Goal: Communication & Community: Participate in discussion

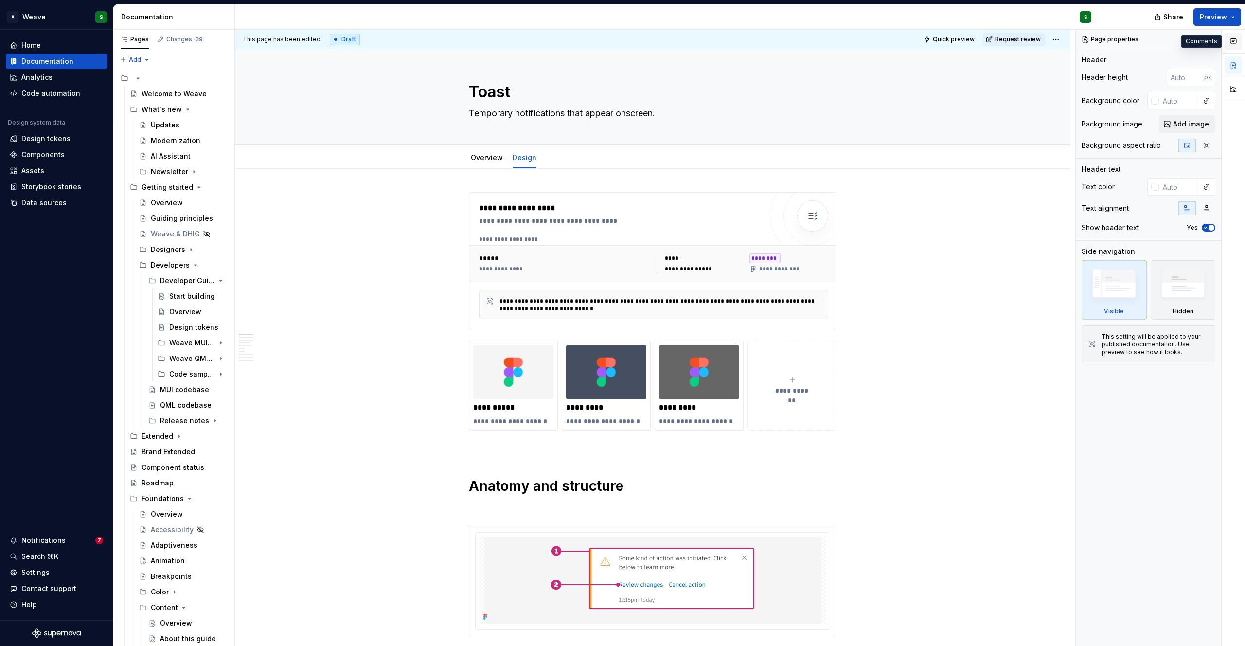
click at [1230, 35] on button "button" at bounding box center [1234, 42] width 18 height 18
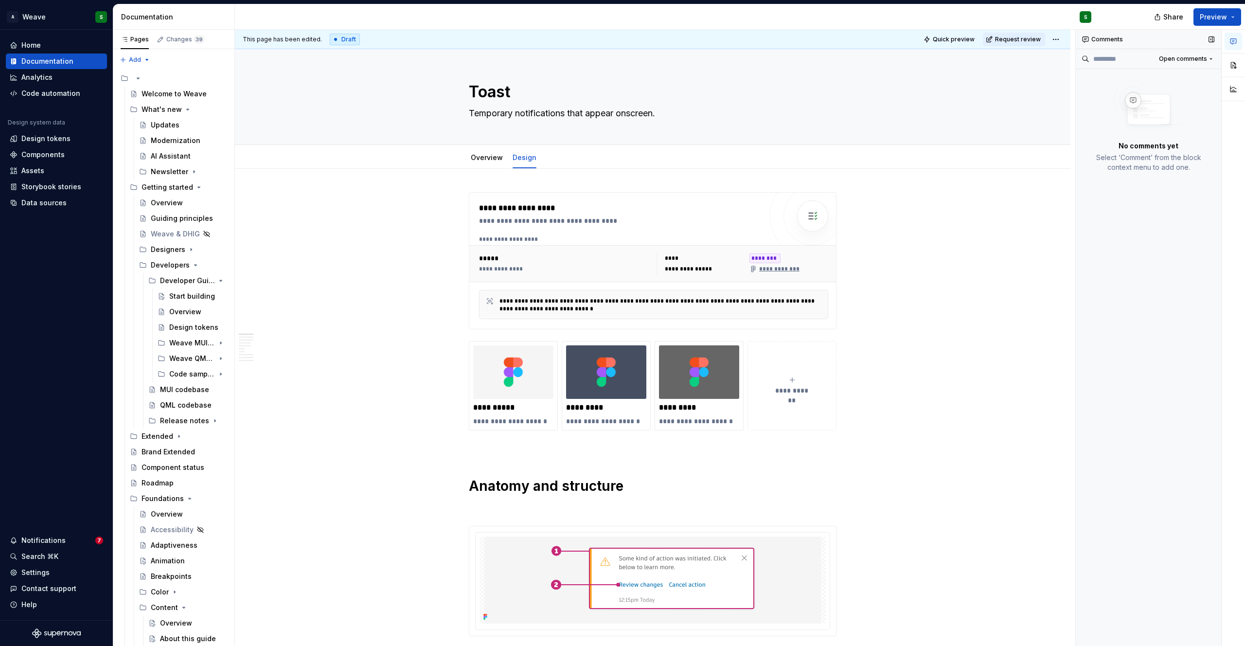
click at [1106, 38] on div "Comments" at bounding box center [1148, 39] width 145 height 19
type textarea "*"
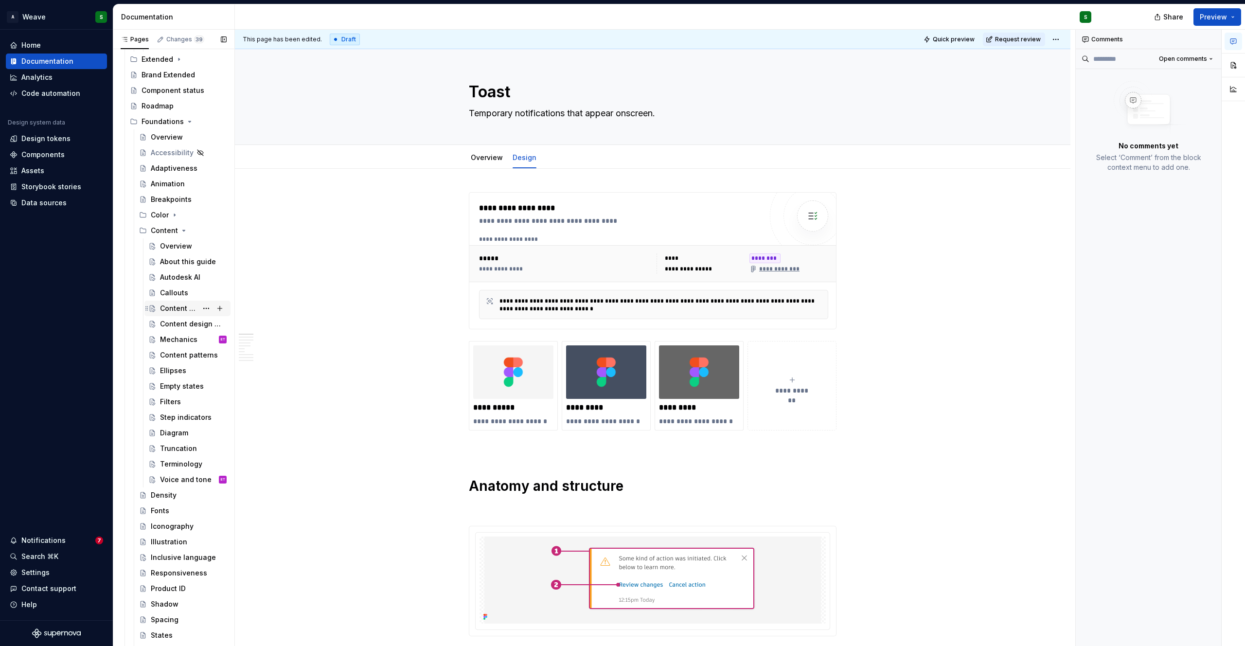
scroll to position [382, 0]
click at [173, 333] on div "Mechanics" at bounding box center [178, 334] width 37 height 10
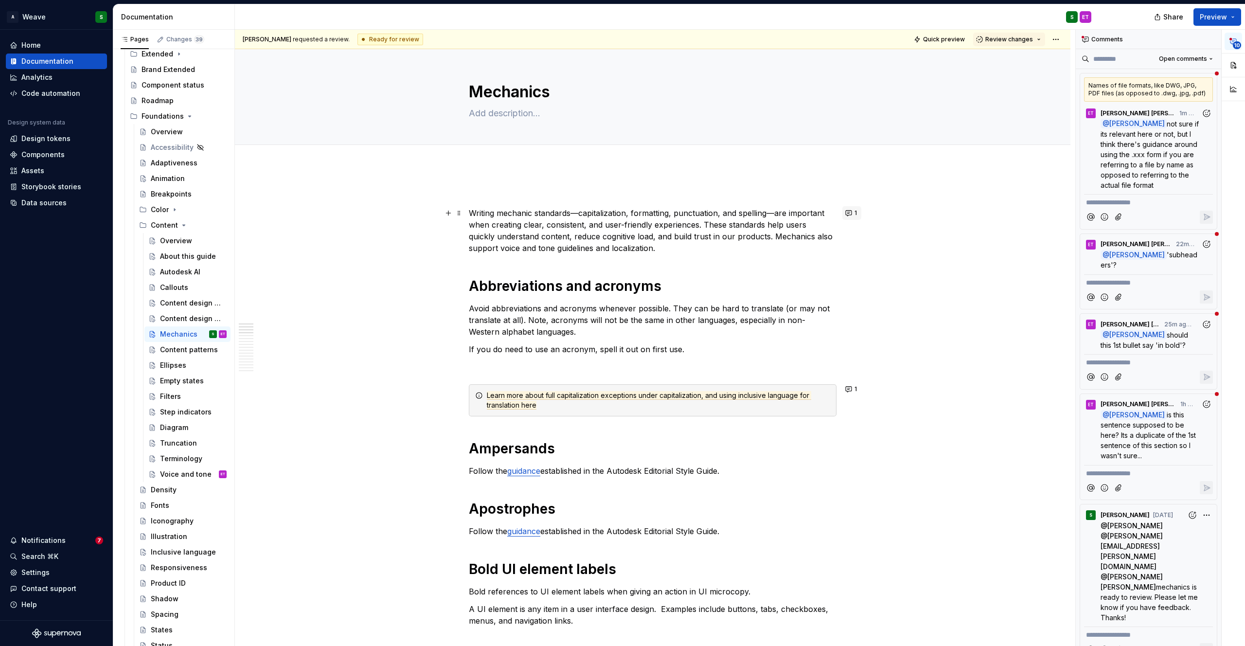
click at [849, 214] on button "1" at bounding box center [852, 213] width 19 height 14
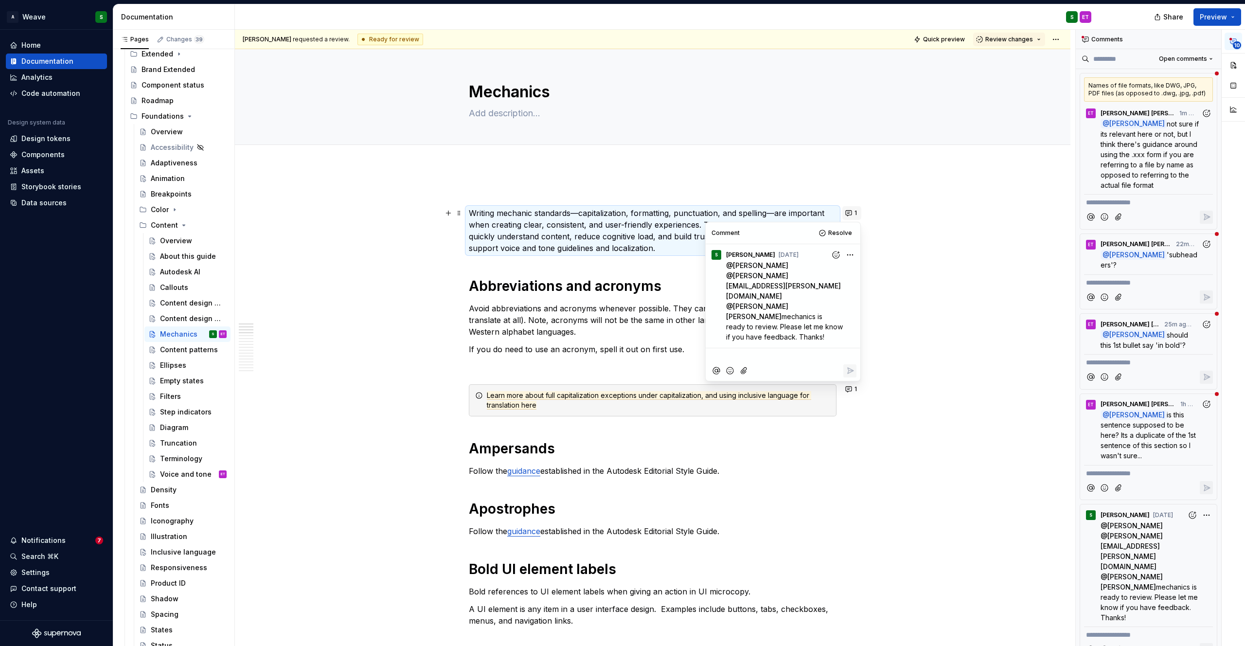
type textarea "*"
click at [848, 393] on button "1" at bounding box center [852, 389] width 19 height 14
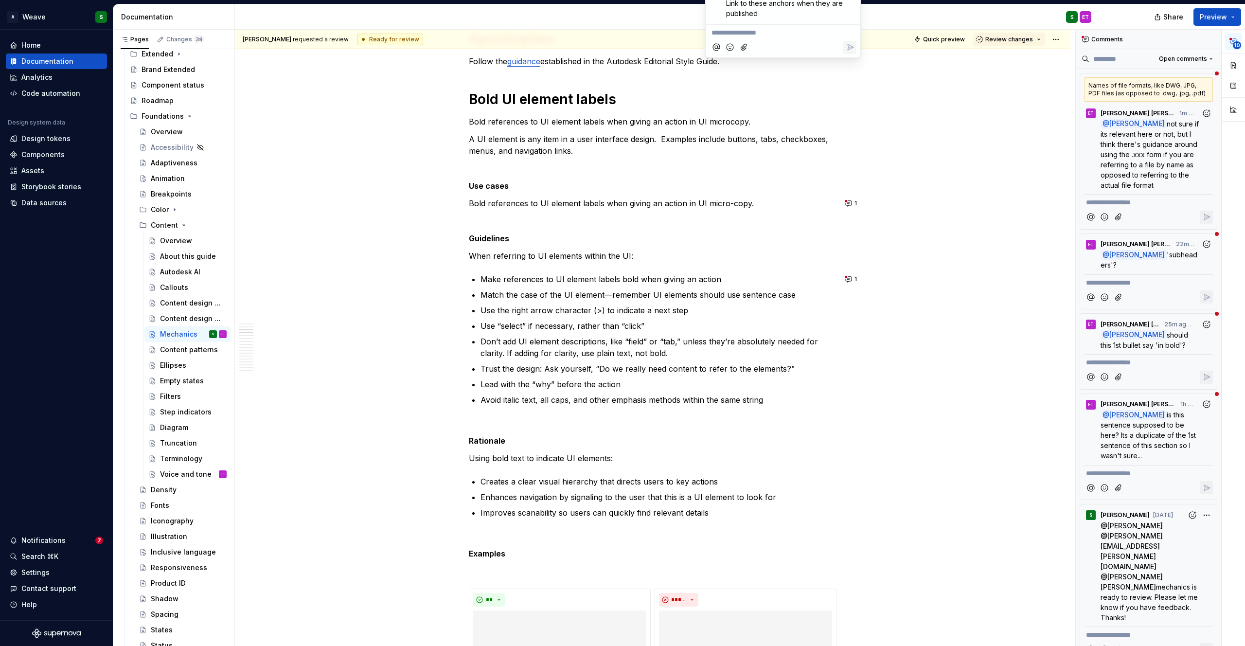
scroll to position [469, 0]
click at [847, 202] on button "1" at bounding box center [852, 205] width 19 height 14
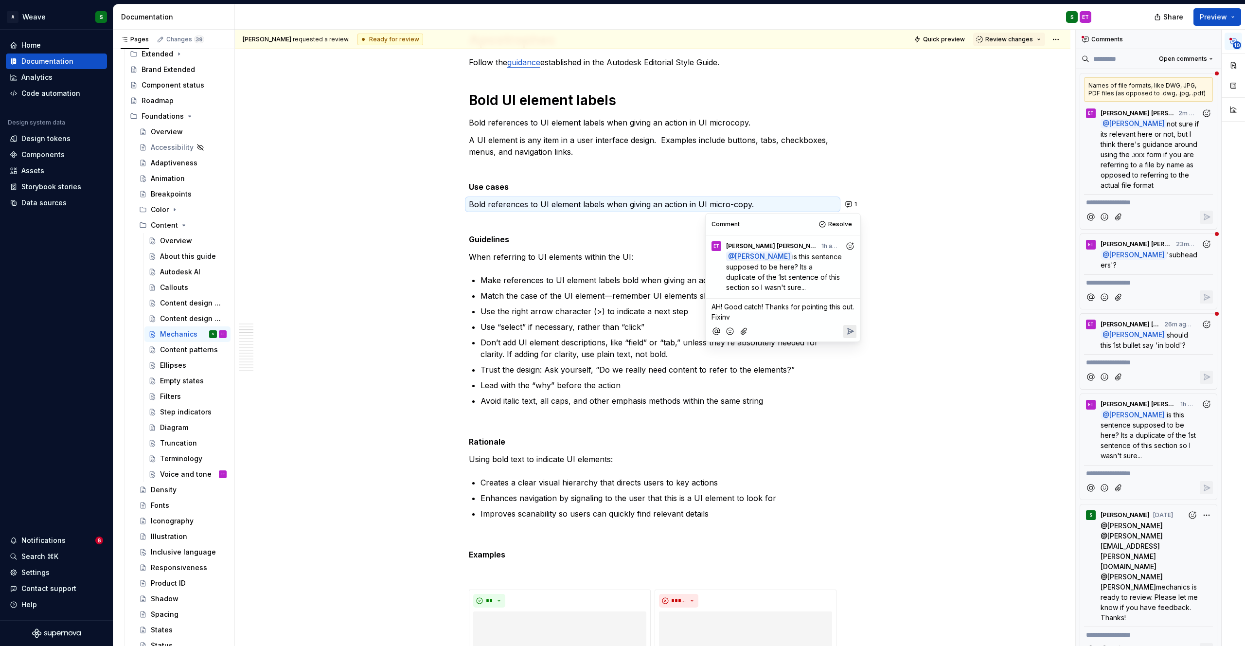
type textarea "*"
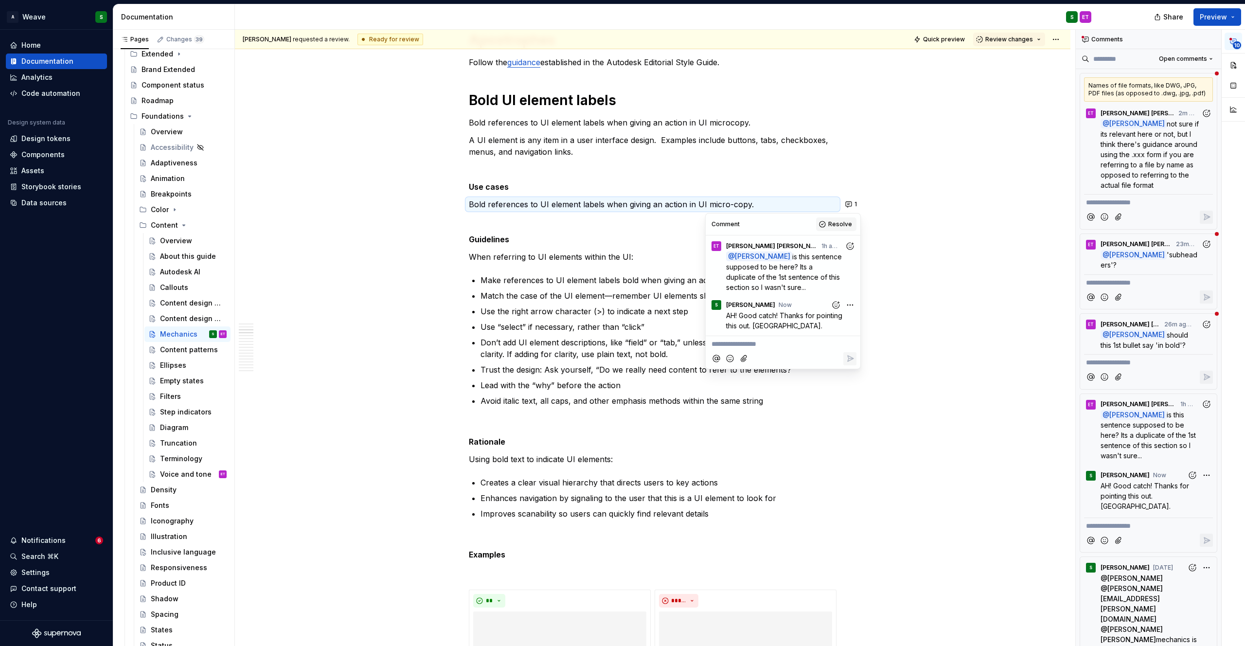
click at [839, 223] on span "Resolve" at bounding box center [840, 224] width 24 height 8
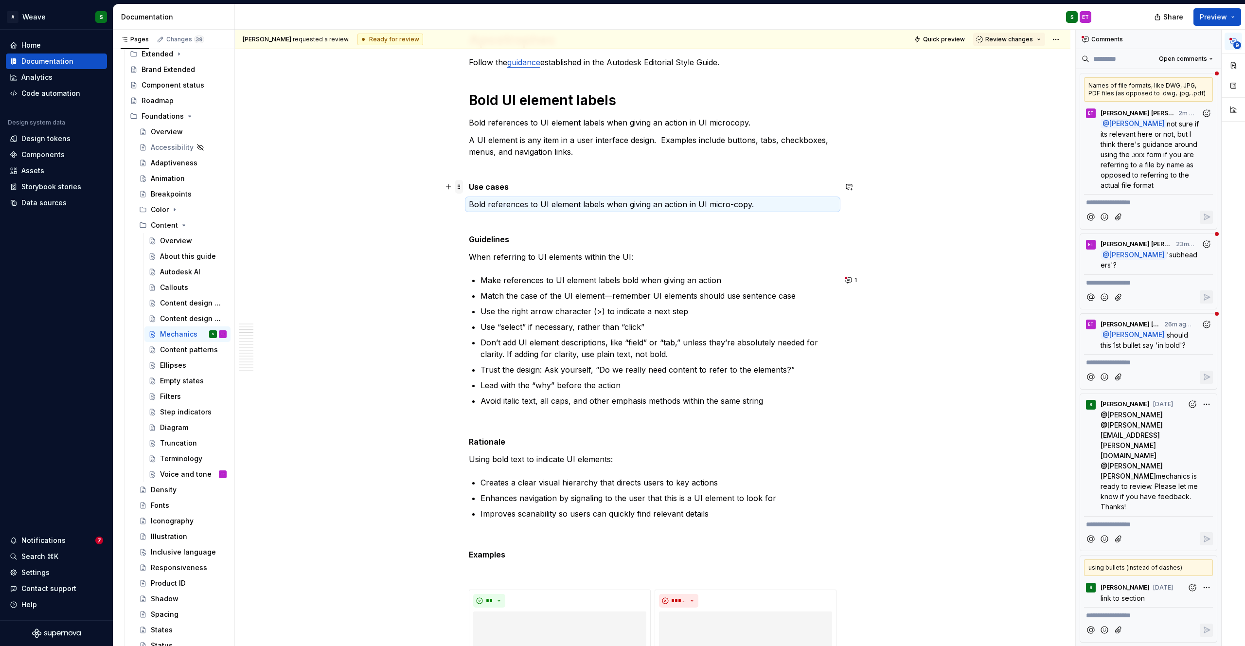
click at [458, 187] on span at bounding box center [459, 187] width 8 height 14
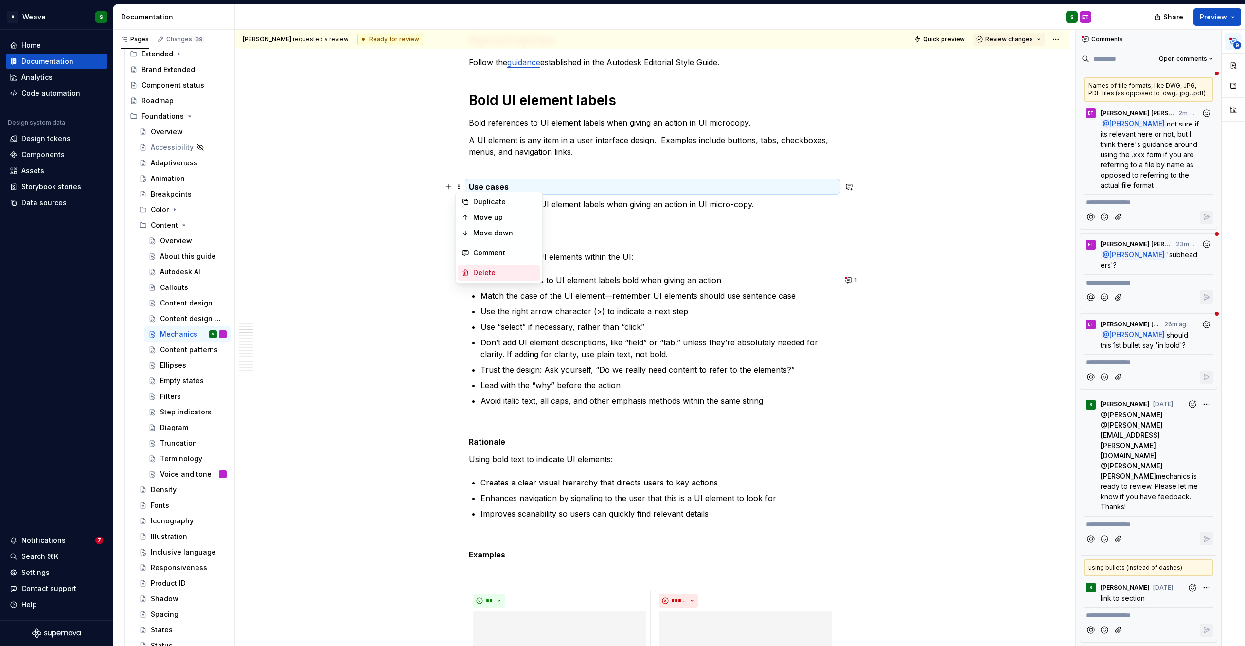
click at [478, 275] on div "Delete" at bounding box center [504, 273] width 63 height 10
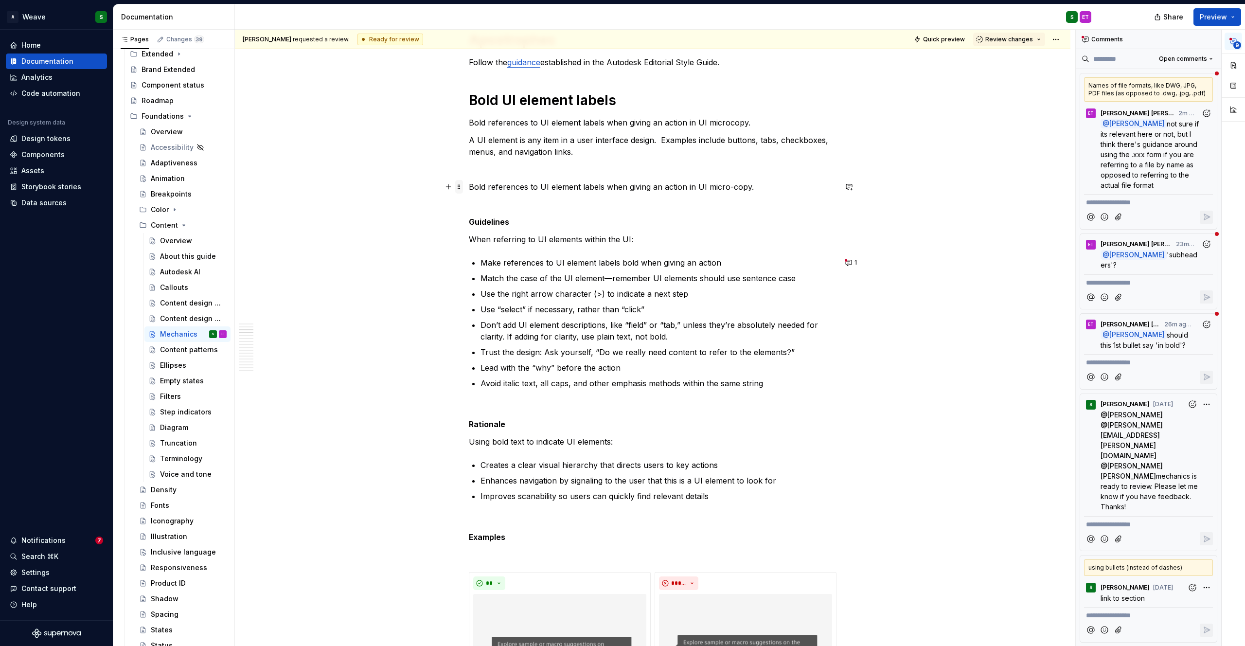
click at [457, 187] on span at bounding box center [459, 187] width 8 height 14
click at [479, 268] on div "Delete" at bounding box center [504, 273] width 63 height 10
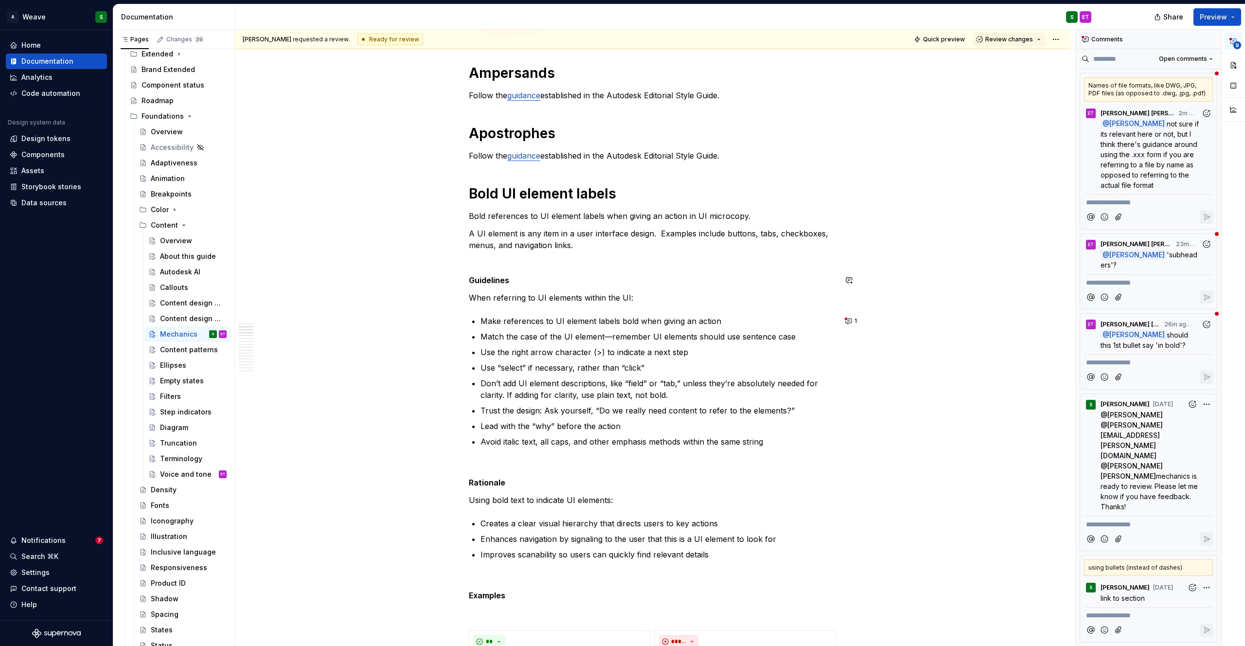
scroll to position [402, 0]
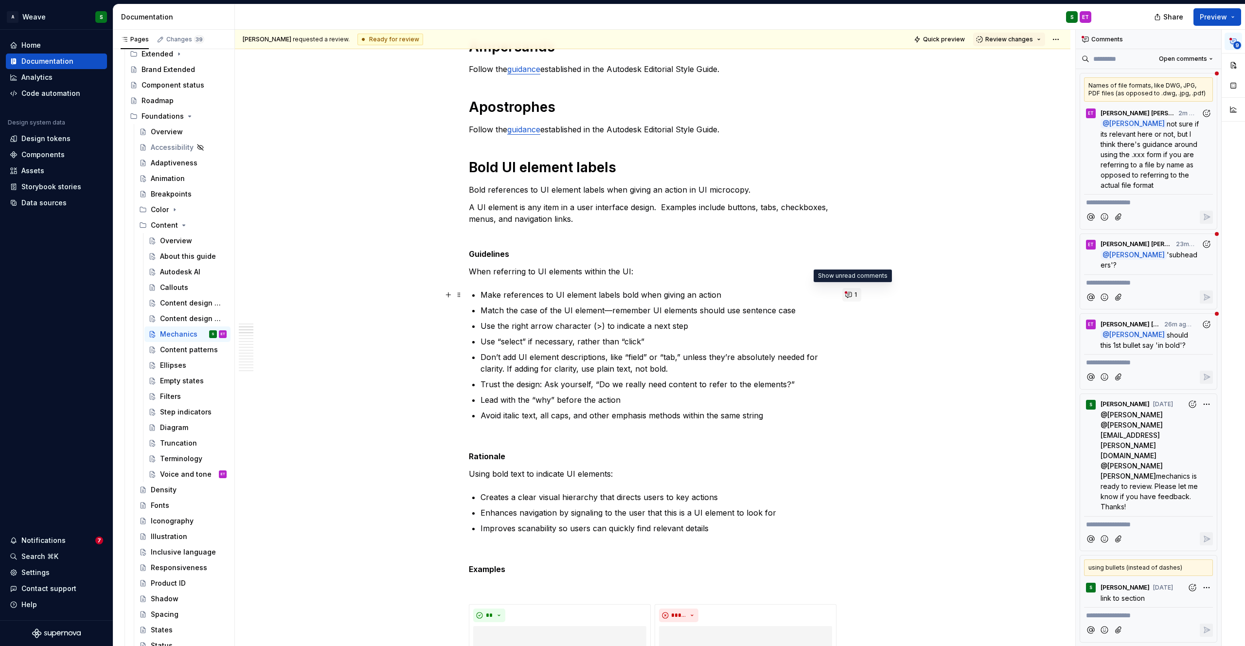
click at [852, 292] on button "1" at bounding box center [852, 295] width 19 height 14
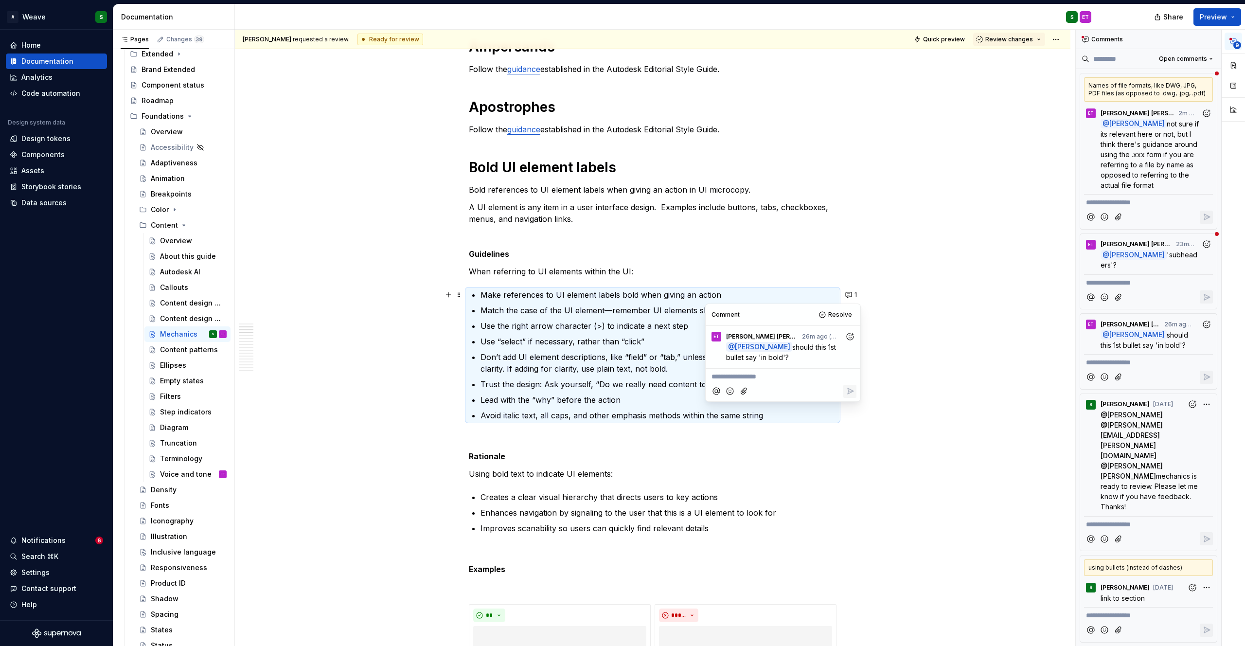
click at [848, 337] on icon "Add reaction" at bounding box center [851, 337] width 10 height 10
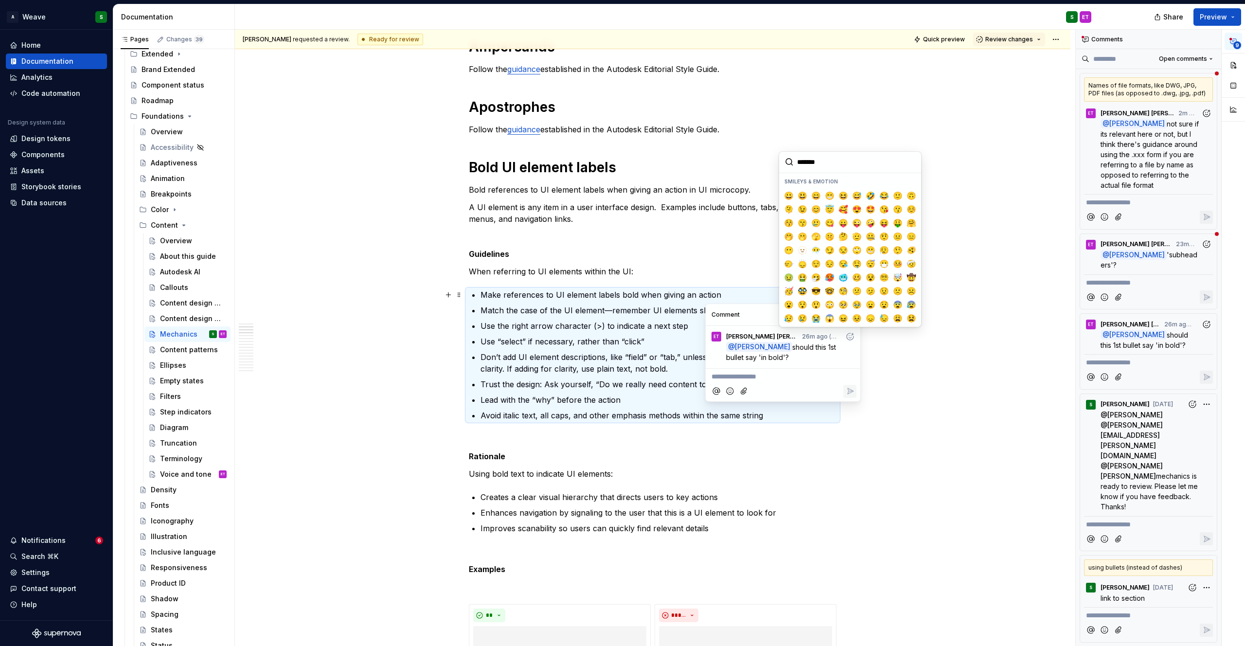
click at [757, 379] on p "**********" at bounding box center [783, 377] width 143 height 10
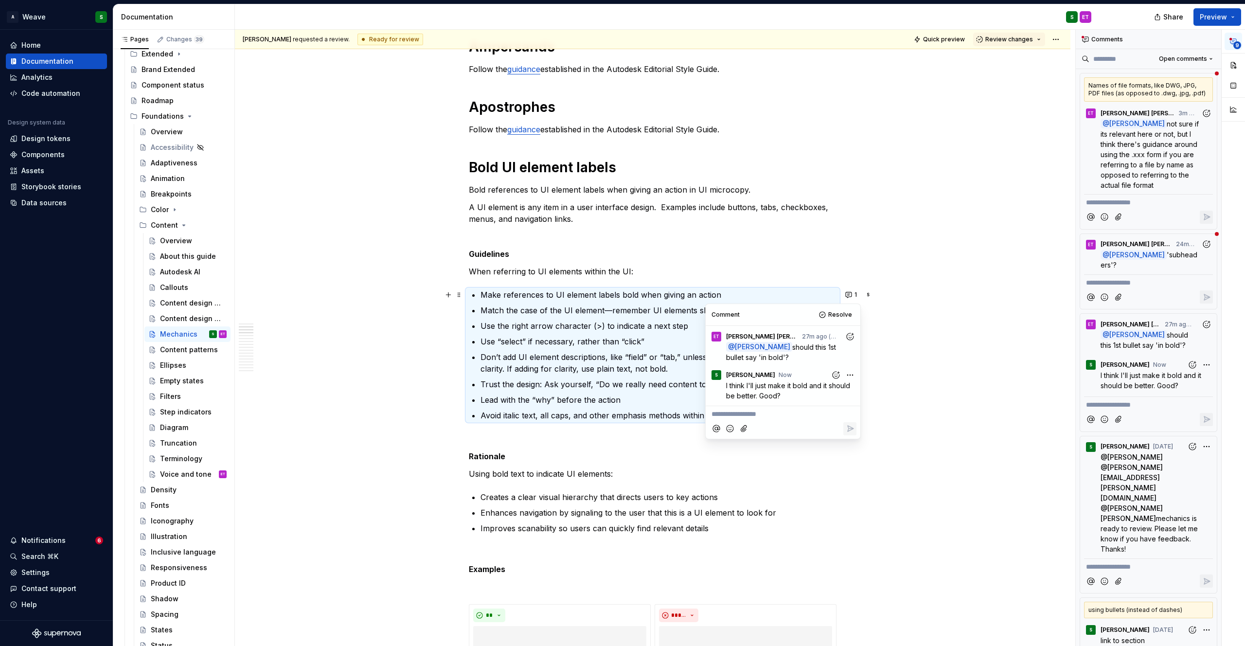
click at [624, 293] on p "Make references to UI element labels bold when giving an action" at bounding box center [659, 295] width 356 height 12
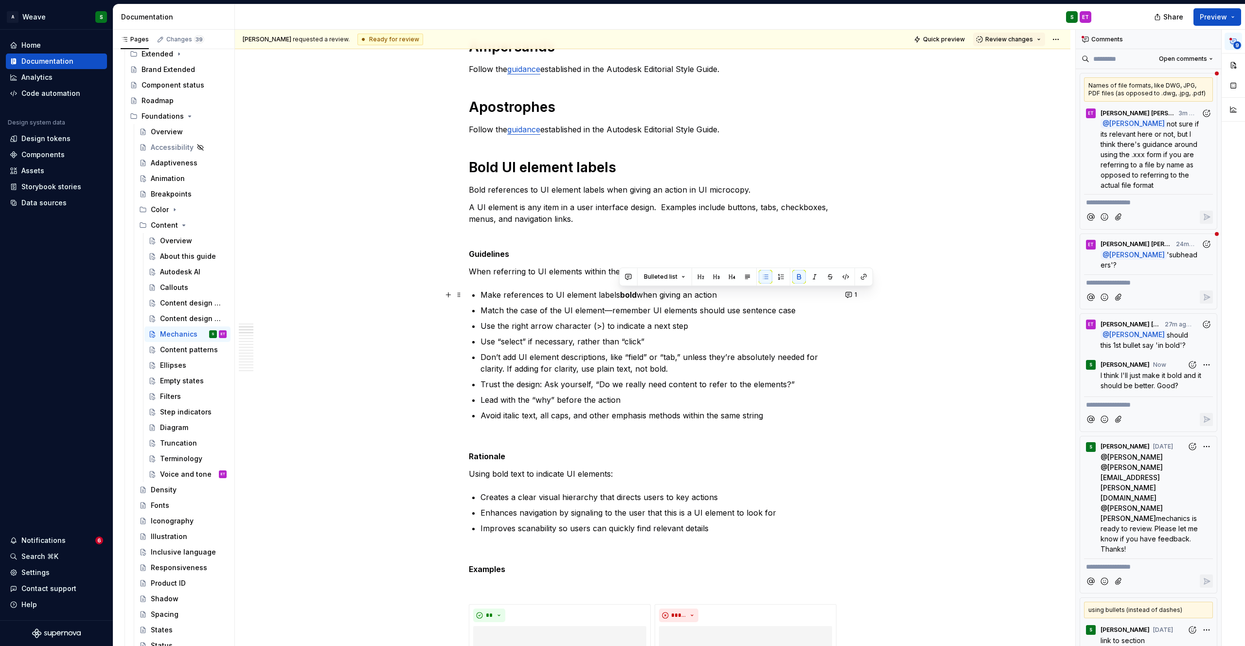
click at [486, 293] on p "Make references to UI element labels bold when giving an action" at bounding box center [659, 295] width 356 height 12
click at [847, 289] on button "1" at bounding box center [852, 295] width 19 height 14
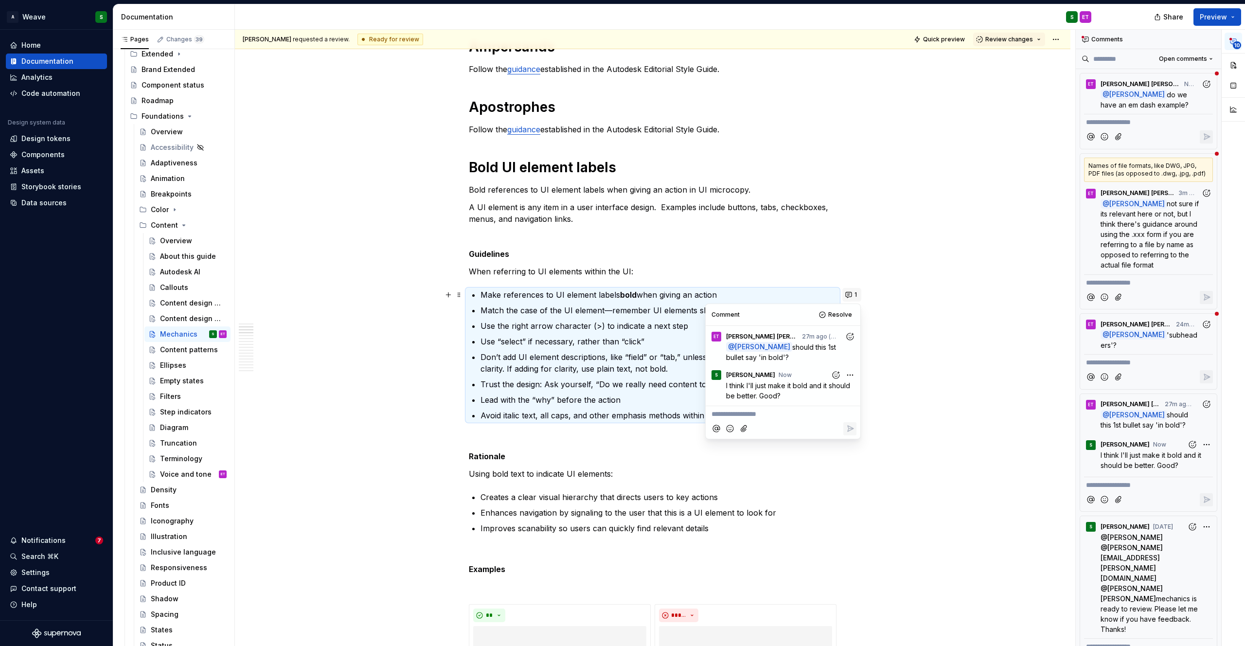
type textarea "*"
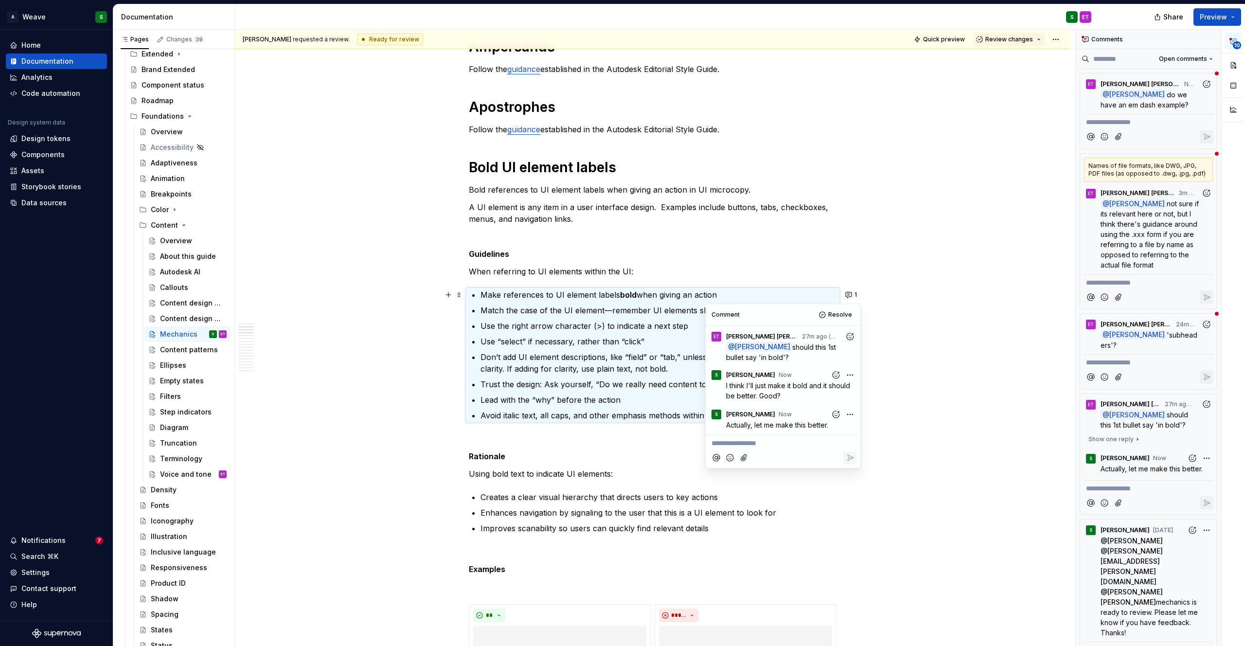
click at [483, 295] on p "Make references to UI element labels bold when giving an action" at bounding box center [659, 295] width 356 height 12
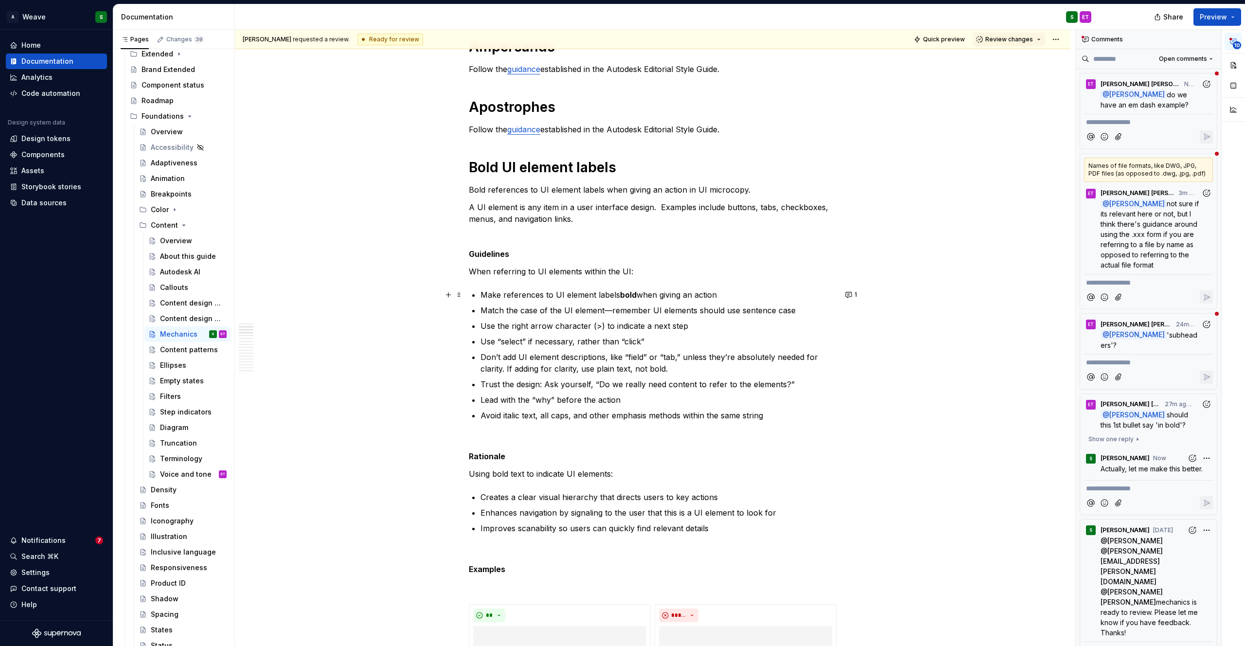
click at [485, 295] on p "Make references to UI element labels bold when giving an action" at bounding box center [659, 295] width 356 height 12
click at [494, 324] on p "Use the right arrow character (>) to indicate a next step" at bounding box center [659, 326] width 356 height 12
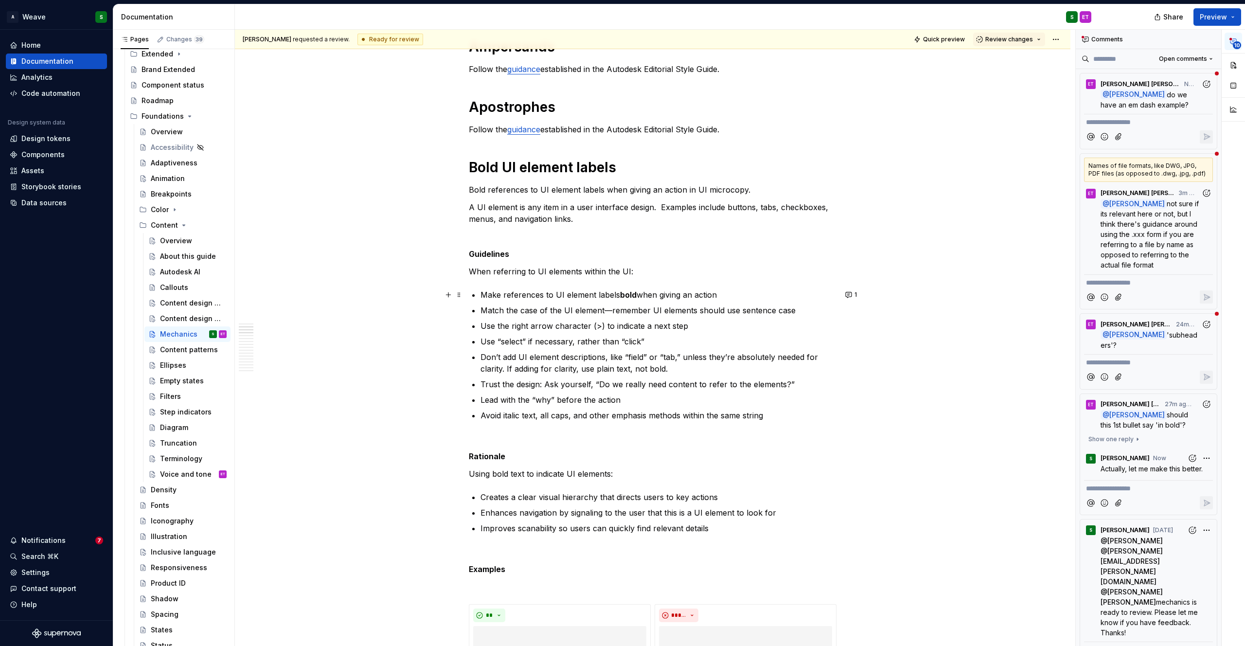
click at [491, 296] on p "Make references to UI element labels bold when giving an action" at bounding box center [659, 295] width 356 height 12
click at [487, 298] on p "Bold references to UI element labels bold when giving an action" at bounding box center [659, 295] width 356 height 12
click at [614, 296] on p "Bold references to UI element labels bold when giving an action" at bounding box center [659, 295] width 356 height 12
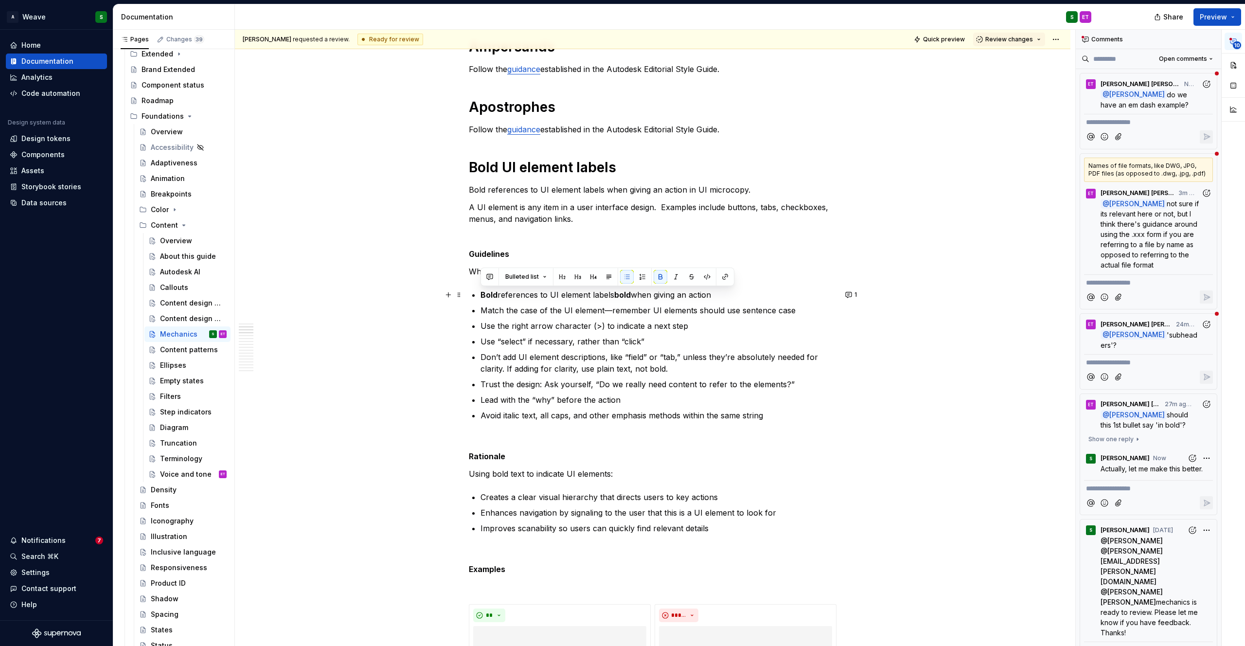
click at [614, 296] on p "Bold references to UI element labels bold when giving an action" at bounding box center [659, 295] width 356 height 12
click at [622, 296] on strong "bold" at bounding box center [622, 295] width 17 height 10
click at [848, 295] on button "1" at bounding box center [852, 295] width 19 height 14
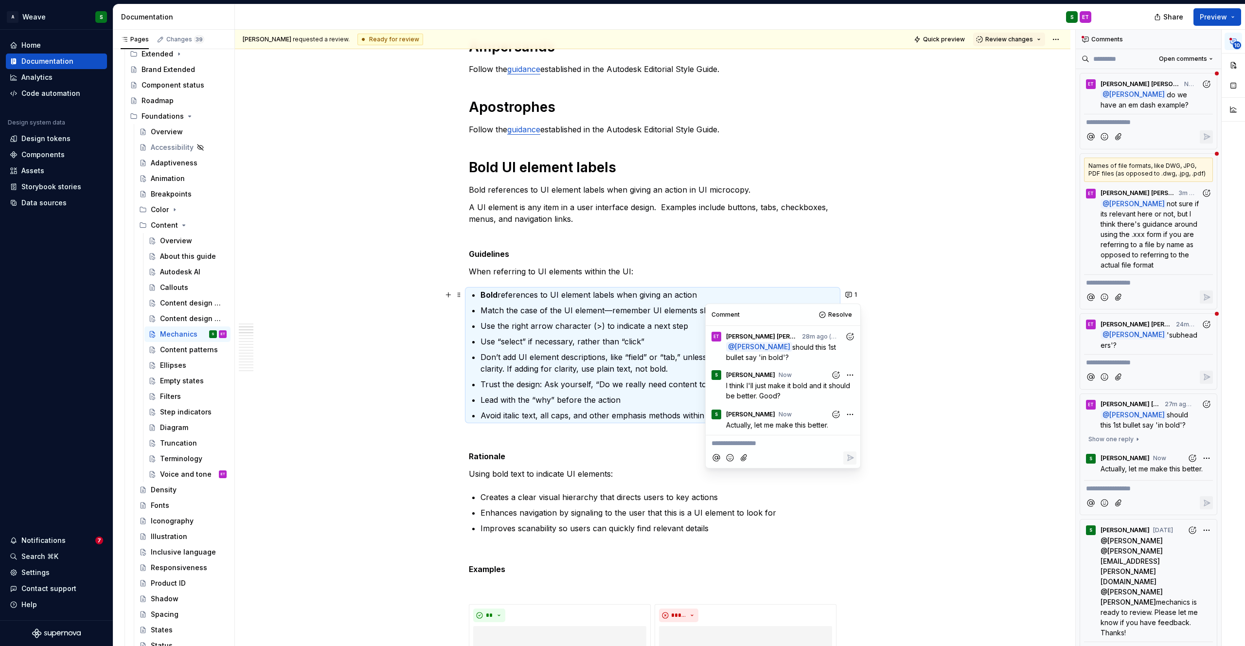
click at [768, 447] on p "**********" at bounding box center [783, 443] width 143 height 10
click at [837, 313] on span "Resolve" at bounding box center [840, 315] width 24 height 8
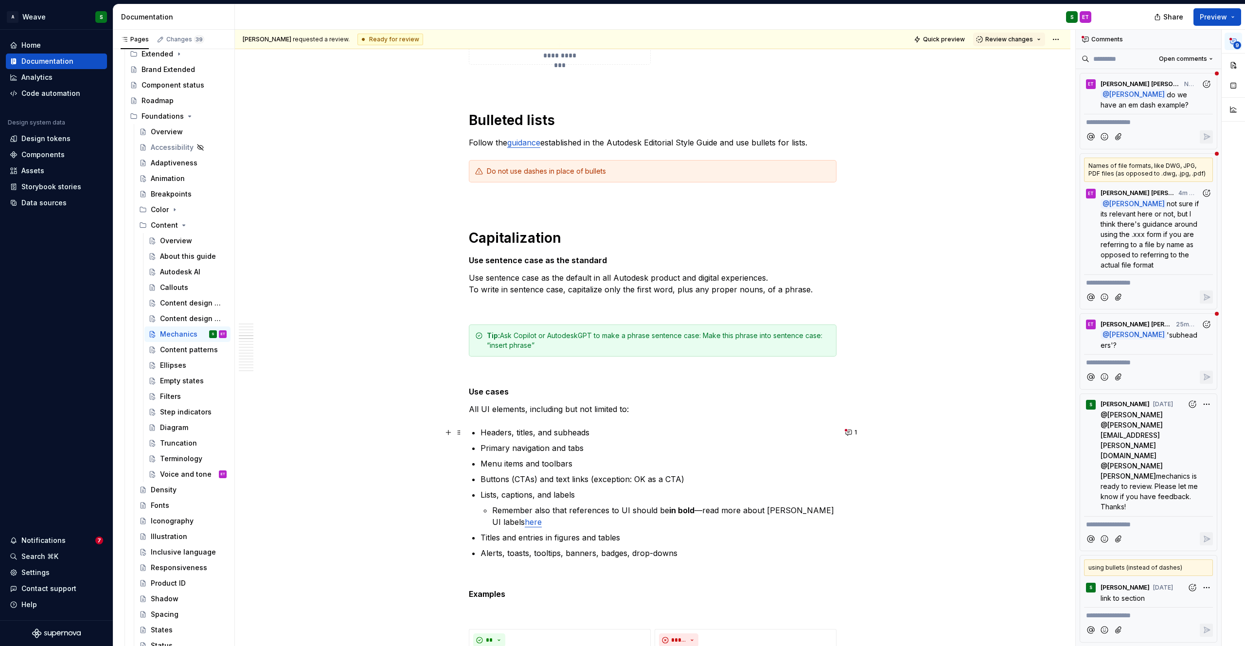
scroll to position [1845, 0]
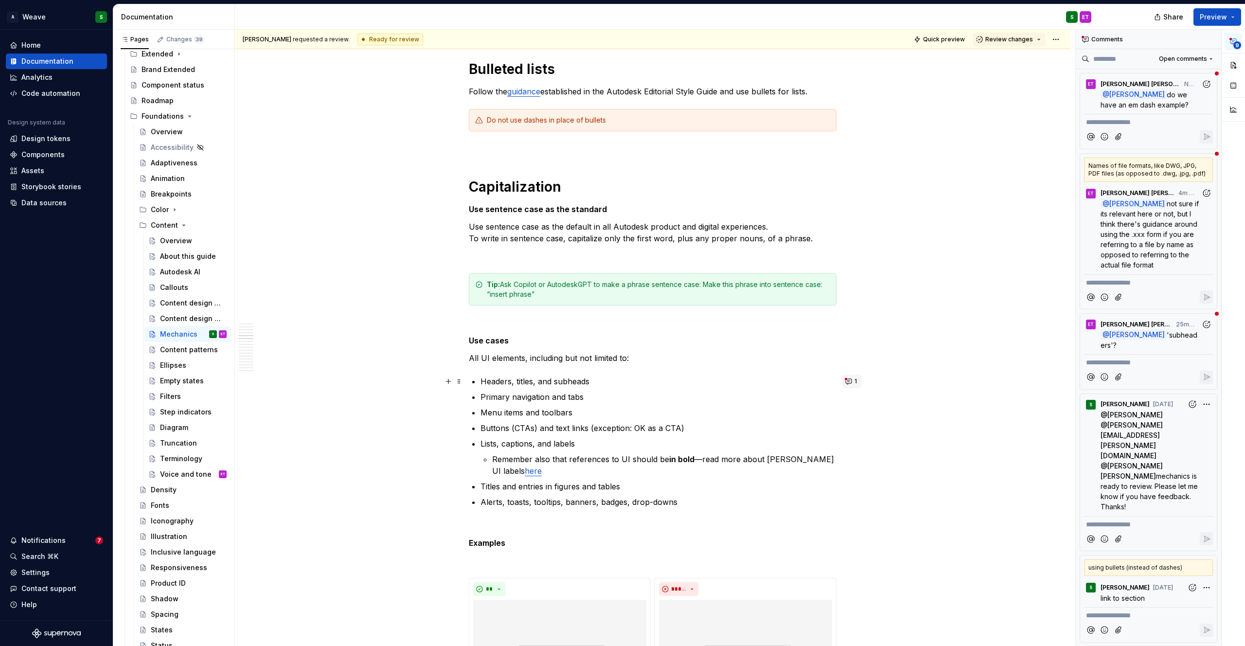
click at [849, 379] on button "1" at bounding box center [852, 382] width 19 height 14
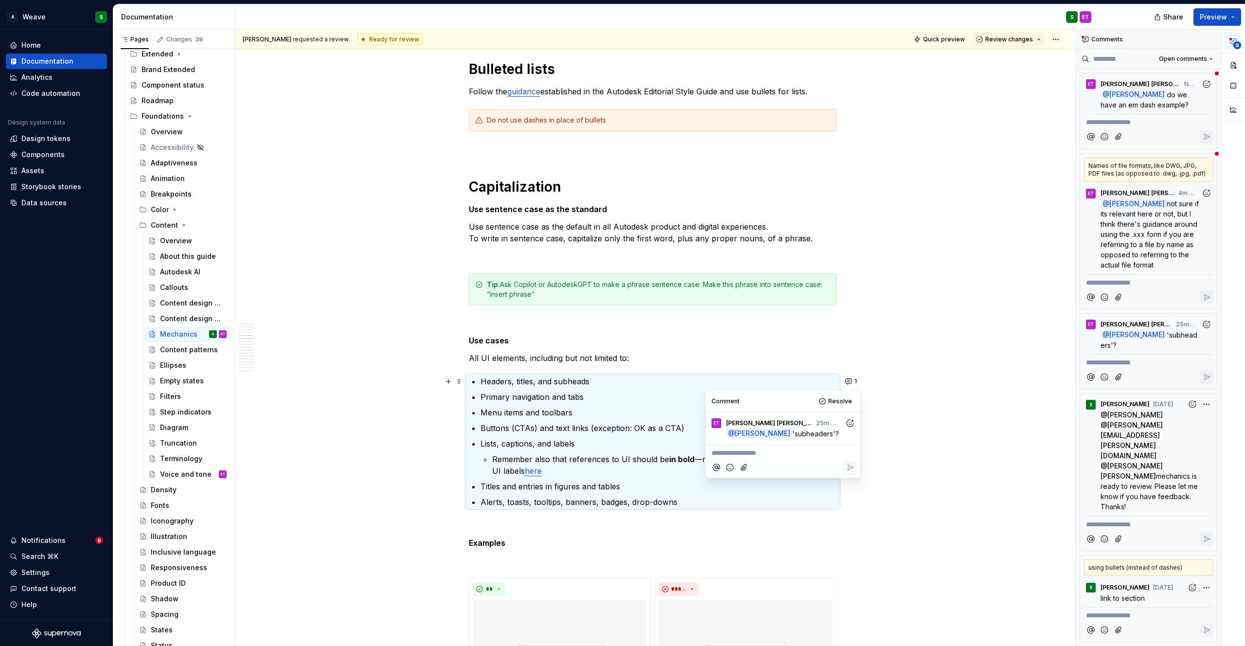
click at [847, 426] on icon "Add reaction" at bounding box center [851, 423] width 10 height 10
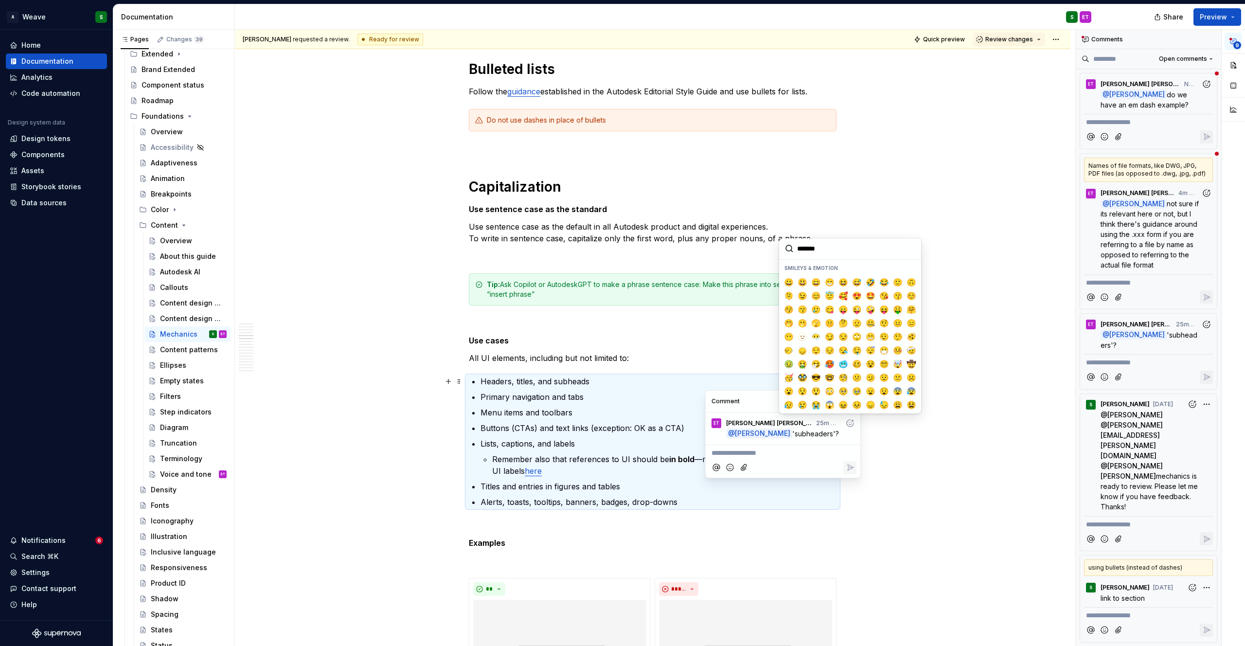
click at [723, 456] on p "**********" at bounding box center [783, 453] width 143 height 10
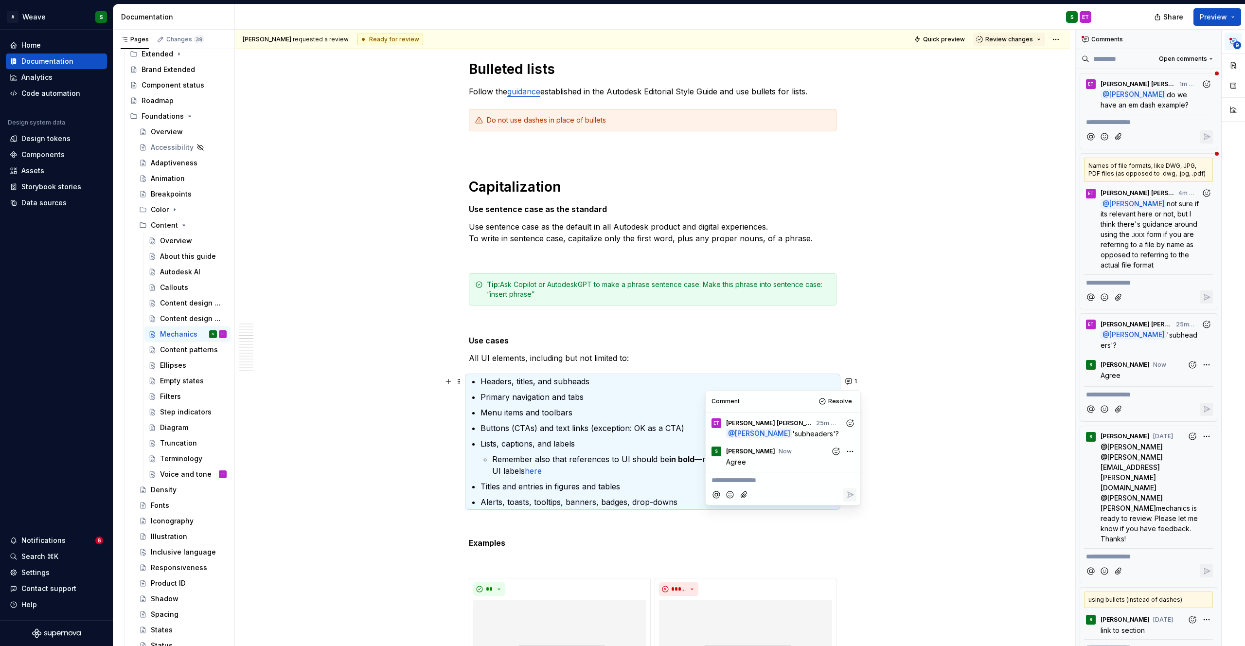
click at [596, 384] on p "Headers, titles, and subheads" at bounding box center [659, 382] width 356 height 12
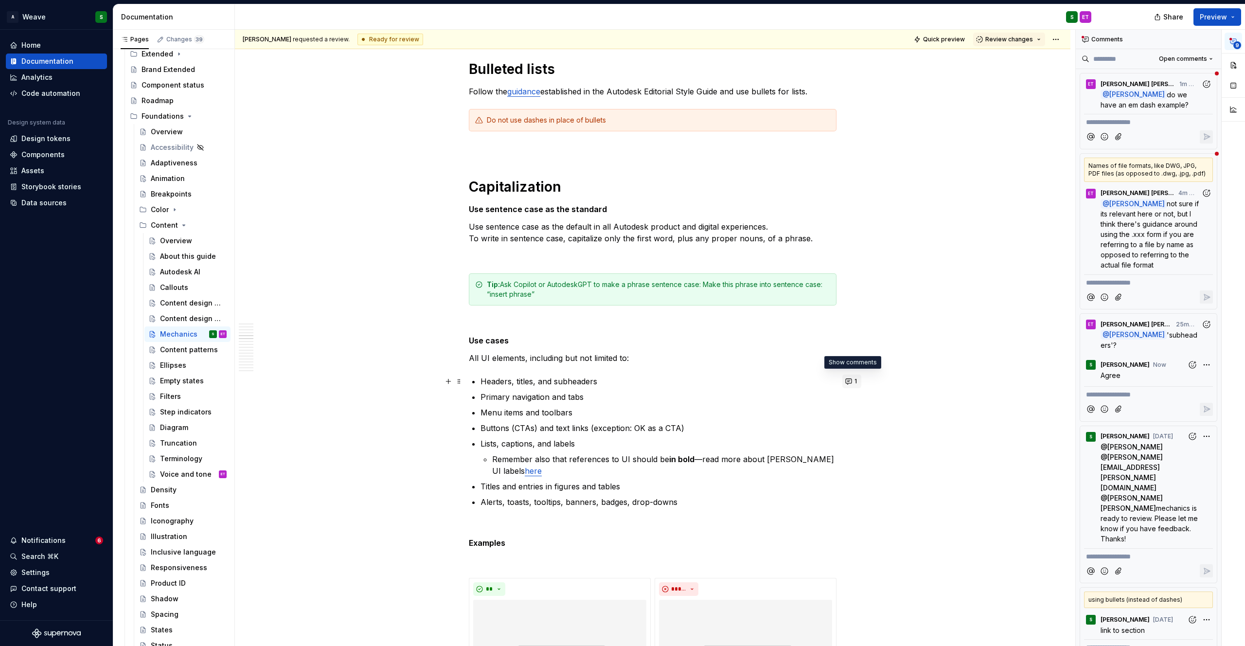
click at [846, 386] on button "1" at bounding box center [852, 382] width 19 height 14
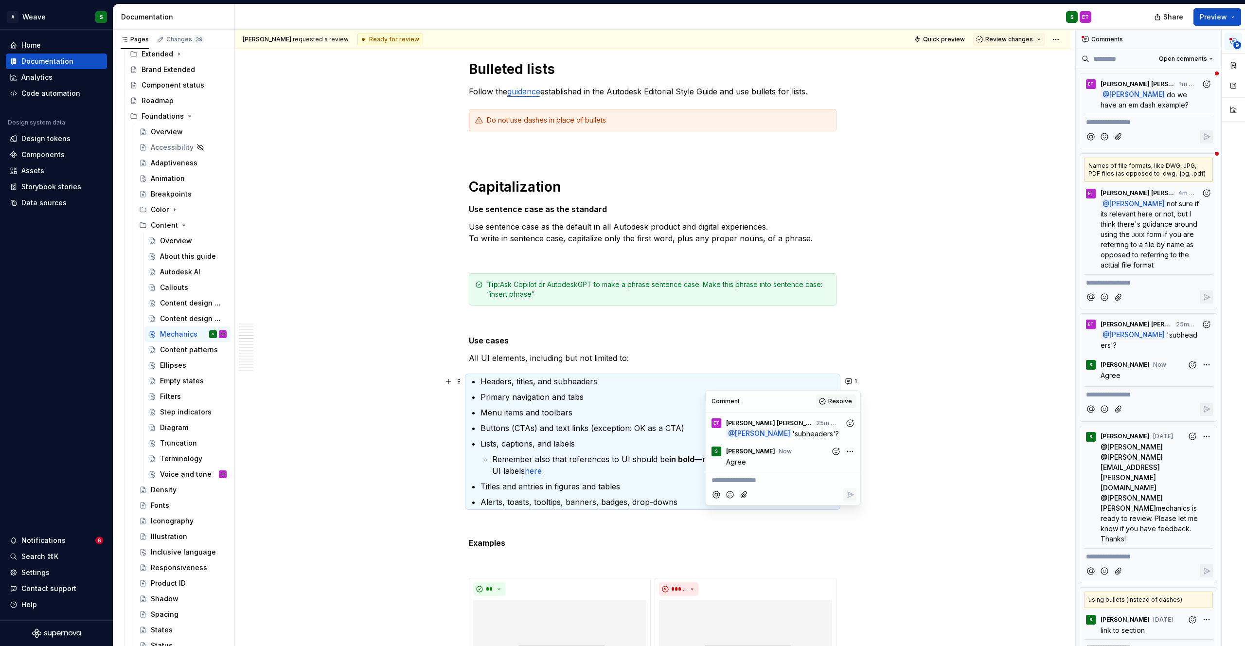
click at [838, 398] on span "Resolve" at bounding box center [840, 401] width 24 height 8
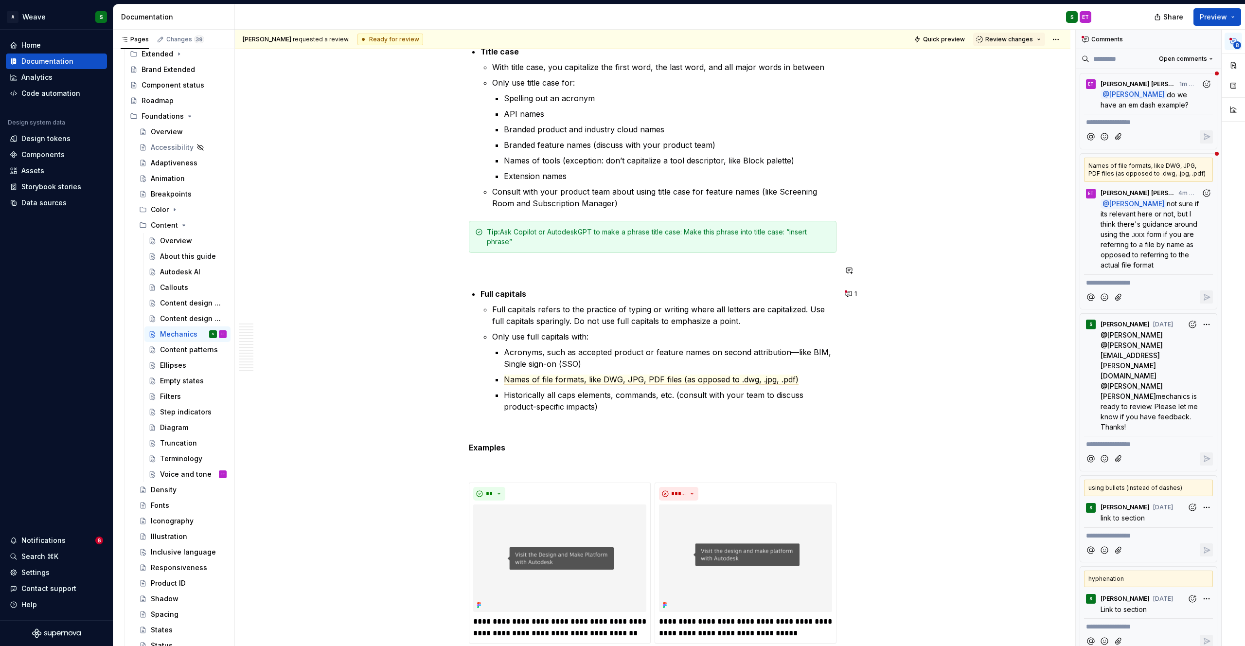
scroll to position [3071, 0]
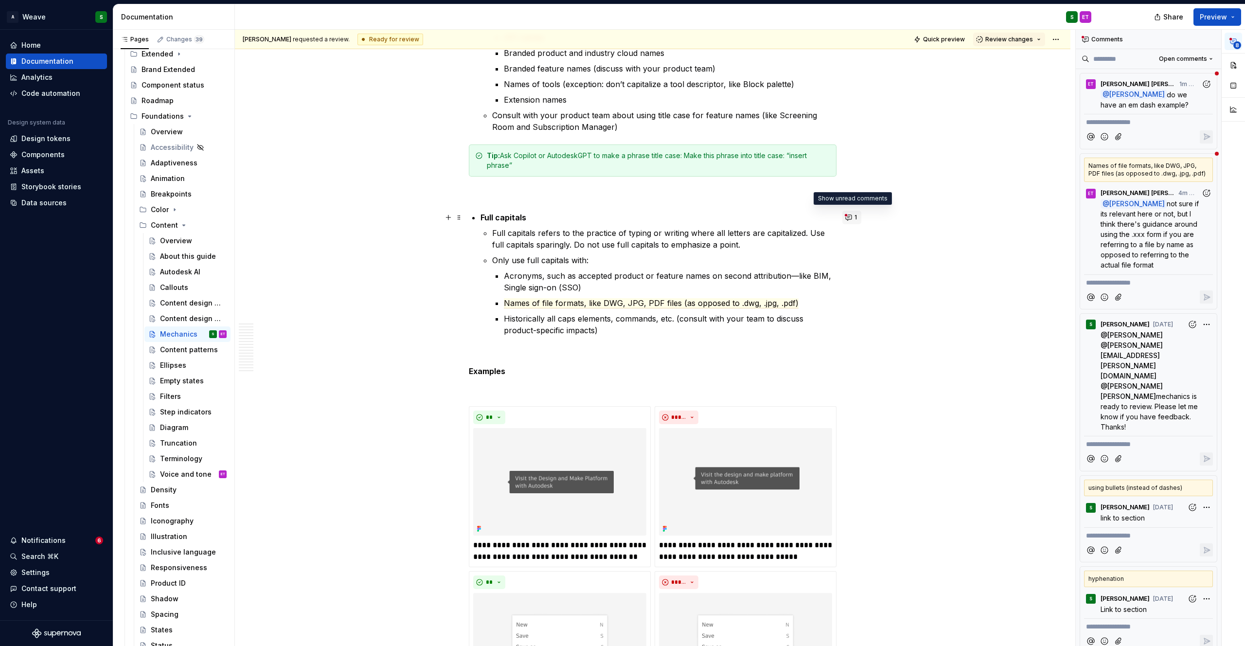
click at [849, 220] on button "1" at bounding box center [852, 218] width 19 height 14
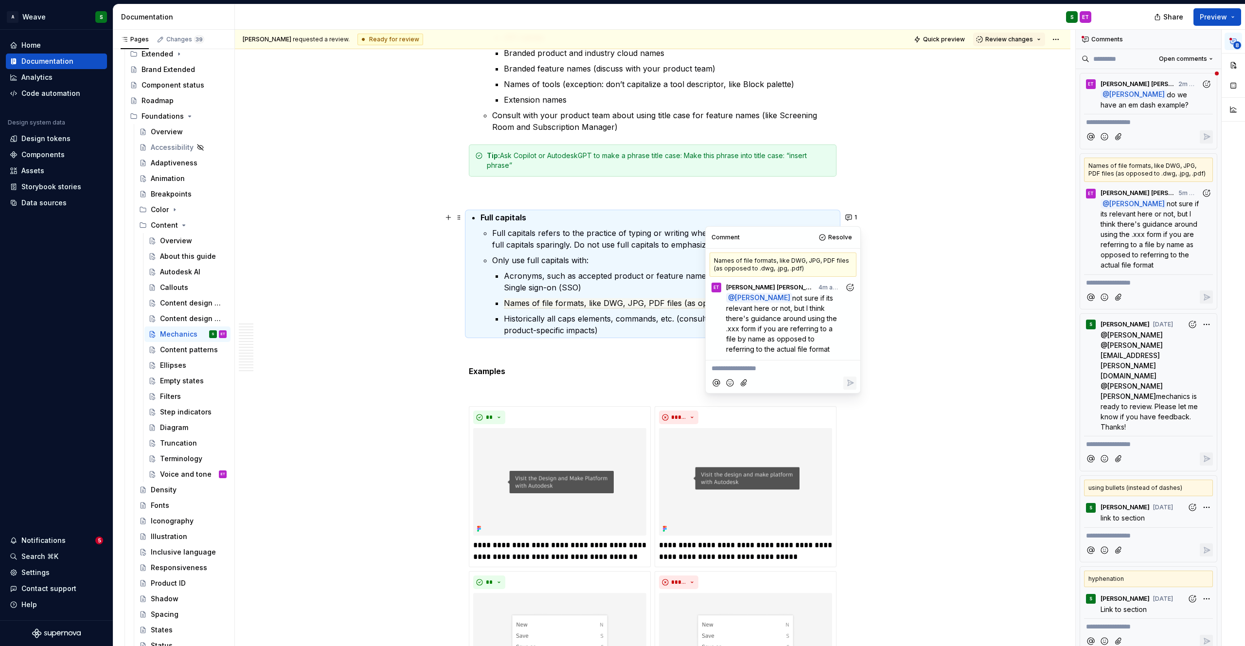
click at [737, 372] on p "**********" at bounding box center [783, 368] width 143 height 10
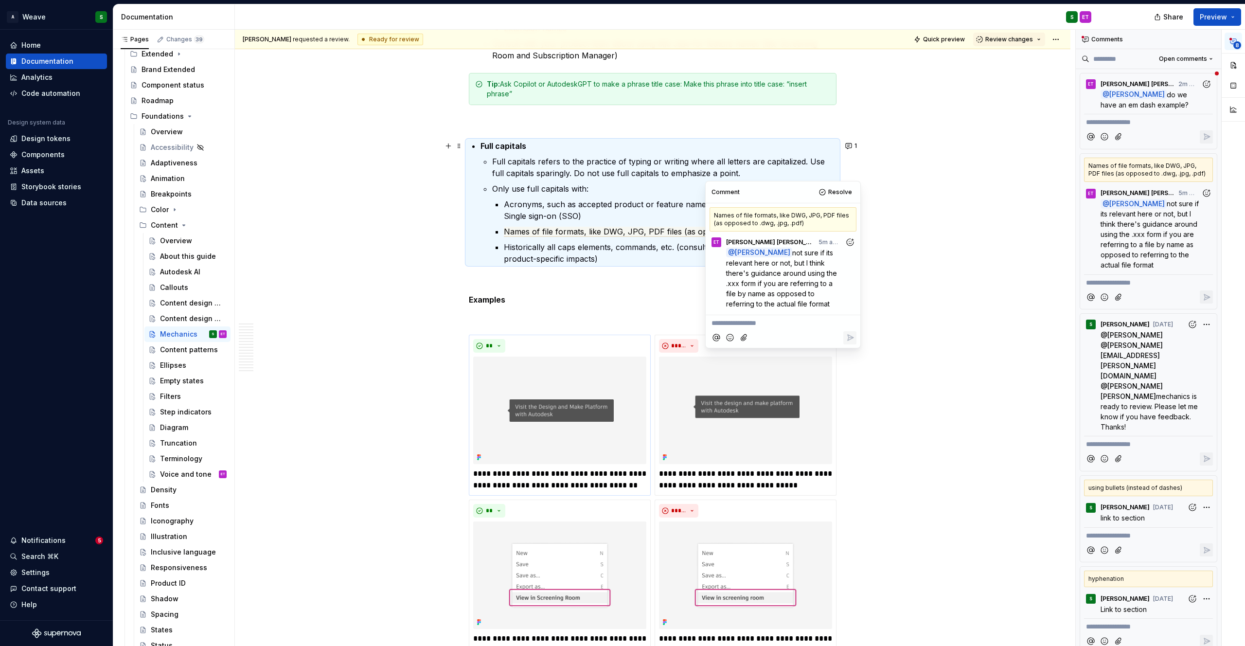
scroll to position [3054, 0]
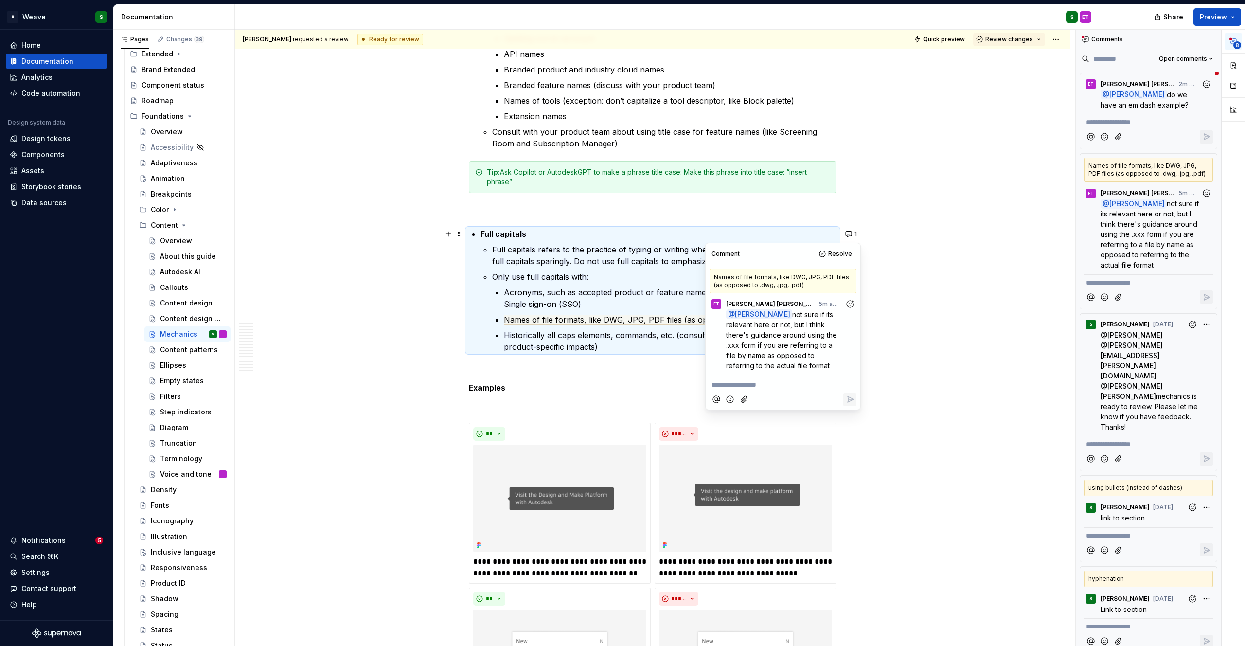
click at [650, 340] on p "Historically all caps elements, commands, etc. (consult with your team to discu…" at bounding box center [670, 340] width 333 height 23
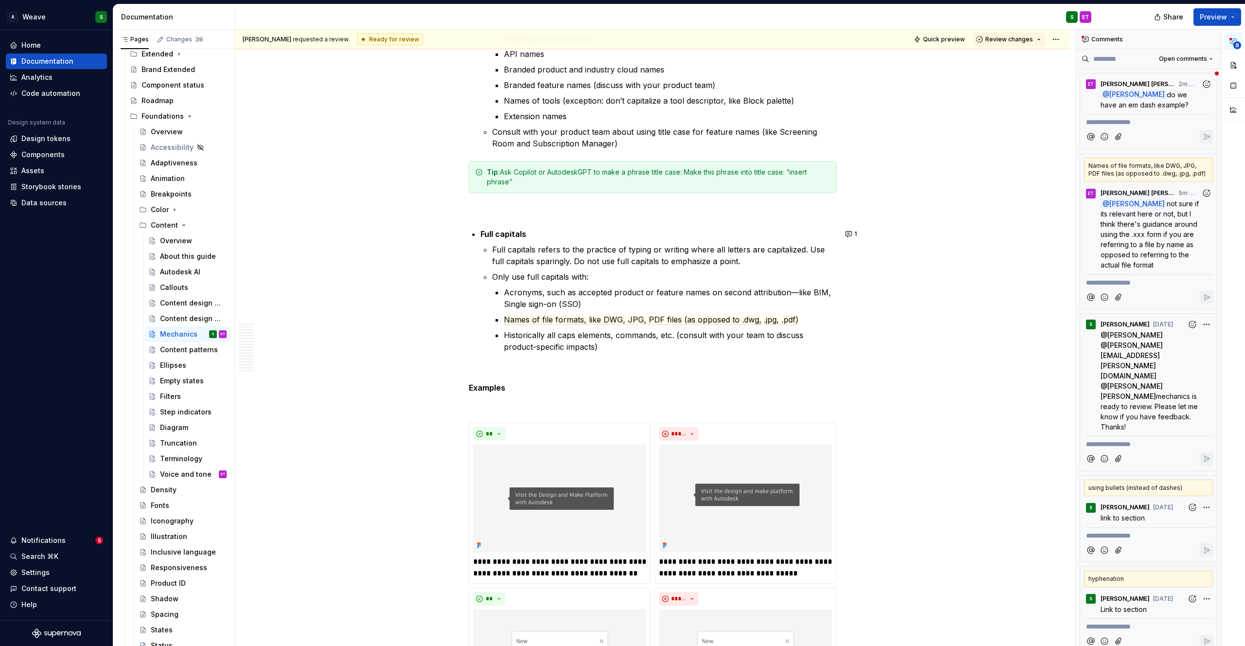
click at [806, 325] on p "Names of file formats, like DWG, JPG, PDF files (as opposed to .dwg, .jpg, .pdf)" at bounding box center [670, 320] width 333 height 12
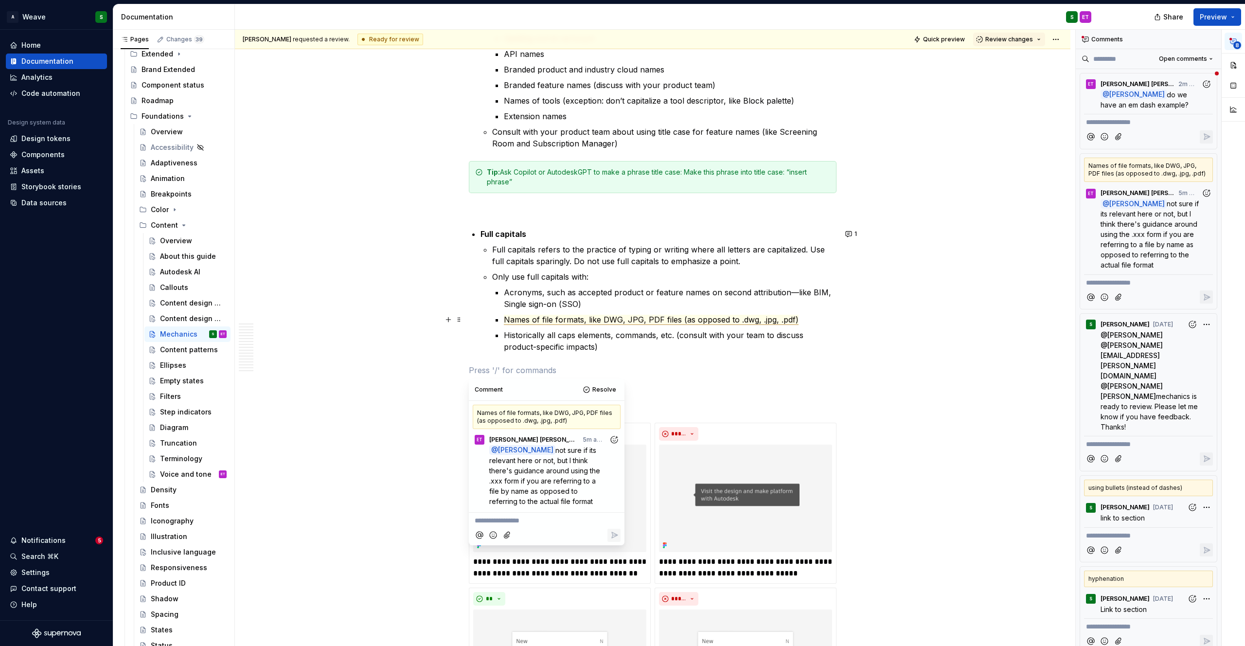
click at [811, 319] on p "Names of file formats, like DWG, JPG, PDF files (as opposed to .dwg, .jpg, .pdf)" at bounding box center [670, 320] width 333 height 12
click at [797, 317] on p "Names of file formats, like DWG, JPG, PDF files (as opposed to .dwg, .jpg, .pdf)" at bounding box center [670, 320] width 333 height 12
click at [798, 318] on p "Names of file formats, like DWG, JPG, PDF files (as opposed to .dwg, .jpg, .pdf)" at bounding box center [670, 320] width 333 height 12
click at [794, 320] on span "Names of file formats, like DWG, JPG, PDF files (as opposed to .dwg, .jpg, .pdf)" at bounding box center [651, 320] width 295 height 10
click at [793, 320] on span "Names of file formats, like DWG, JPG, PDF files (as opposed to .dwg, .jpg, .pdf)" at bounding box center [651, 320] width 295 height 10
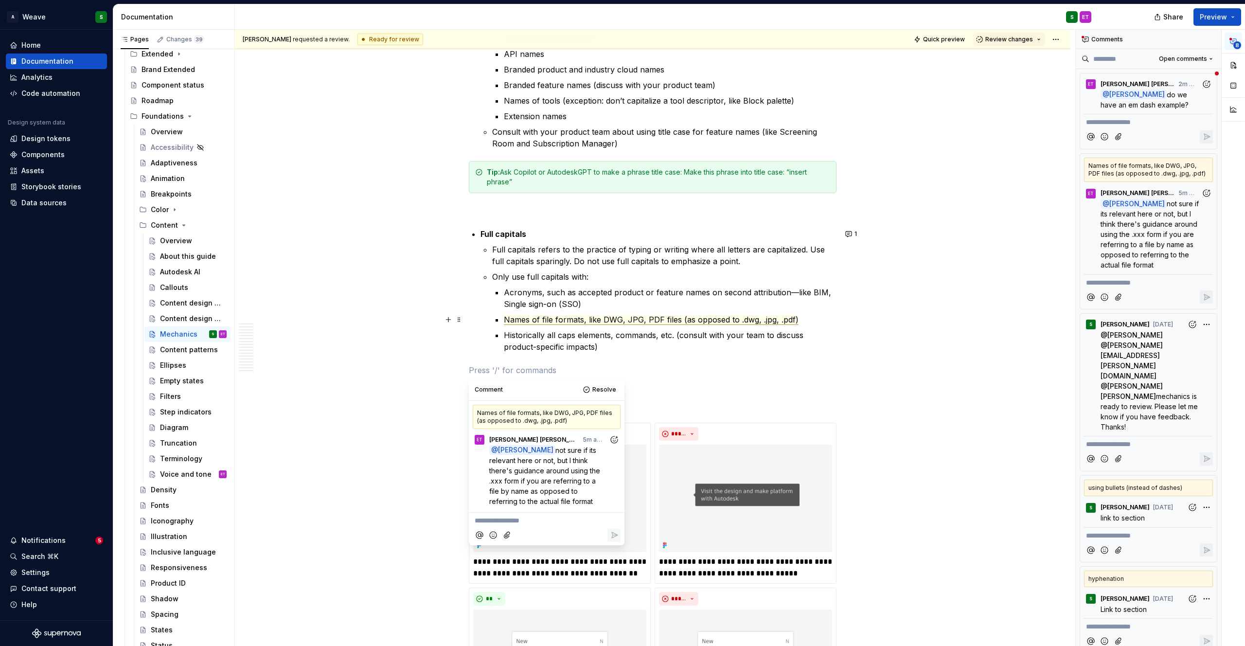
click at [795, 320] on p "Names of file formats, like DWG, JPG, PDF files (as opposed to .dwg, .jpg, .pdf)" at bounding box center [670, 320] width 333 height 12
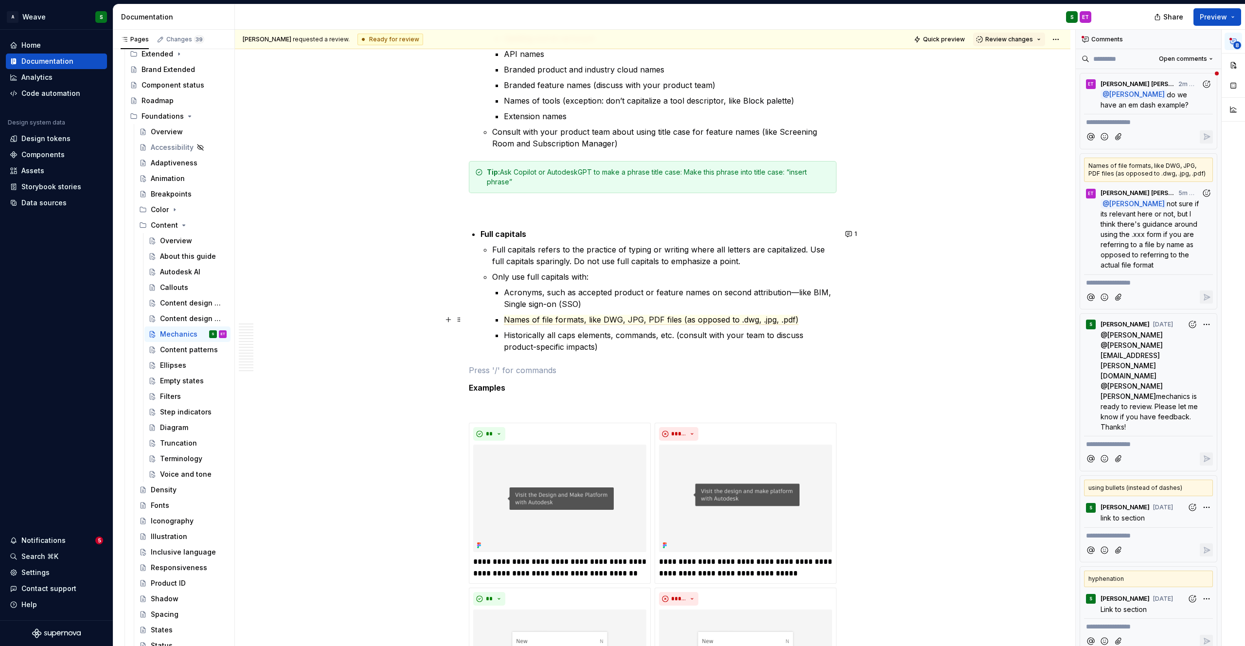
click at [797, 322] on p "Names of file formats, like DWG, JPG, PDF files (as opposed to .dwg, .jpg, .pdf)" at bounding box center [670, 320] width 333 height 12
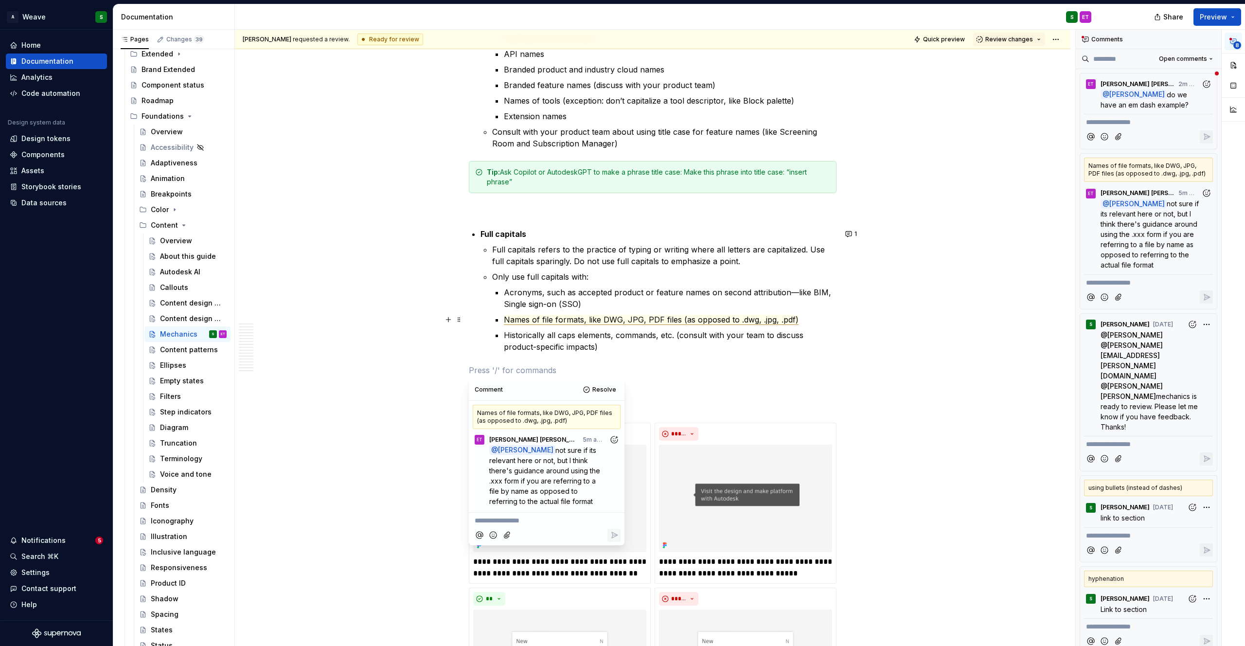
click at [794, 320] on span "Names of file formats, like DWG, JPG, PDF files (as opposed to .dwg, .jpg, .pdf)" at bounding box center [651, 320] width 295 height 10
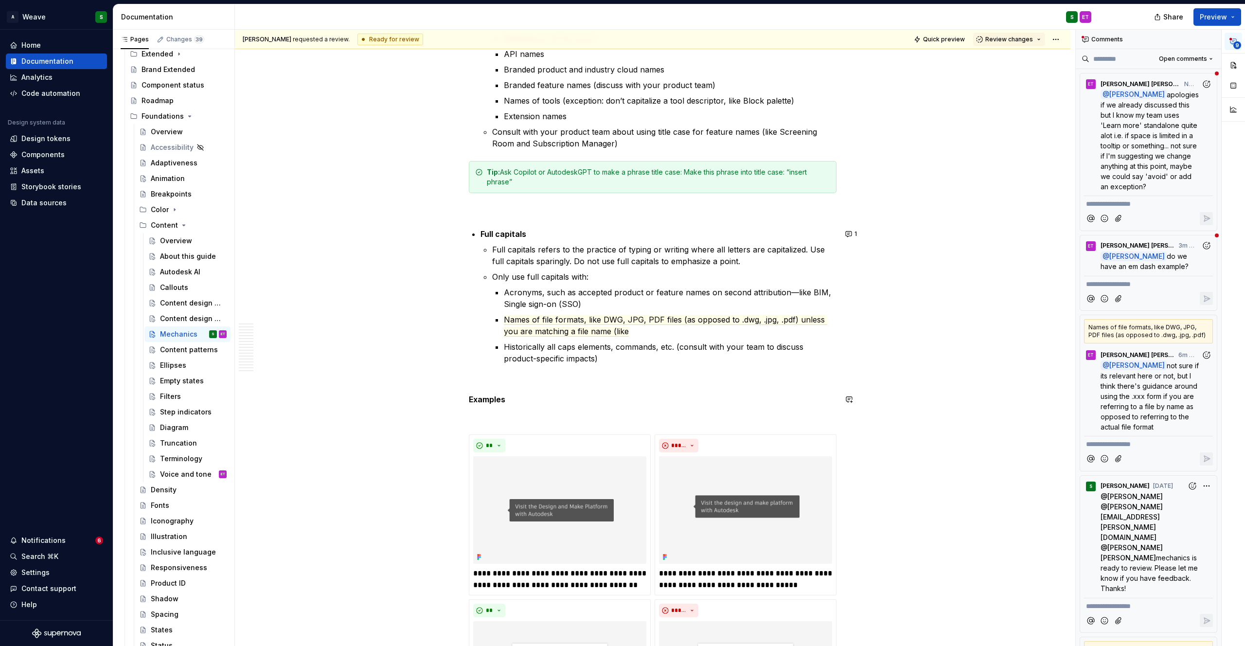
type textarea "*"
click at [668, 332] on span "Names of file formats, like DWG, JPG, PDF files (as opposed to .dwg, .jpg, .pdf…" at bounding box center [666, 326] width 324 height 22
click at [800, 318] on span "Names of file formats, like DWG, JPG, PDF files (as opposed to .dwg, .jpg, .pdf…" at bounding box center [666, 326] width 324 height 22
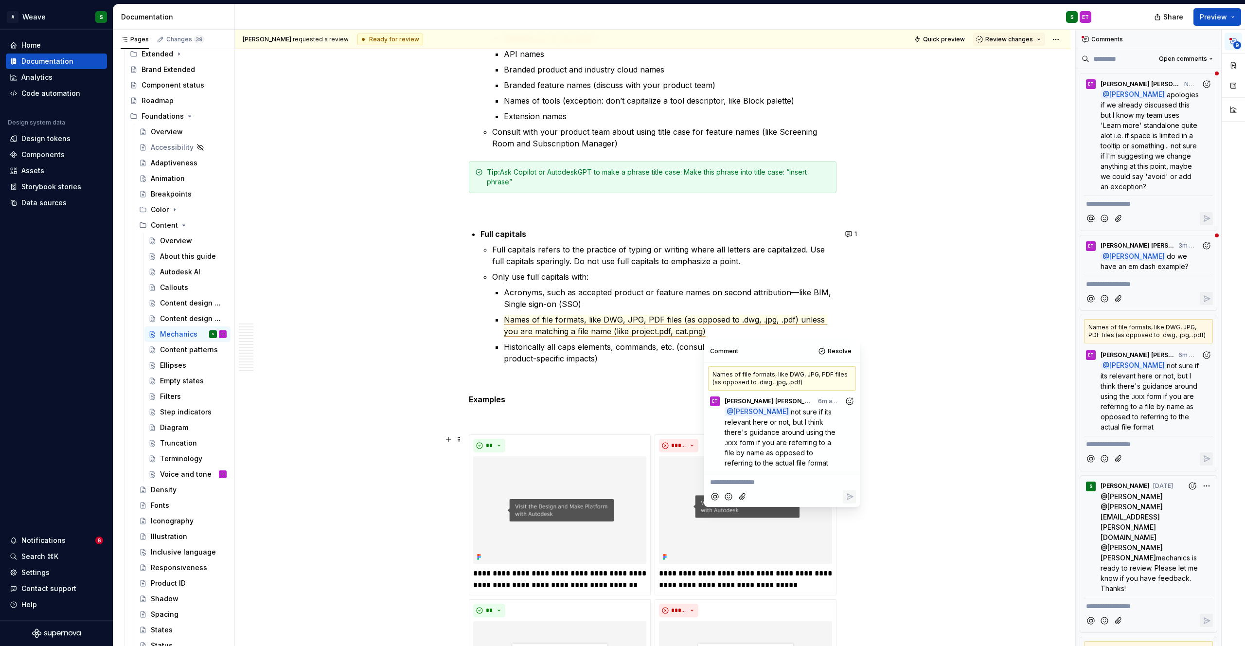
click at [756, 484] on p "**********" at bounding box center [782, 482] width 144 height 10
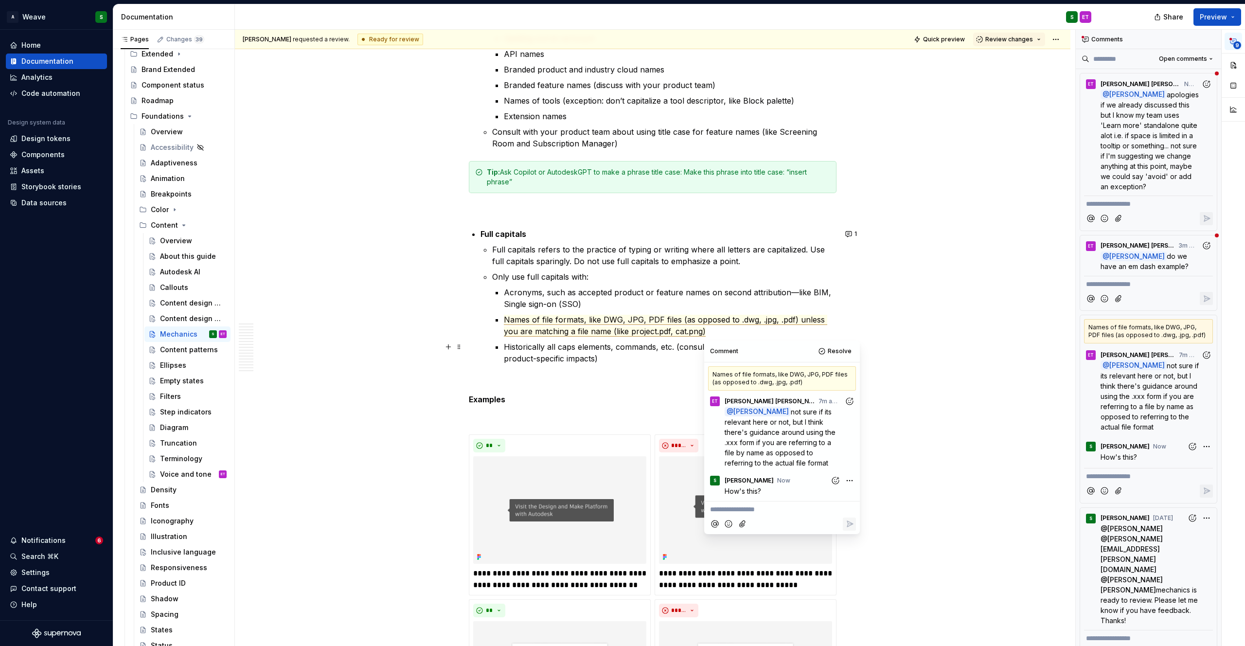
click at [593, 354] on p "Historically all caps elements, commands, etc. (consult with your team to discu…" at bounding box center [670, 352] width 333 height 23
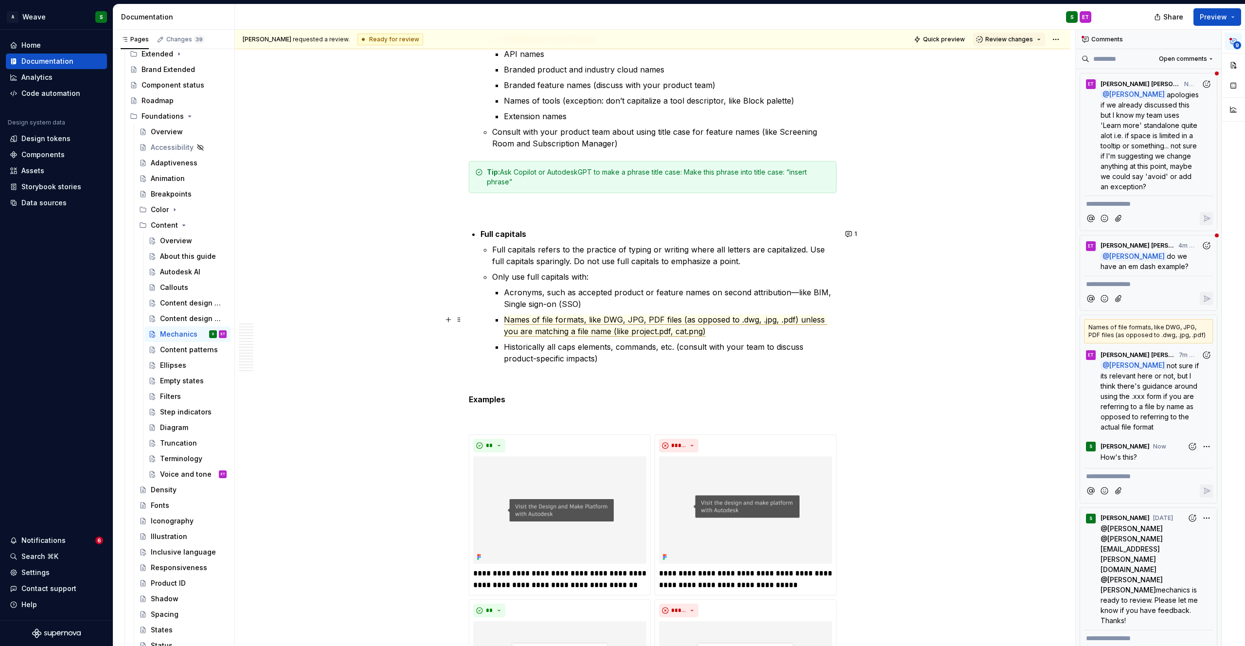
click at [574, 332] on span "Names of file formats, like DWG, JPG, PDF files (as opposed to .dwg, .jpg, .pdf…" at bounding box center [666, 326] width 324 height 22
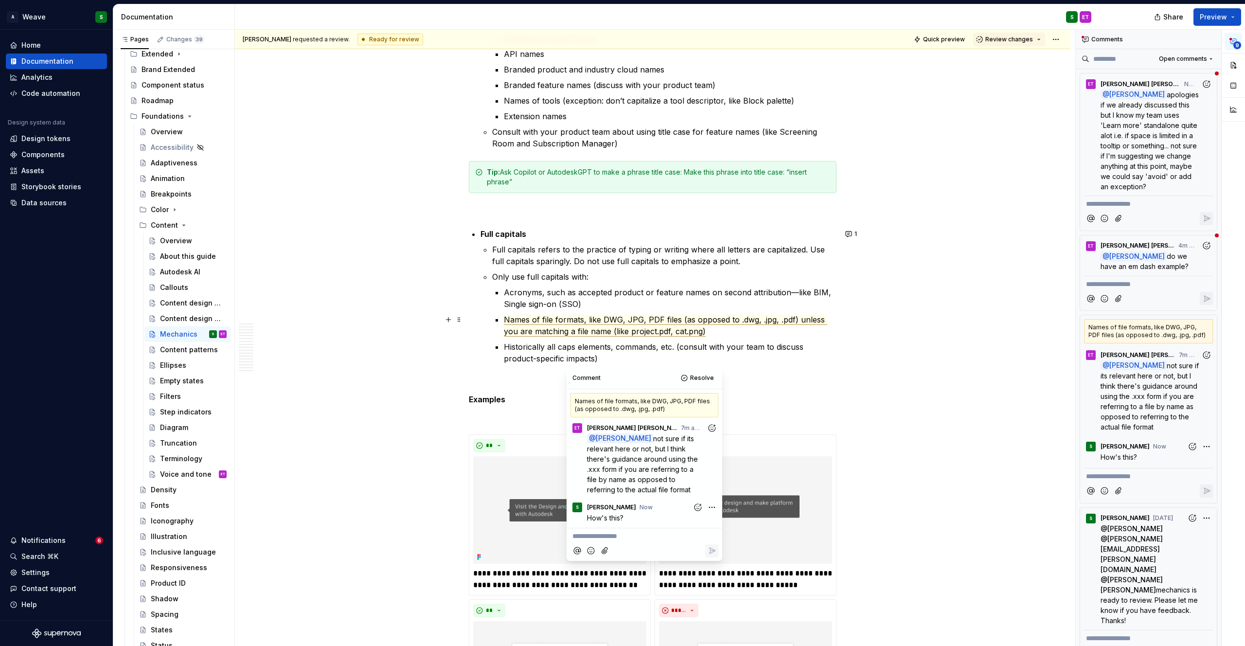
click at [575, 331] on span "Names of file formats, like DWG, JPG, PDF files (as opposed to .dwg, .jpg, .pdf…" at bounding box center [666, 326] width 324 height 22
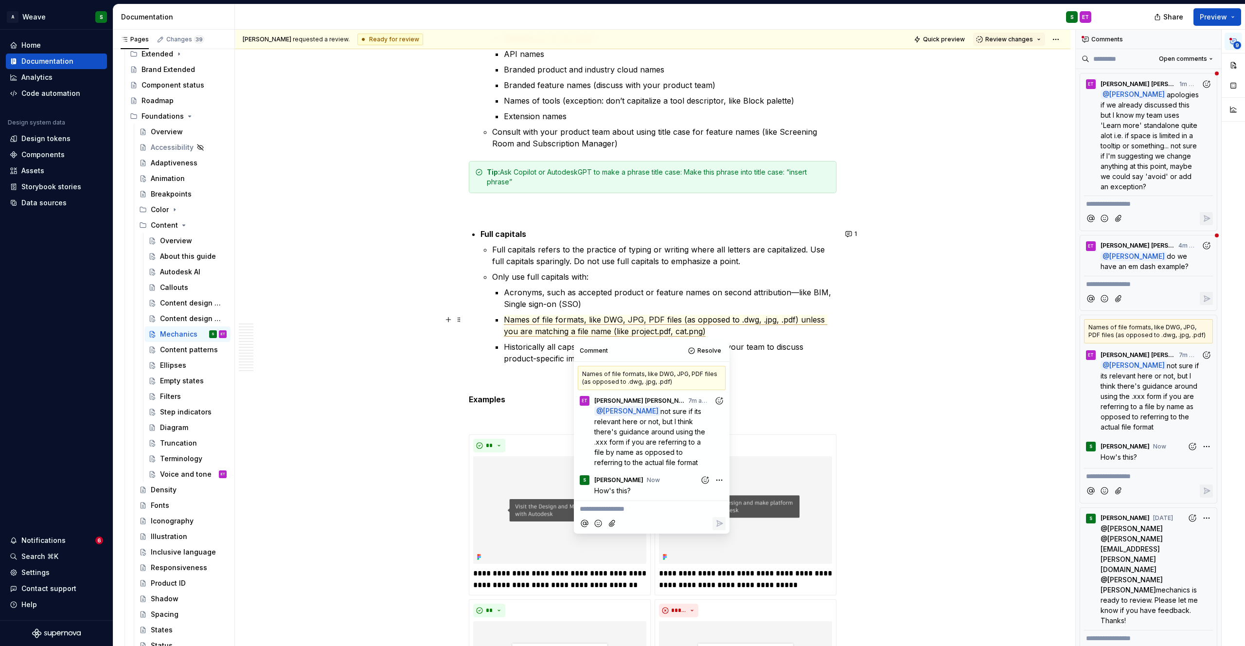
click at [710, 335] on p "Names of file formats, like DWG, JPG, PDF files (as opposed to .dwg, .jpg, .pdf…" at bounding box center [670, 325] width 333 height 23
click at [1179, 258] on span "do we have an em dash example?" at bounding box center [1145, 261] width 89 height 18
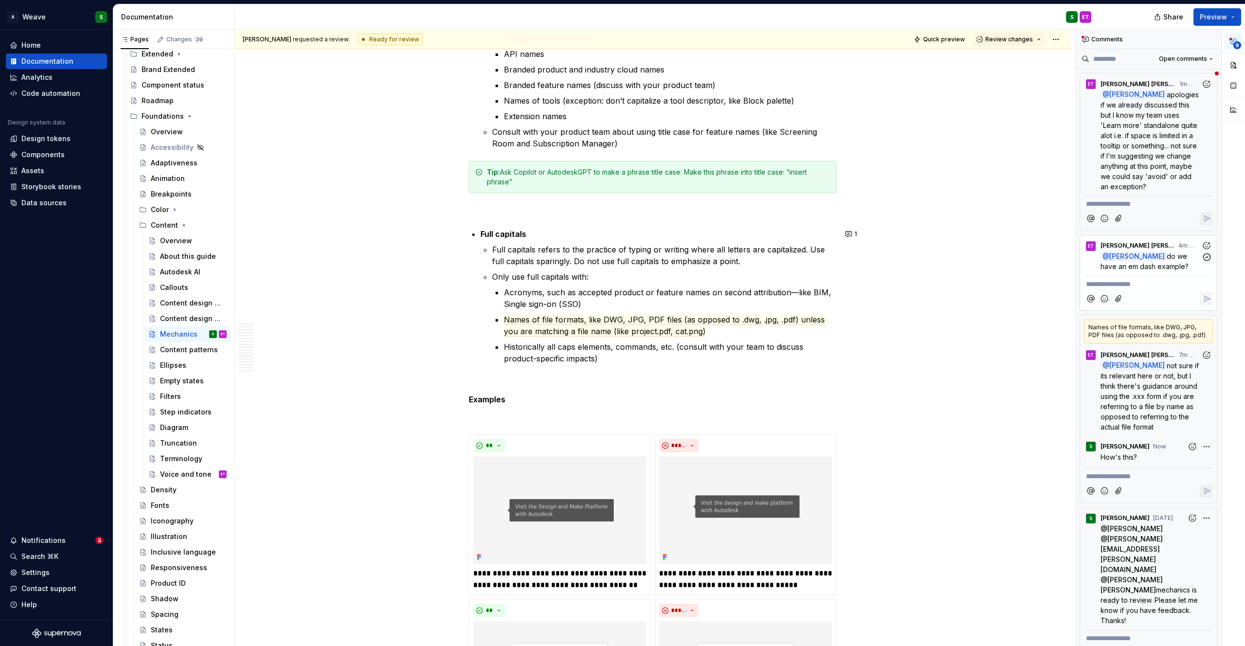
click at [1148, 260] on span "do we have an em dash example?" at bounding box center [1145, 261] width 89 height 18
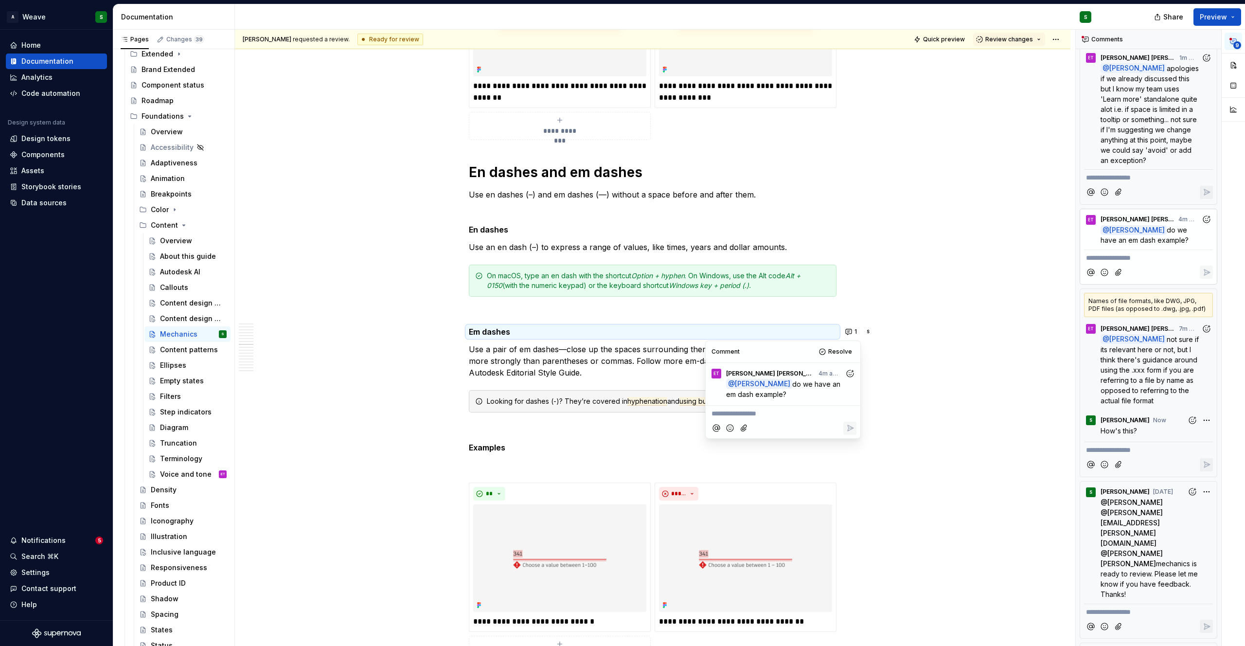
scroll to position [5242, 0]
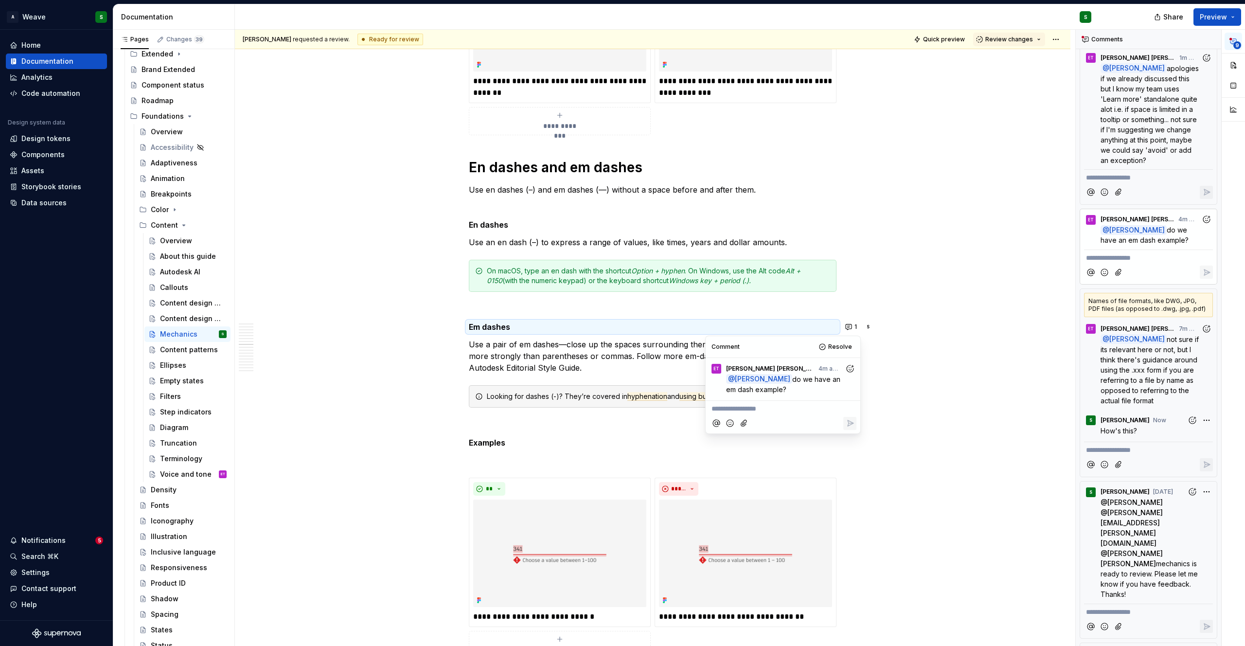
click at [610, 350] on p "Use a pair of em dashes—close up the spaces surrounding them—to set off parenth…" at bounding box center [653, 356] width 368 height 35
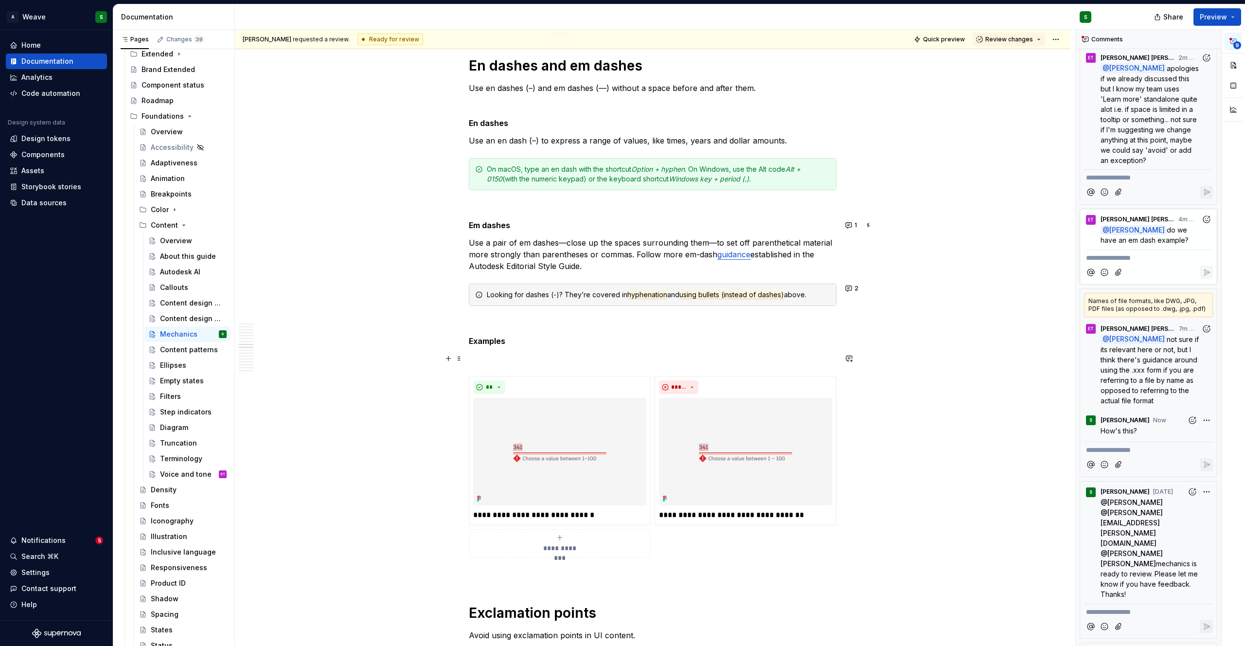
scroll to position [5348, 0]
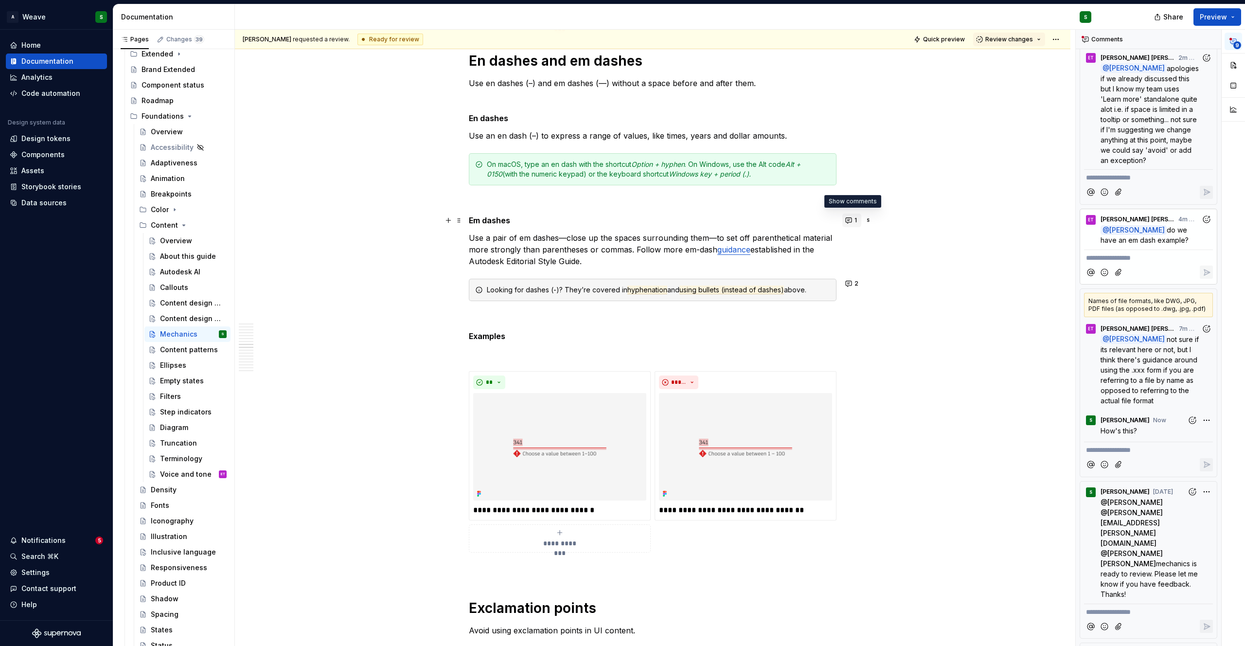
click at [849, 221] on button "1" at bounding box center [852, 221] width 19 height 14
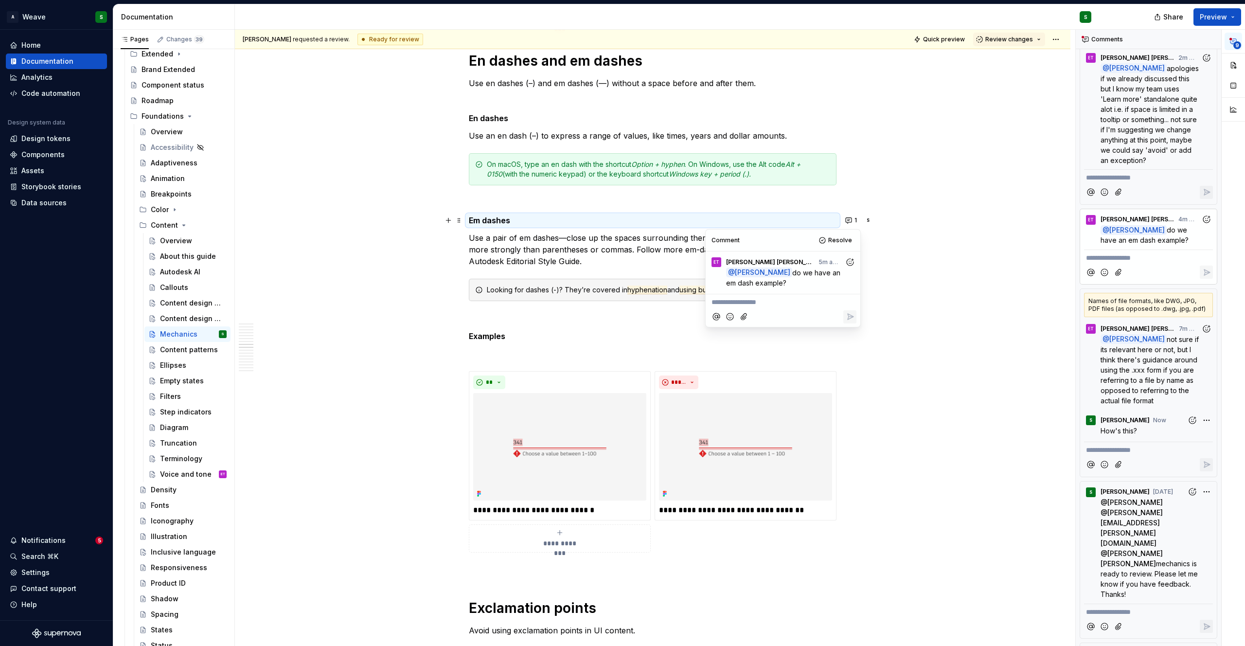
click at [565, 258] on p "Use a pair of em dashes—close up the spaces surrounding them—to set off parenth…" at bounding box center [653, 249] width 368 height 35
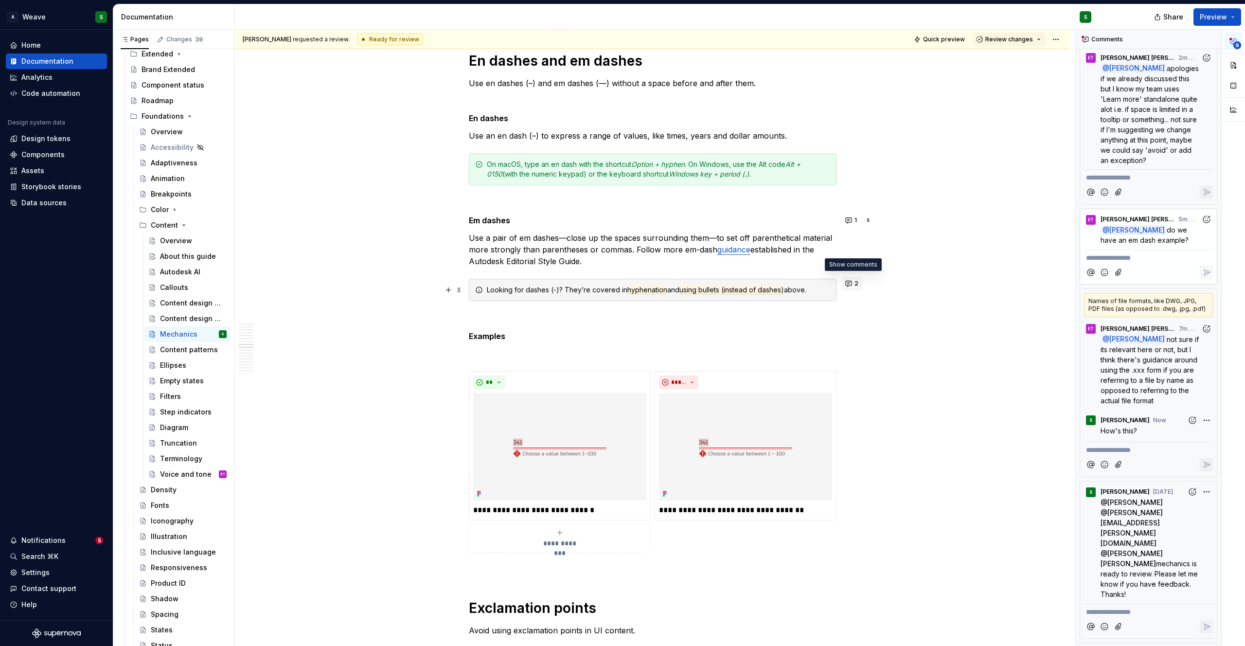
click at [852, 282] on button "2" at bounding box center [853, 284] width 20 height 14
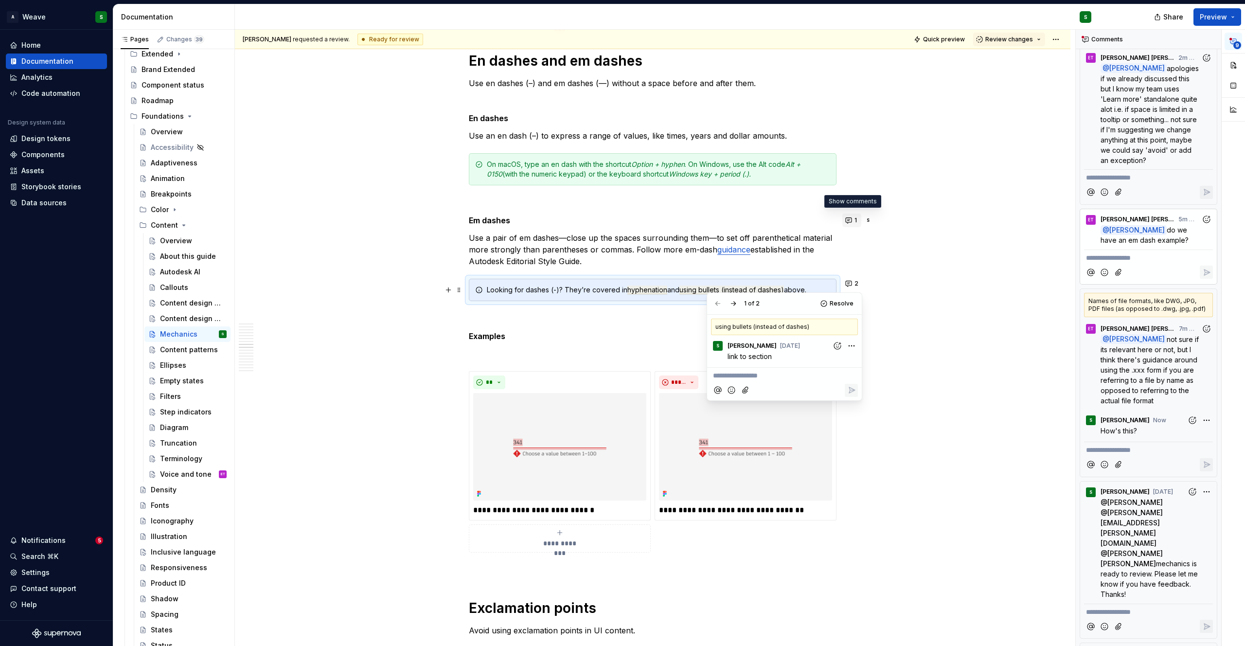
click at [851, 220] on button "1" at bounding box center [852, 221] width 19 height 14
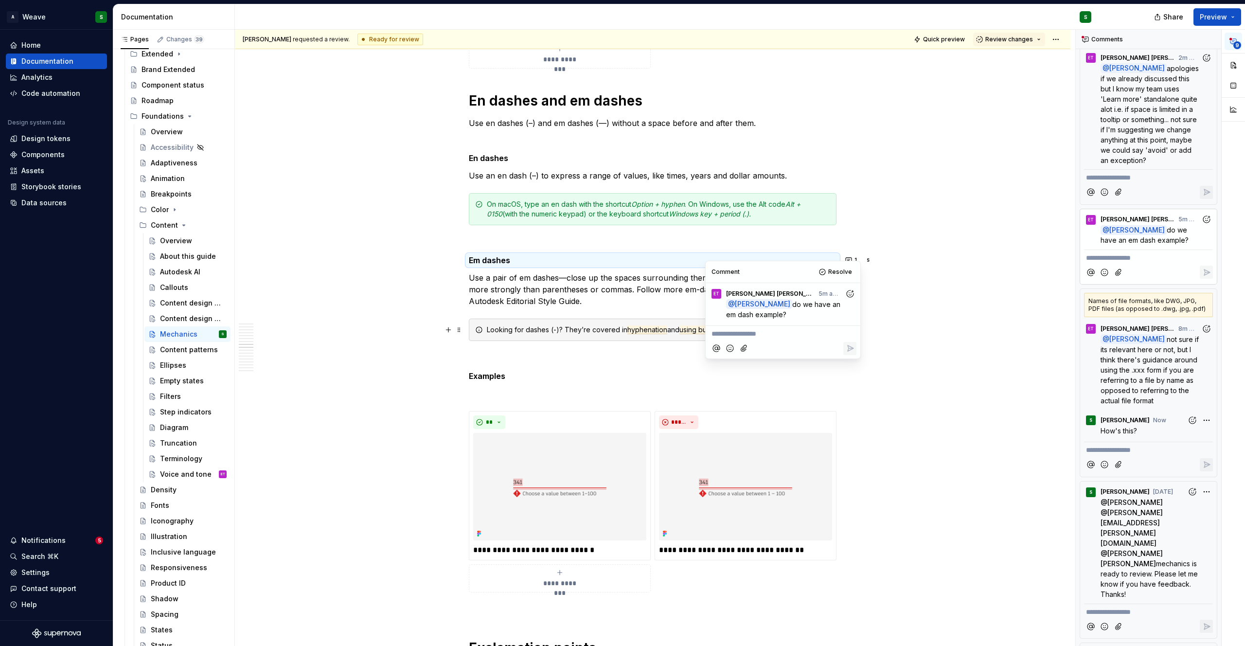
scroll to position [5305, 0]
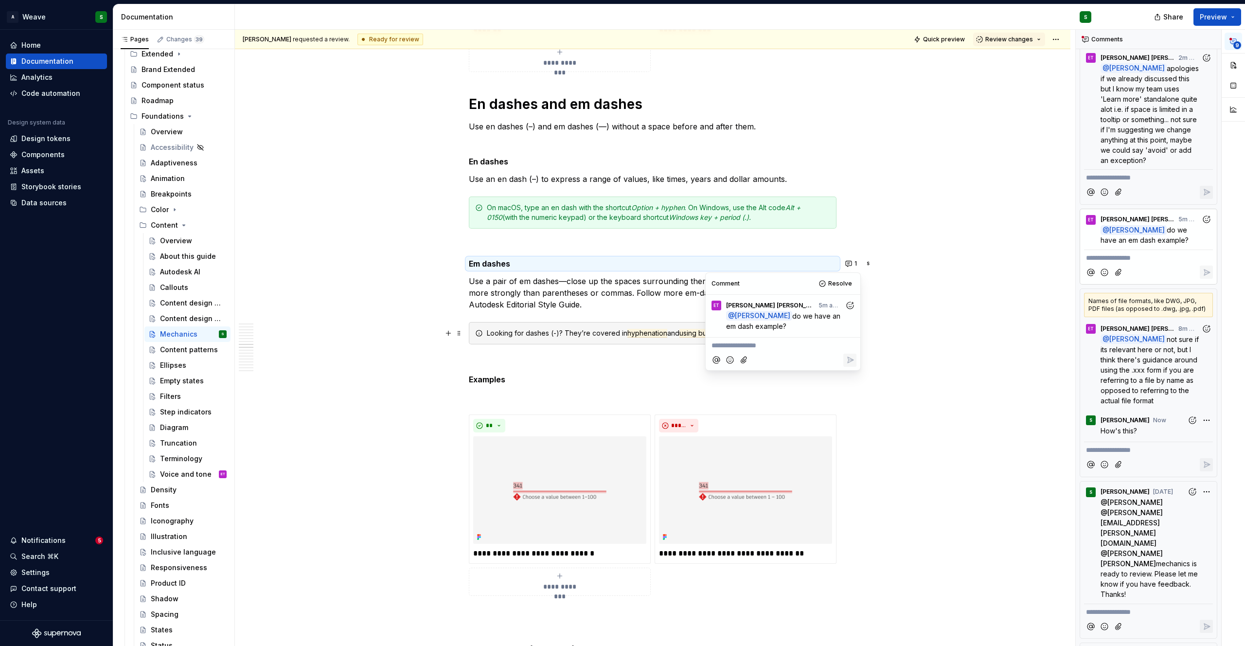
click at [495, 160] on strong "En dashes" at bounding box center [488, 162] width 39 height 10
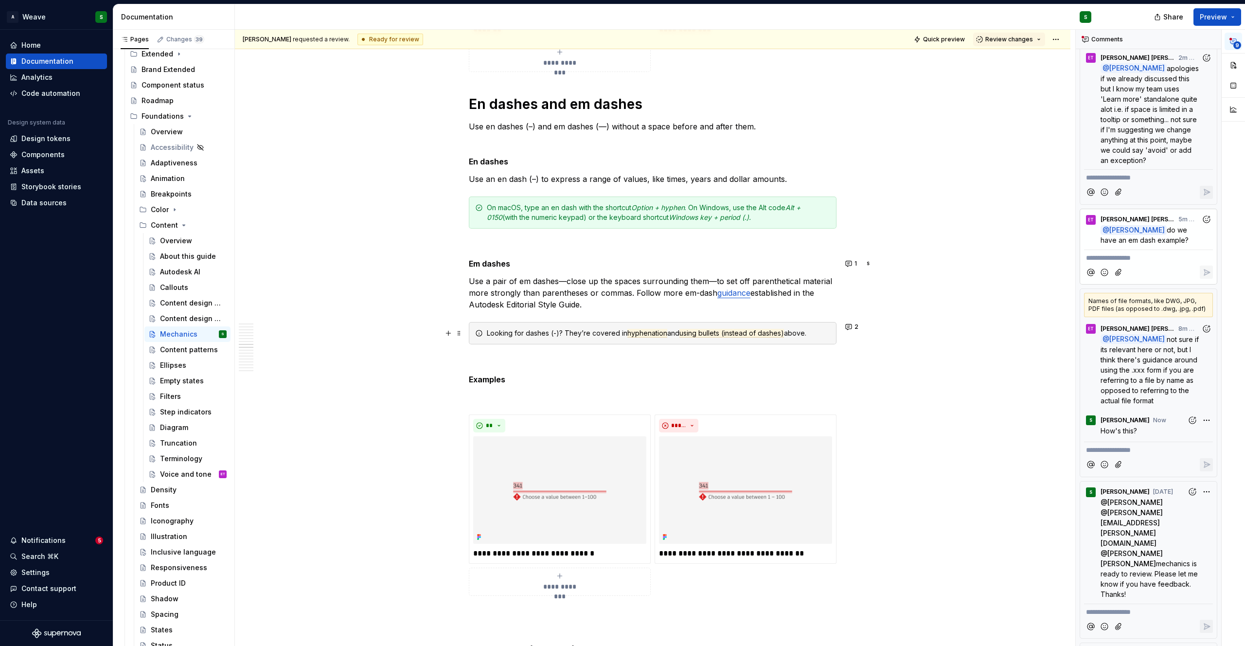
click at [495, 160] on strong "En dashes" at bounding box center [488, 162] width 39 height 10
drag, startPoint x: 525, startPoint y: 128, endPoint x: 535, endPoint y: 128, distance: 9.2
click at [535, 128] on p "Use en dashes (–) and em dashes (—) without a space before and after them." at bounding box center [653, 127] width 368 height 12
copy p "(–)"
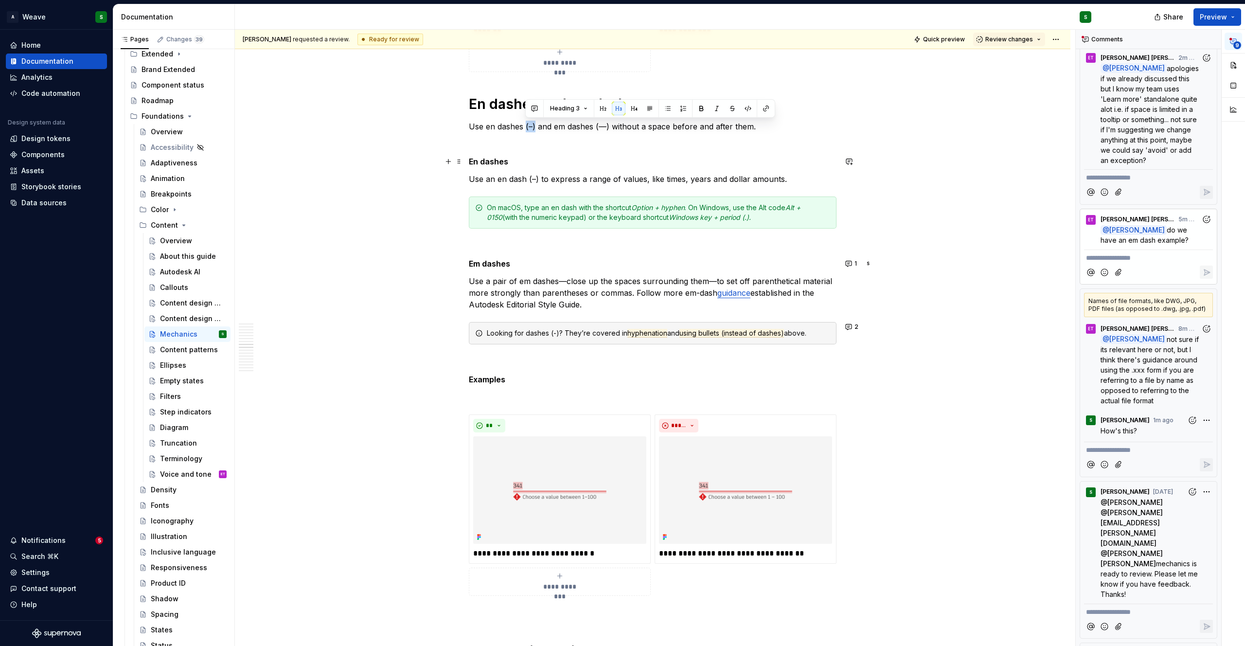
click at [516, 161] on p "En dashes" at bounding box center [653, 162] width 368 height 12
drag, startPoint x: 522, startPoint y: 162, endPoint x: 504, endPoint y: 161, distance: 18.0
click at [504, 161] on p "En dashes (–)" at bounding box center [653, 162] width 368 height 12
click at [481, 159] on strong "En dashes" at bounding box center [488, 162] width 39 height 10
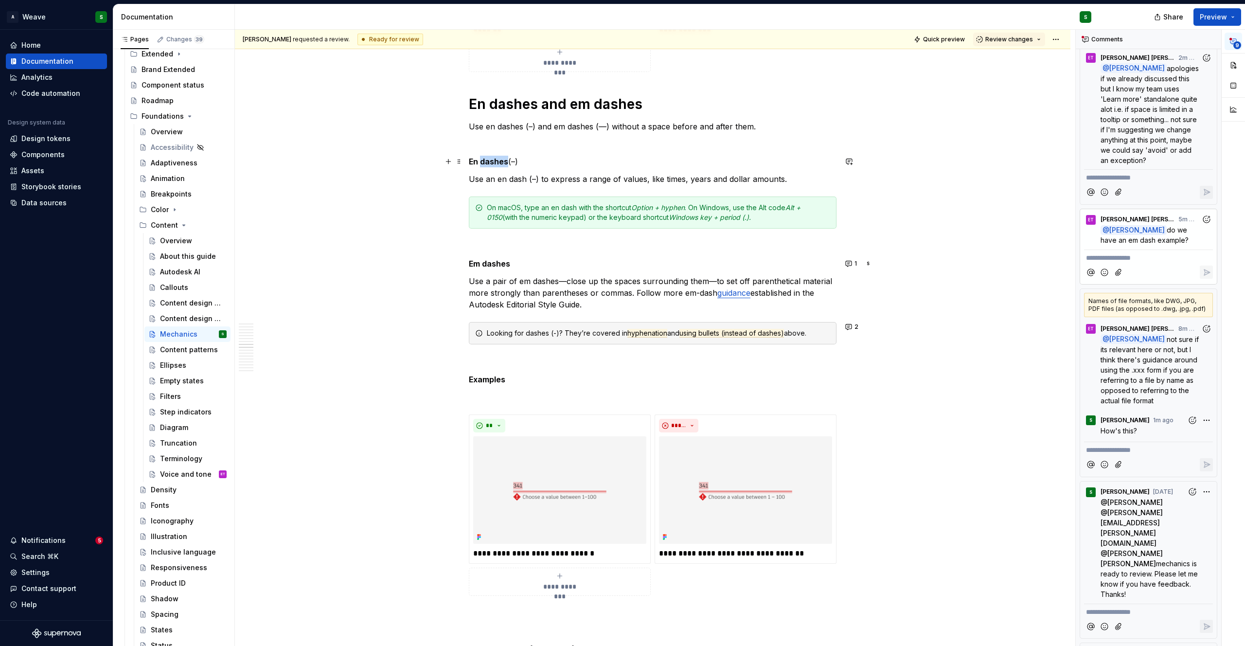
click at [481, 159] on strong "En dashes" at bounding box center [488, 162] width 39 height 10
drag, startPoint x: 604, startPoint y: 125, endPoint x: 598, endPoint y: 125, distance: 5.4
click at [598, 125] on p "Use en dashes (–) and em dashes (—) without a space before and after them." at bounding box center [653, 127] width 368 height 12
drag, startPoint x: 607, startPoint y: 127, endPoint x: 595, endPoint y: 127, distance: 11.2
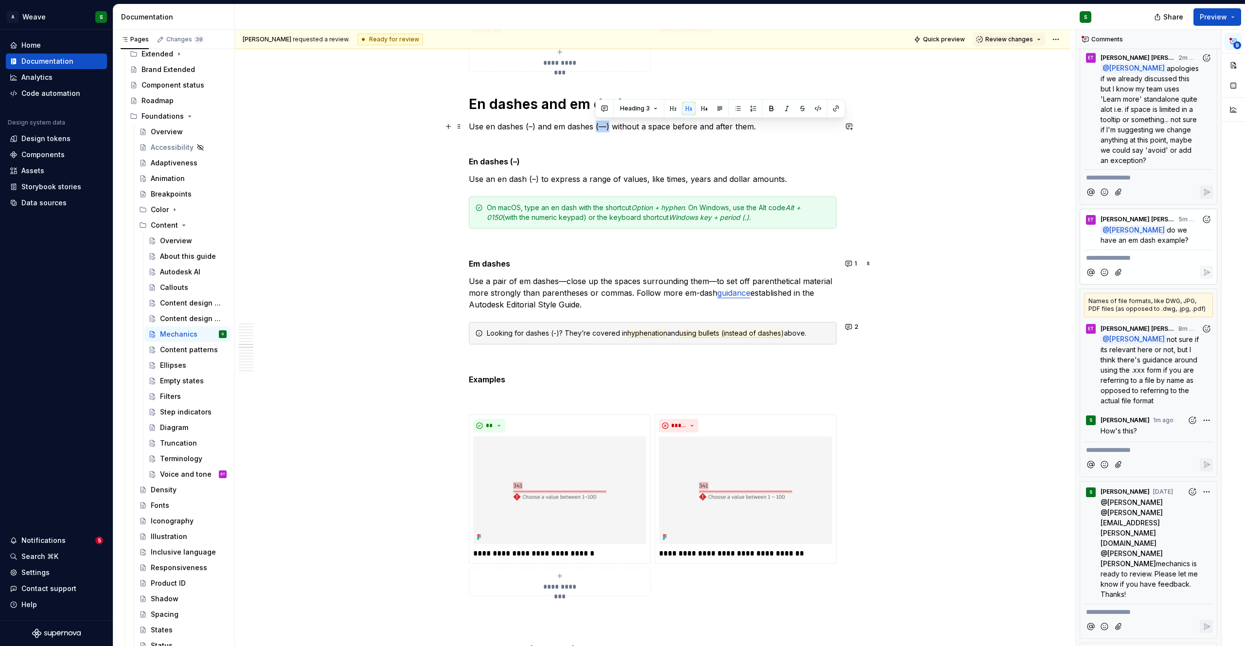
click at [595, 127] on p "Use en dashes (–) and em dashes (—) without a space before and after them." at bounding box center [653, 127] width 368 height 12
copy p "(—)"
click at [525, 266] on p "Em dashes" at bounding box center [653, 264] width 368 height 12
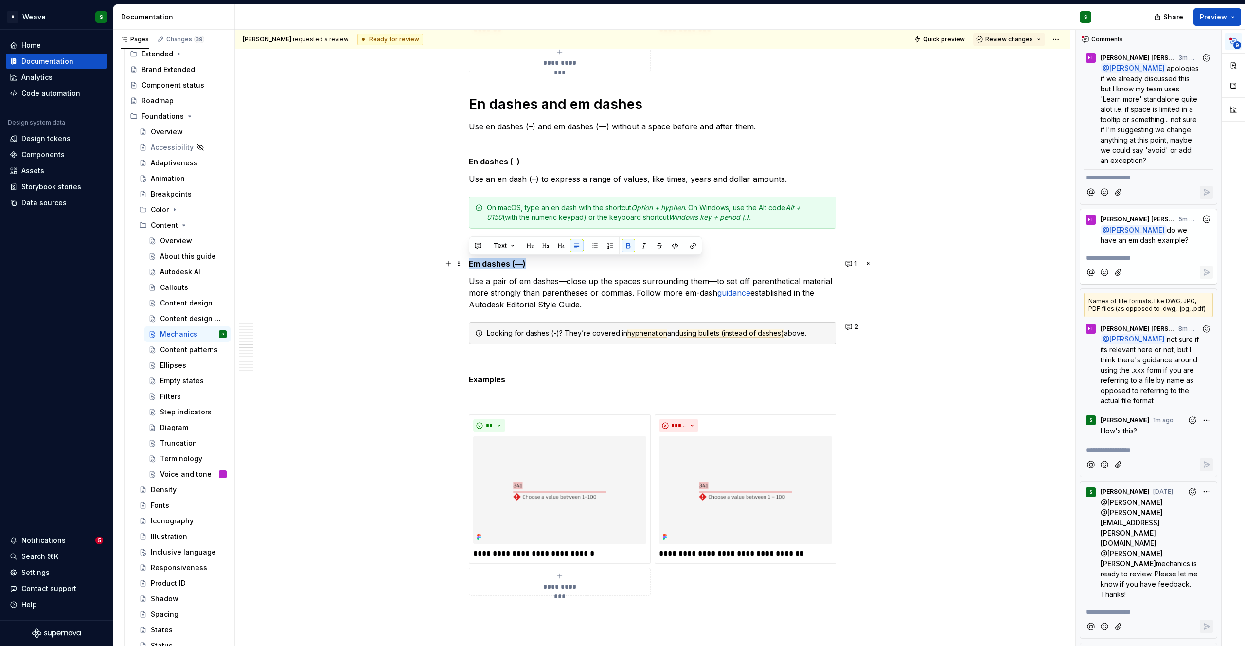
drag, startPoint x: 521, startPoint y: 264, endPoint x: 467, endPoint y: 264, distance: 53.5
click at [847, 263] on button "1" at bounding box center [852, 264] width 19 height 14
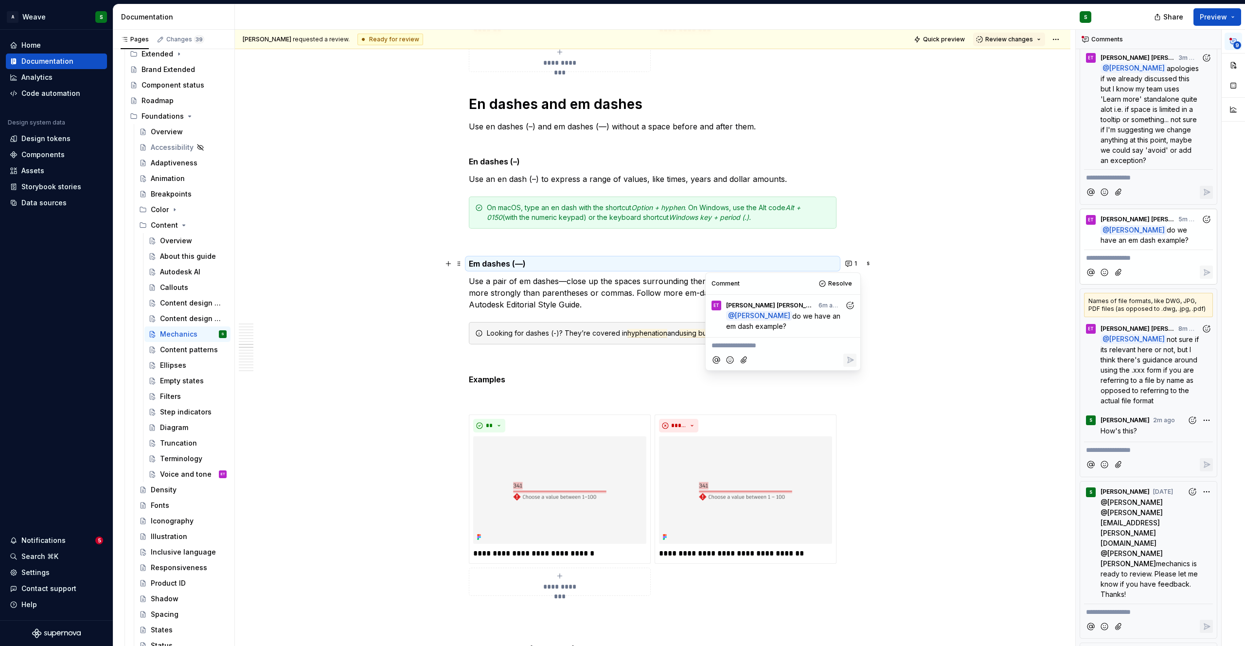
click at [760, 346] on p "**********" at bounding box center [783, 346] width 143 height 10
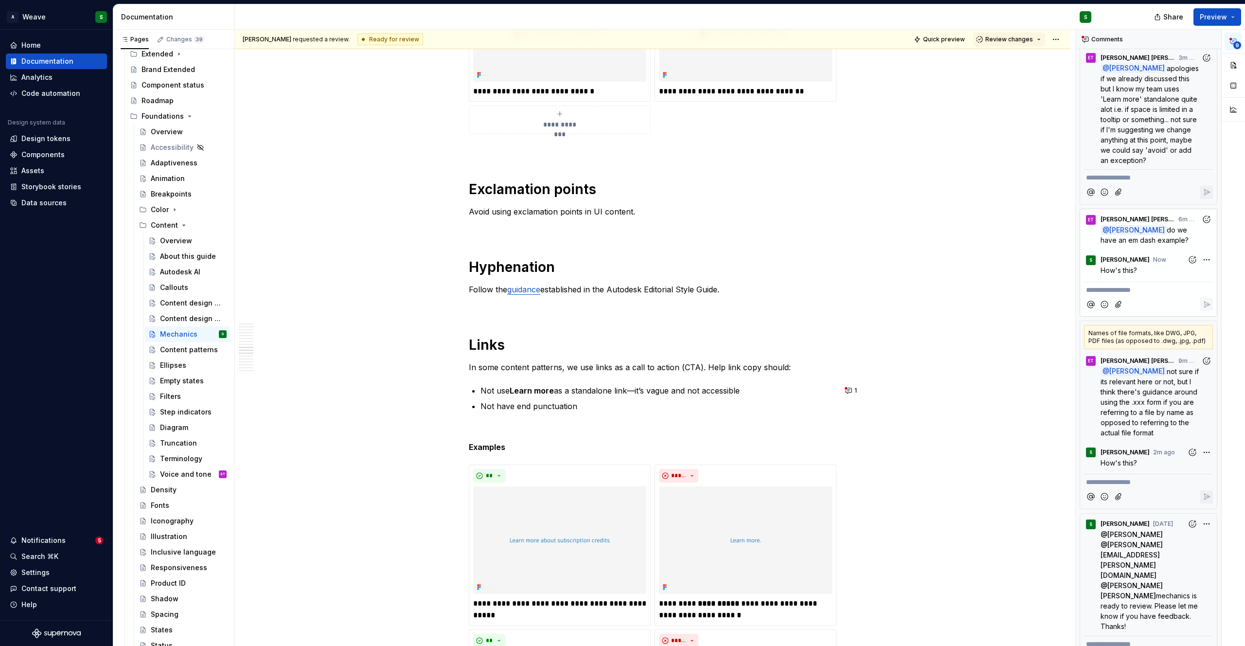
scroll to position [5798, 0]
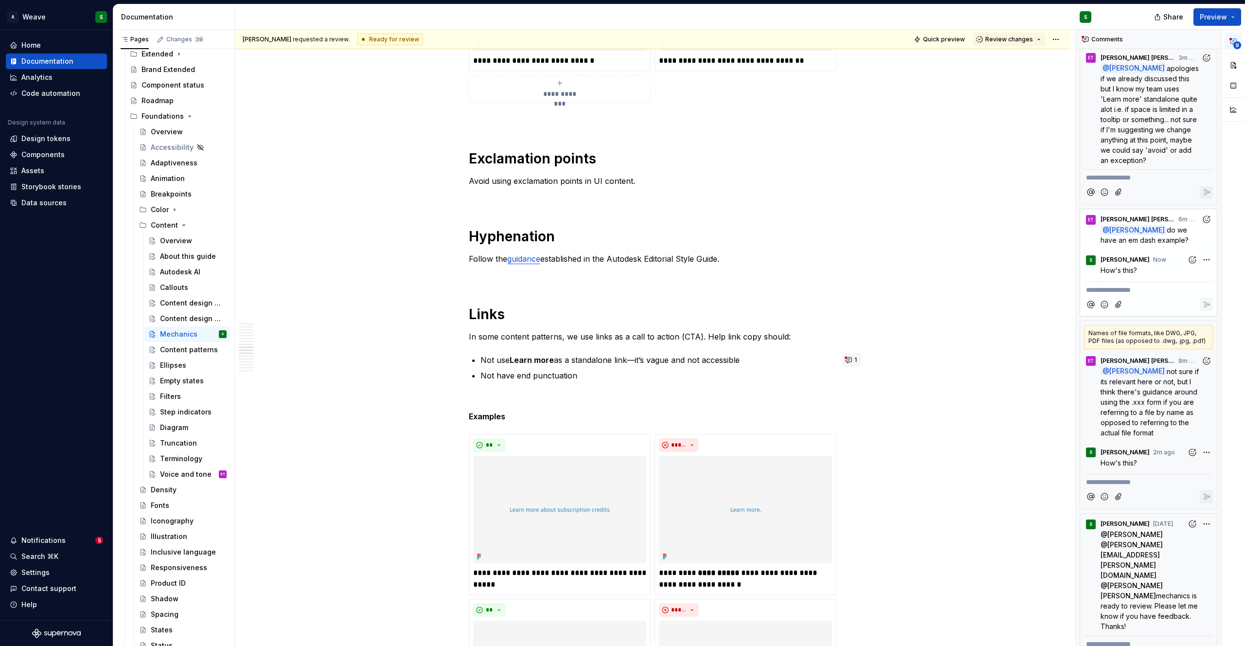
click at [851, 361] on button "1" at bounding box center [852, 360] width 19 height 14
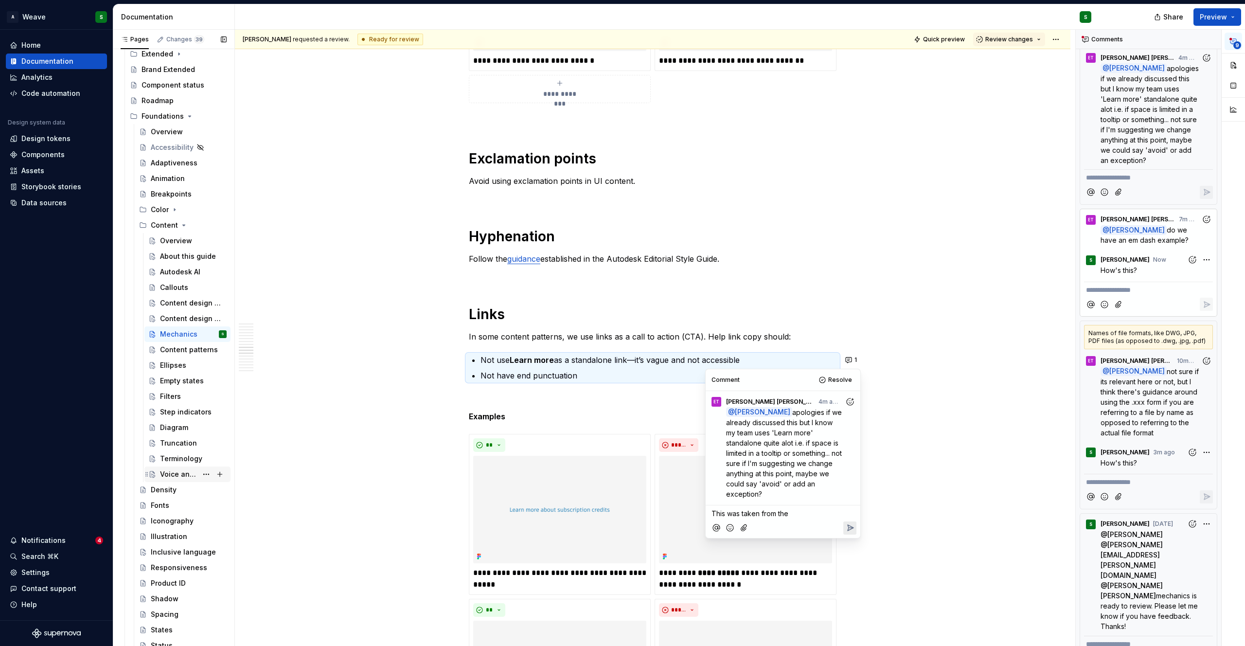
click at [173, 472] on div "Voice and tone" at bounding box center [178, 474] width 37 height 10
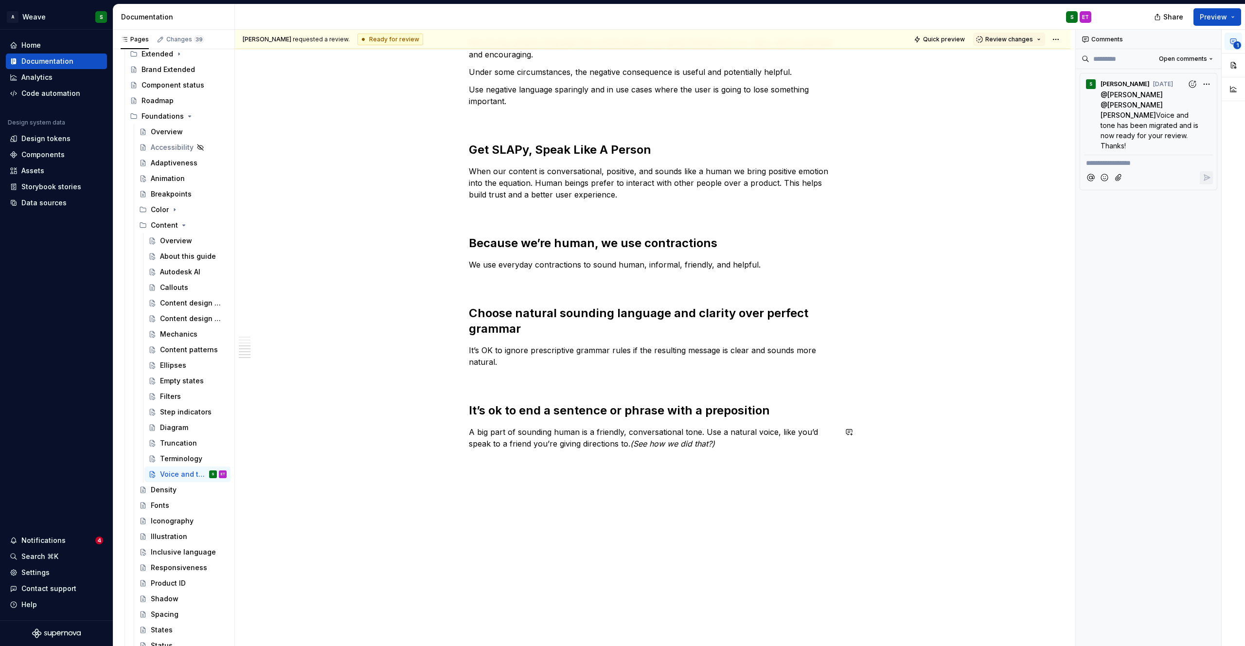
scroll to position [640, 0]
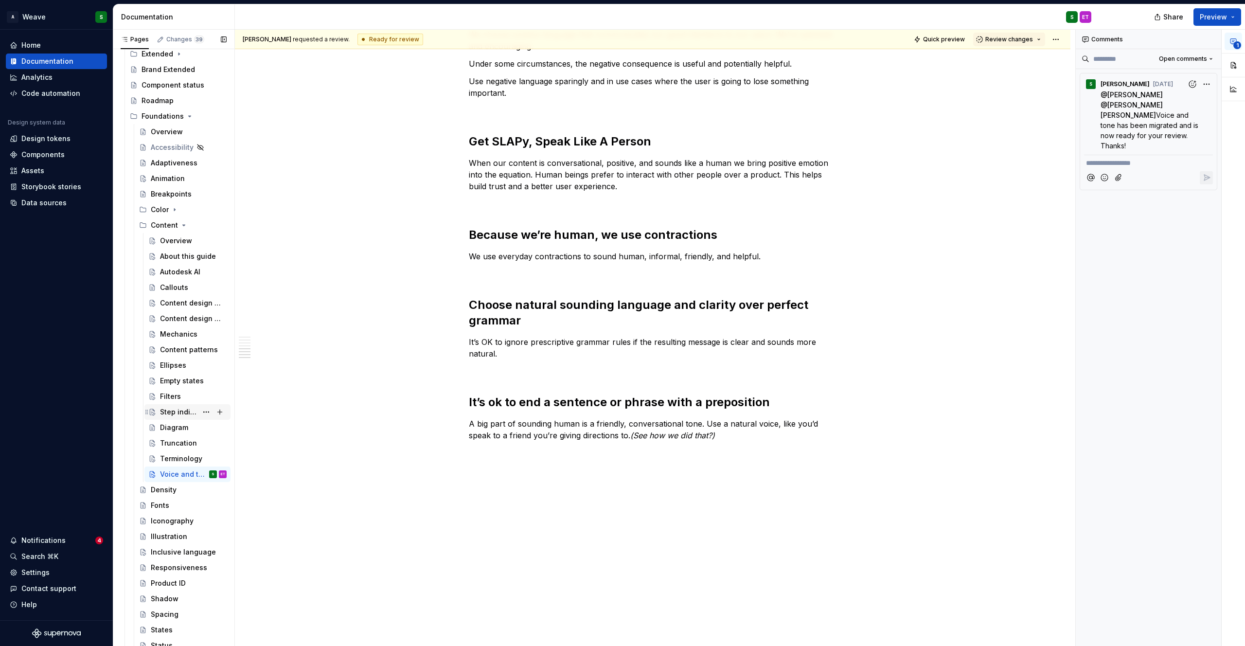
click at [172, 409] on div "Step indicators" at bounding box center [178, 412] width 37 height 10
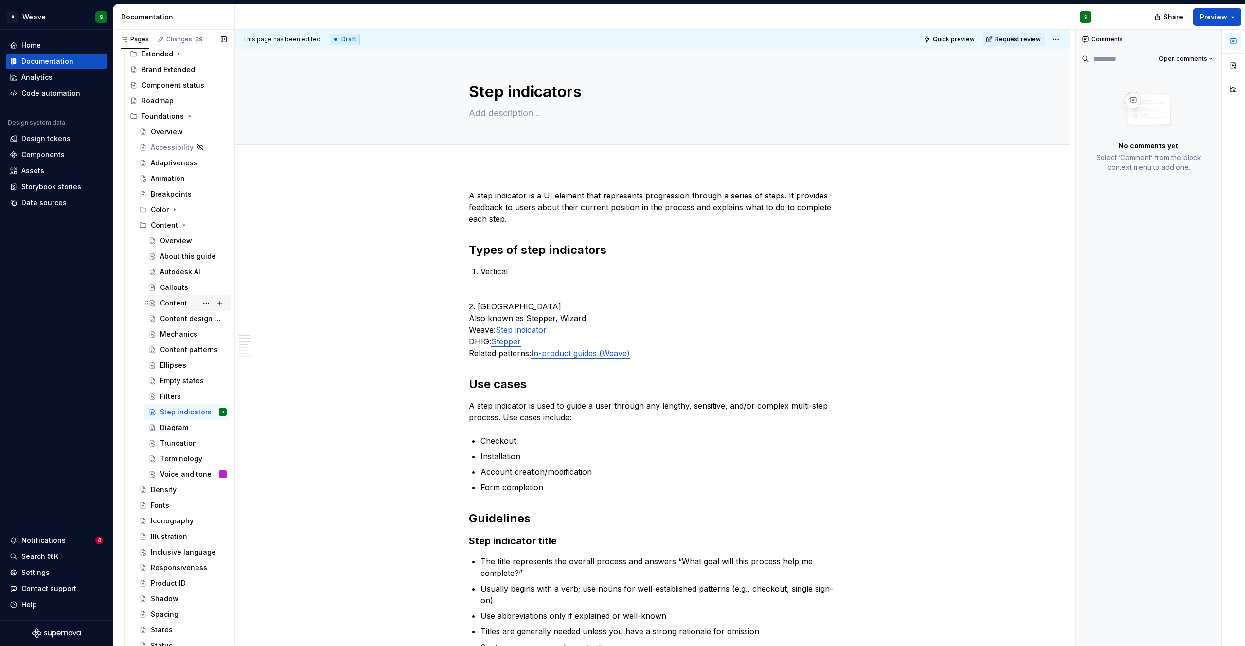
click at [170, 308] on div "Content design principles" at bounding box center [193, 303] width 67 height 14
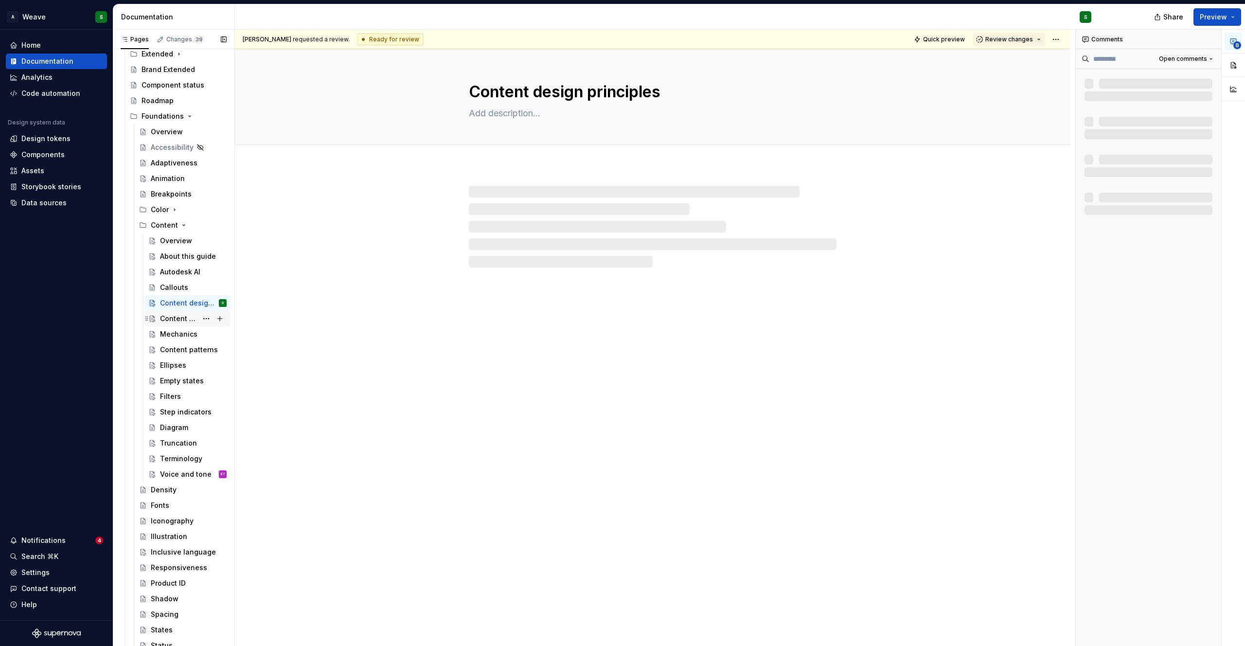
click at [170, 318] on div "Content design guidelines" at bounding box center [178, 319] width 37 height 10
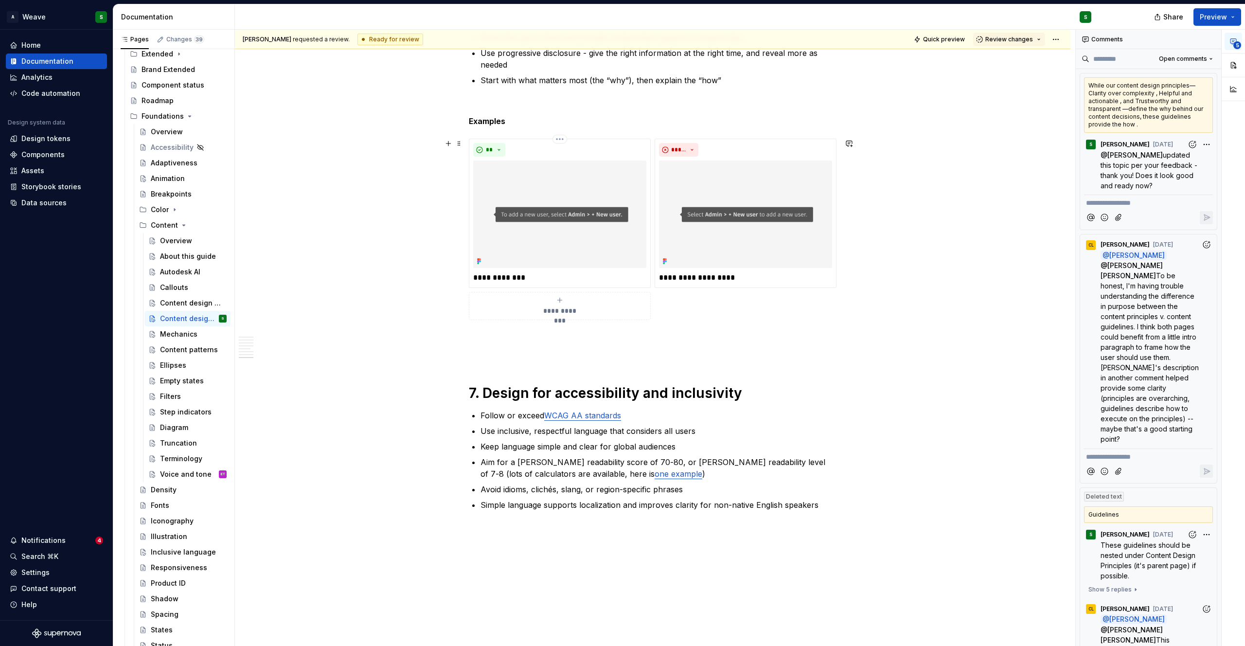
scroll to position [1681, 0]
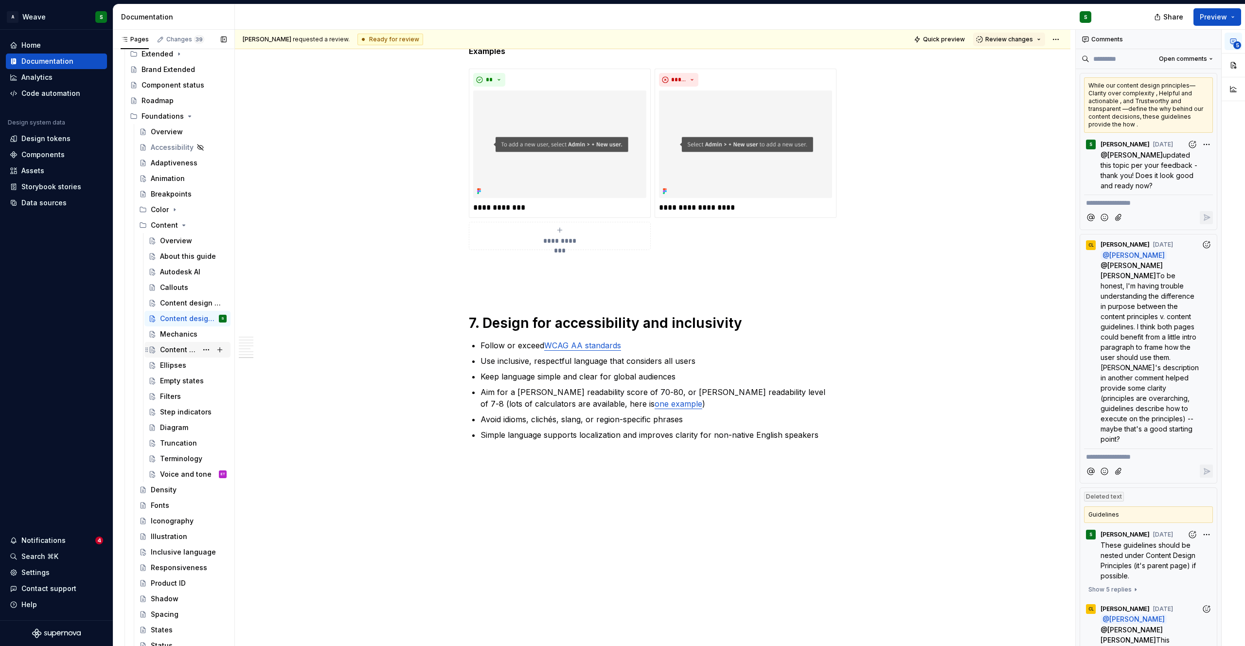
click at [177, 351] on div "Content patterns" at bounding box center [178, 350] width 37 height 10
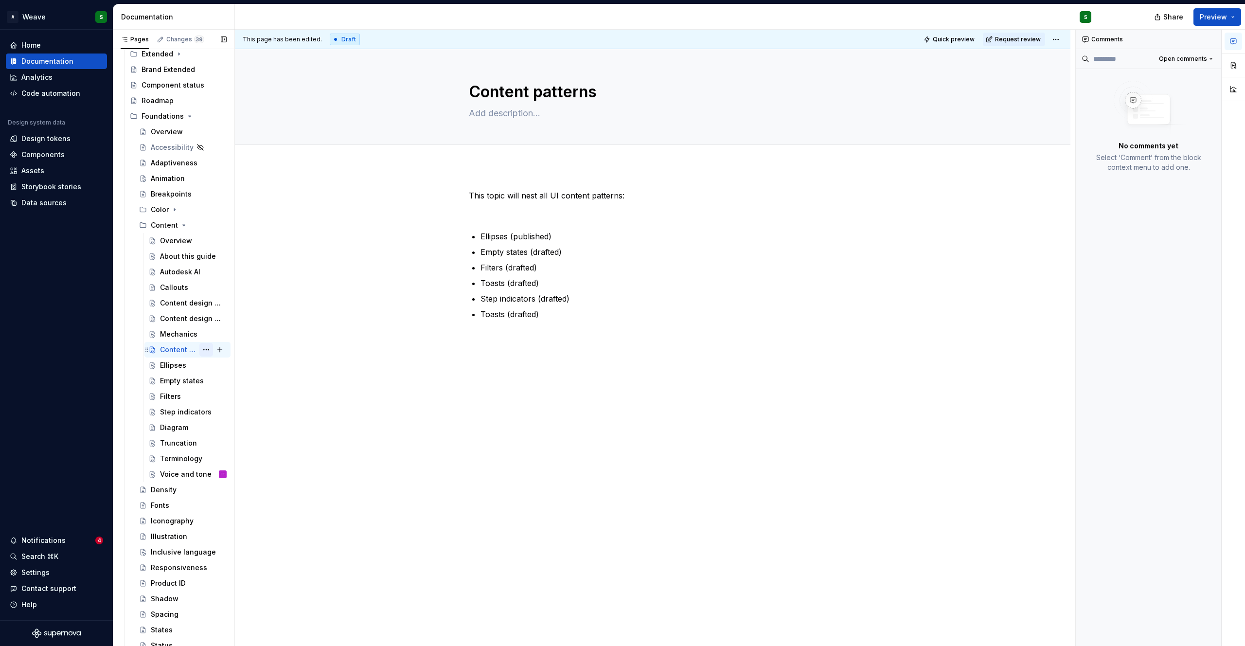
click at [199, 351] on button "Page tree" at bounding box center [206, 350] width 14 height 14
click at [227, 504] on div "Delete page" at bounding box center [259, 505] width 95 height 10
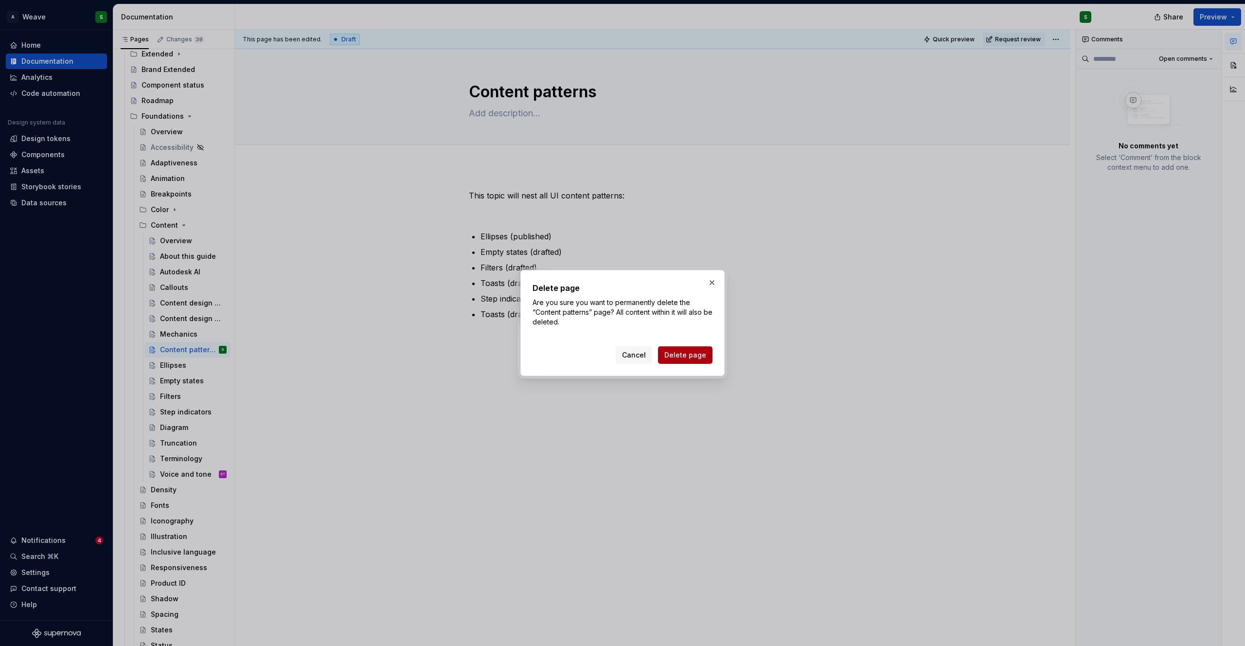
click at [678, 353] on span "Delete page" at bounding box center [686, 355] width 42 height 10
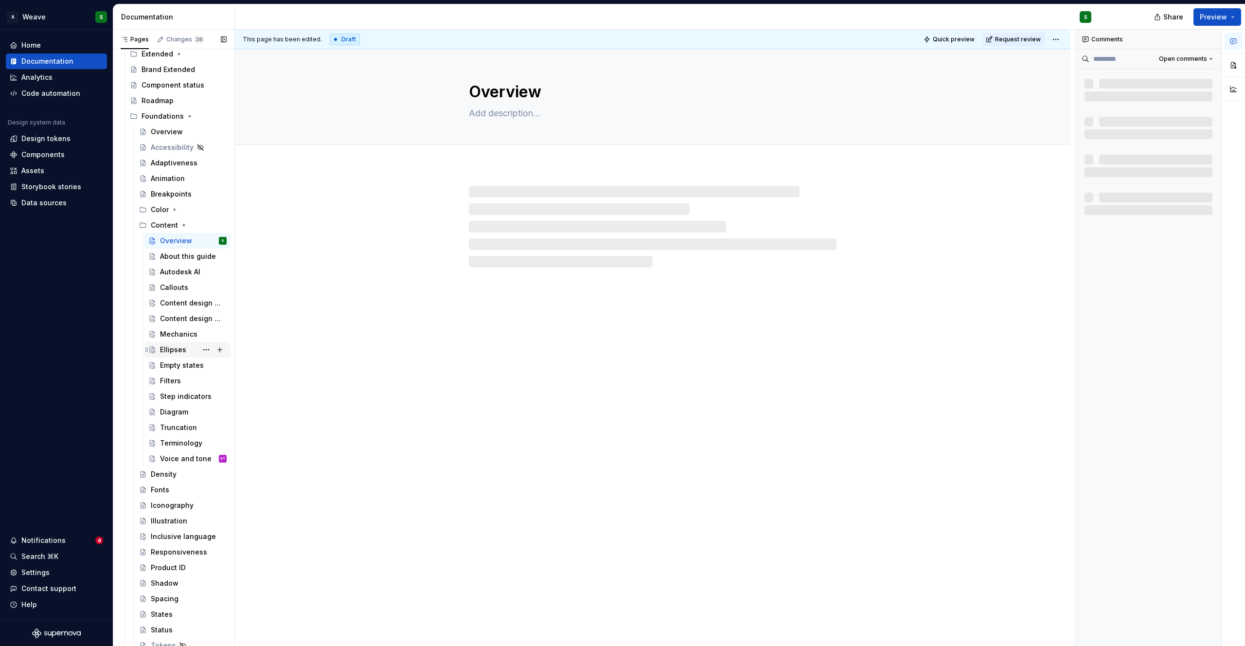
click at [179, 353] on div "Ellipses" at bounding box center [173, 350] width 26 height 10
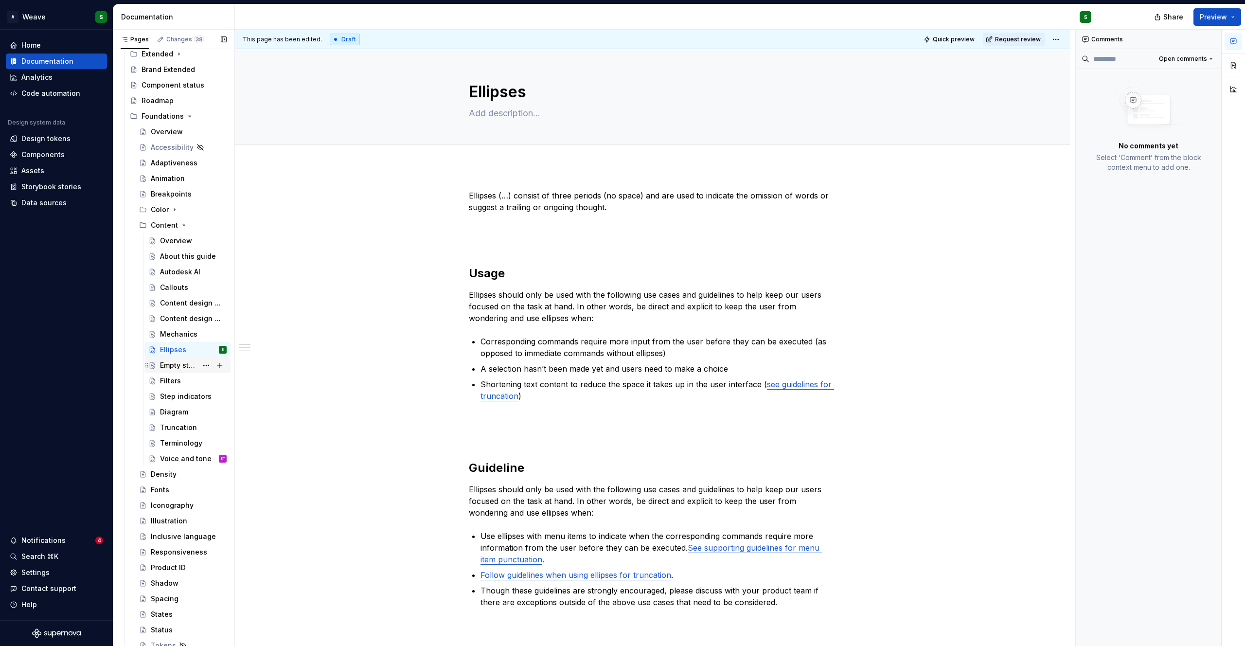
click at [170, 368] on div "Empty states" at bounding box center [178, 365] width 37 height 10
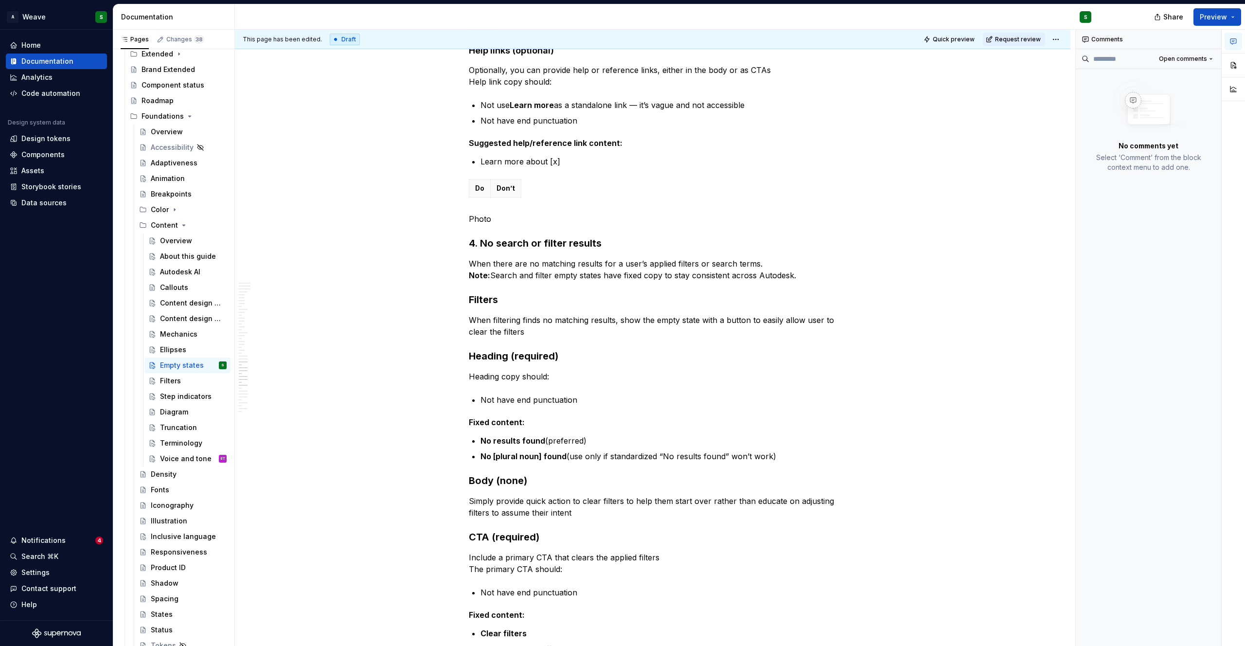
scroll to position [3005, 0]
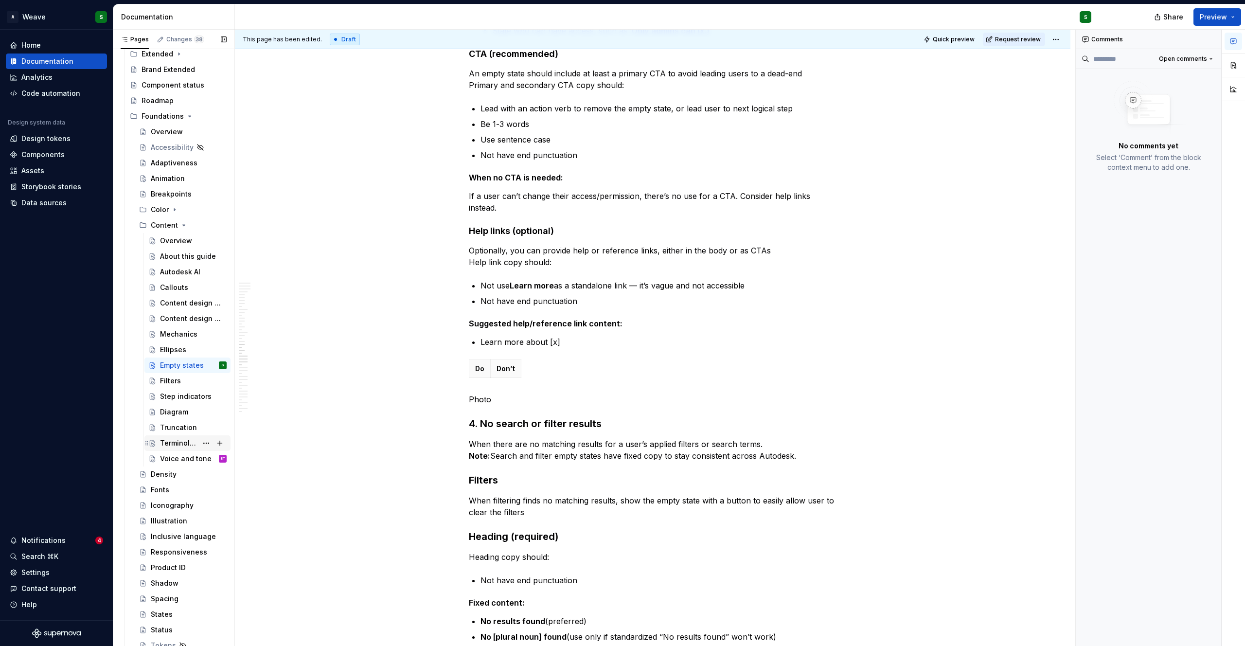
click at [177, 443] on div "Terminology" at bounding box center [178, 443] width 37 height 10
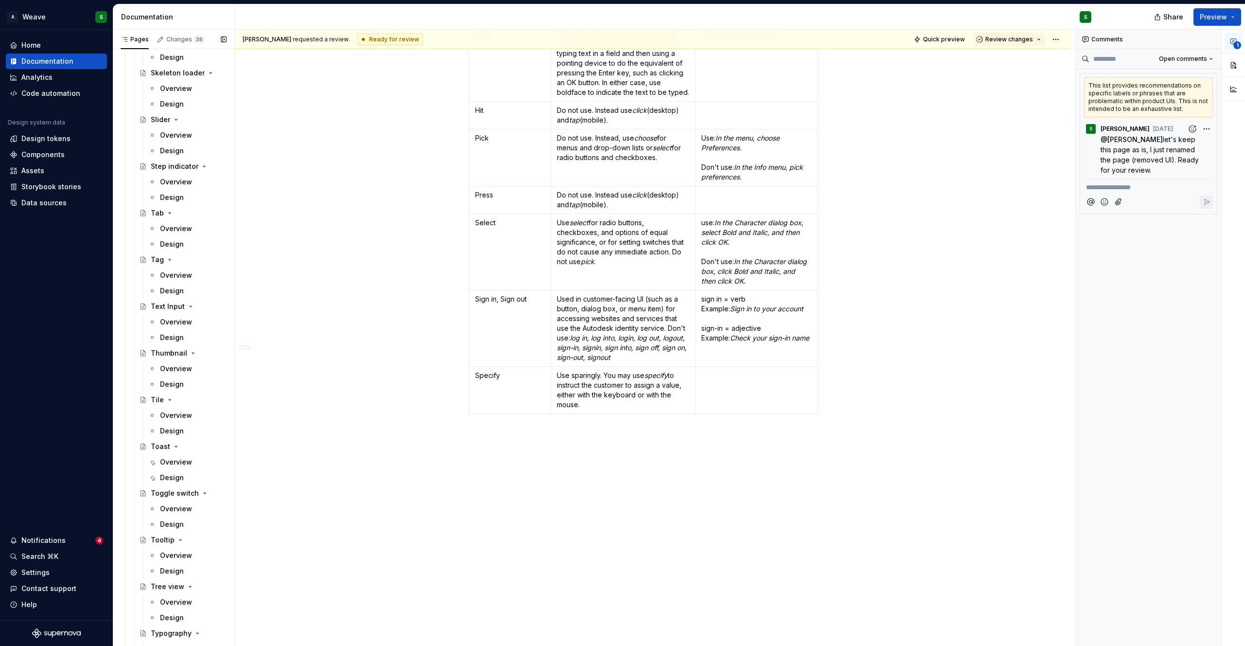
scroll to position [2607, 0]
click at [165, 185] on div "Overview" at bounding box center [193, 181] width 67 height 14
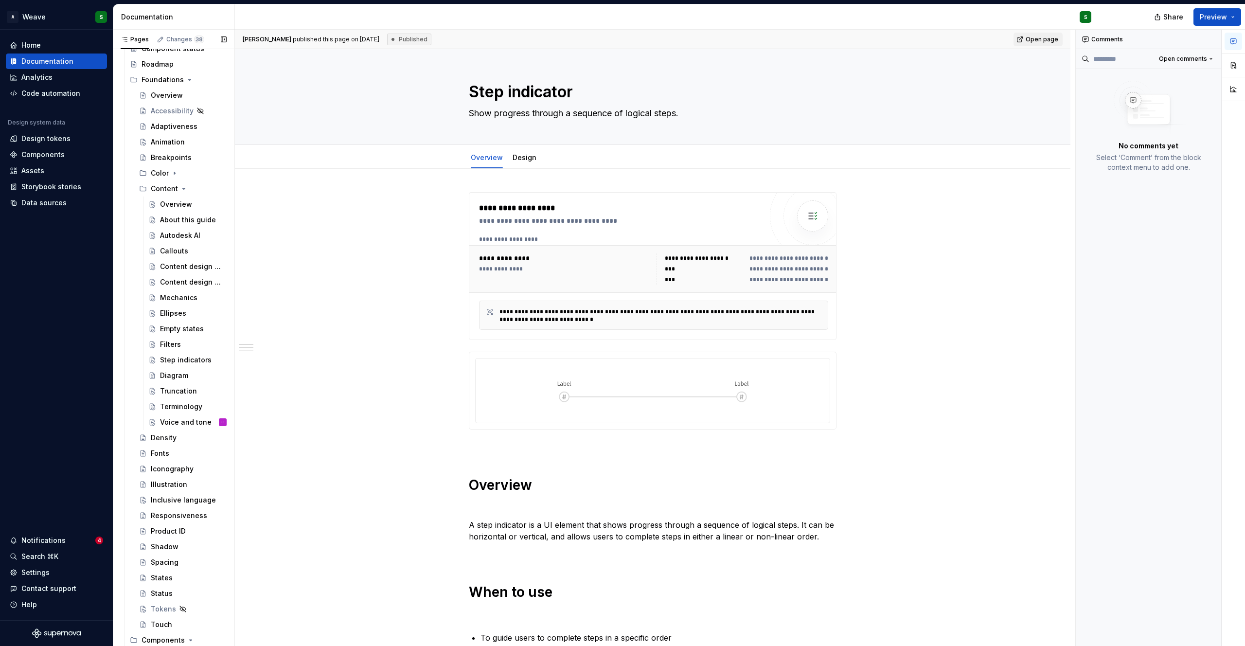
scroll to position [416, 0]
click at [175, 256] on div "Callouts" at bounding box center [174, 254] width 28 height 10
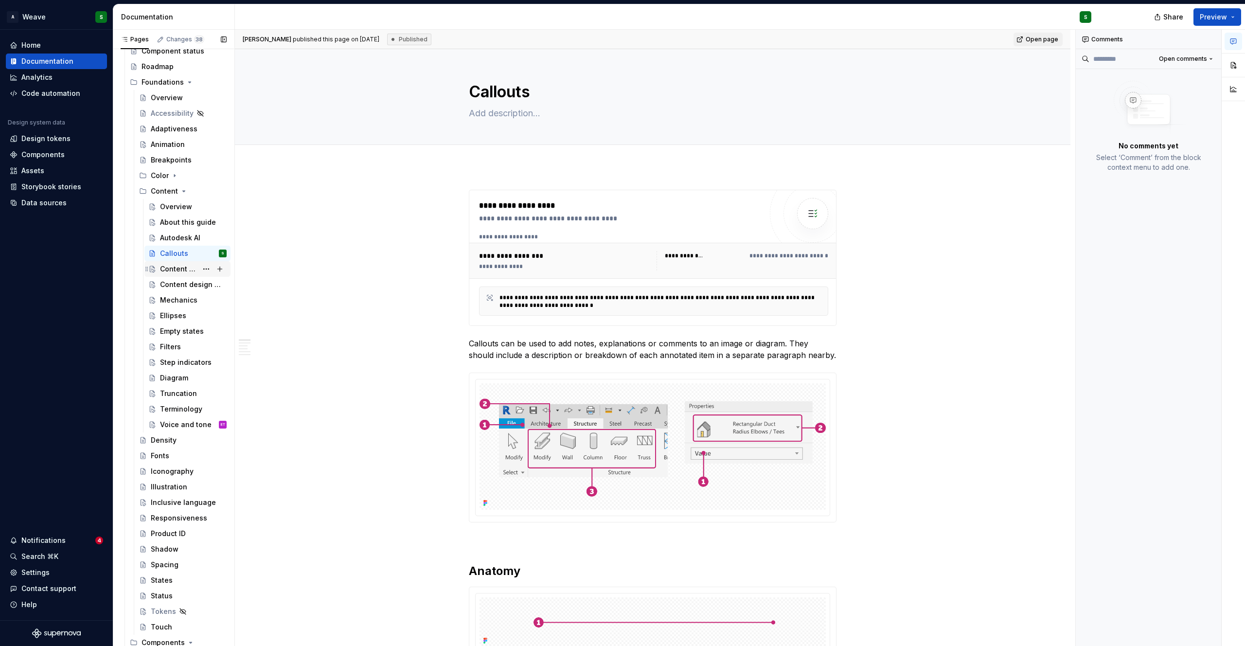
click at [174, 267] on div "Content design principles" at bounding box center [178, 269] width 37 height 10
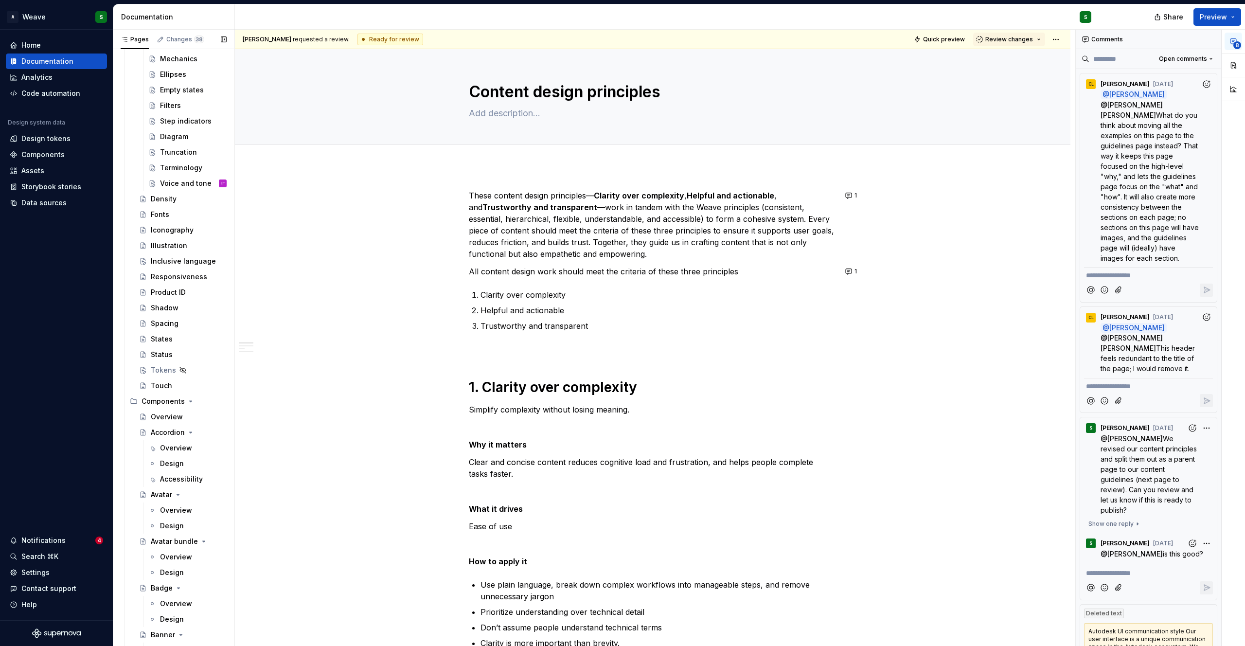
scroll to position [532, 0]
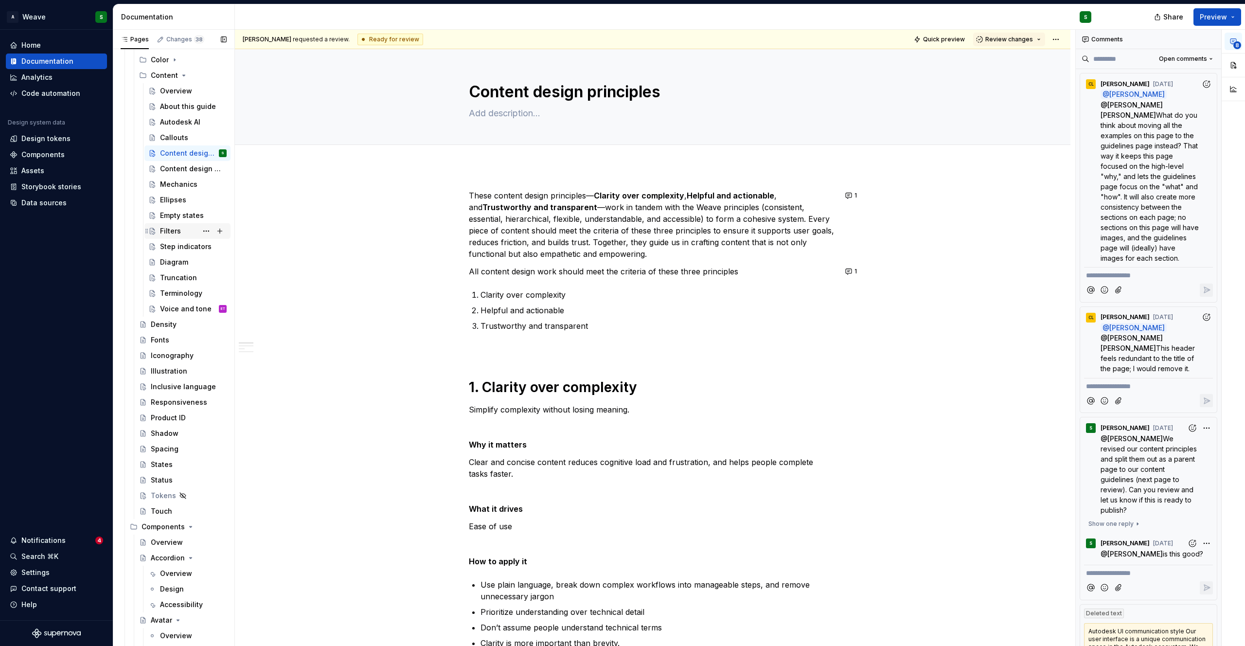
click at [168, 225] on div "Filters" at bounding box center [193, 231] width 67 height 14
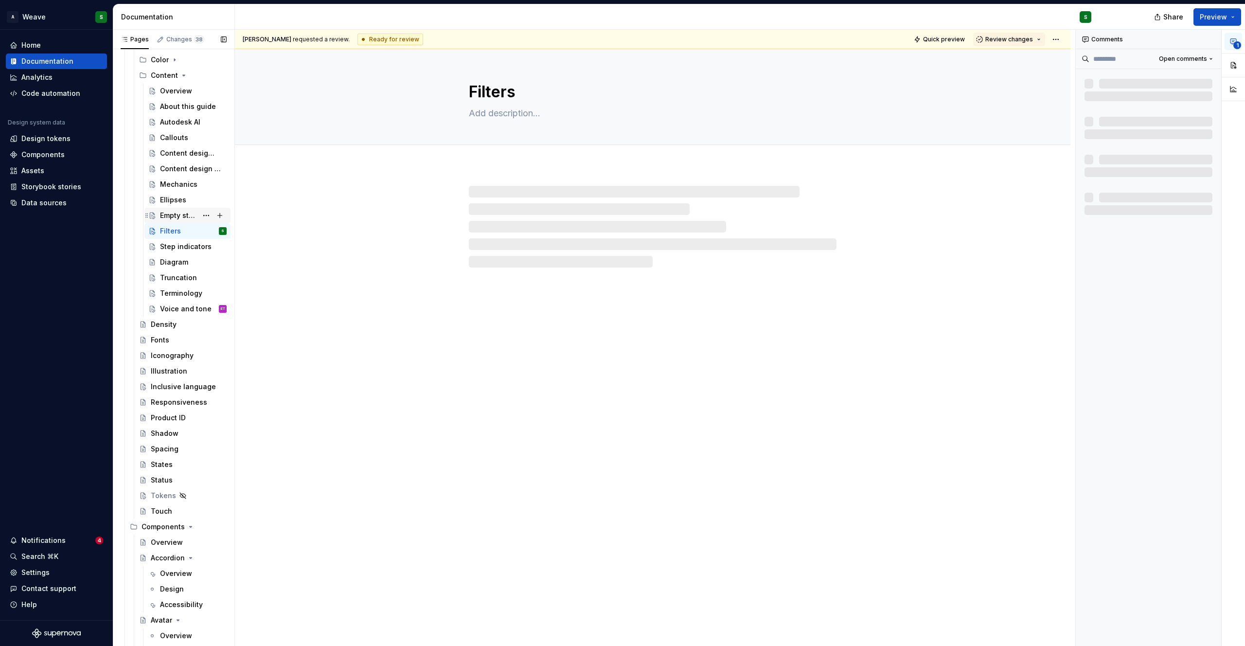
click at [170, 213] on div "Empty states" at bounding box center [178, 216] width 37 height 10
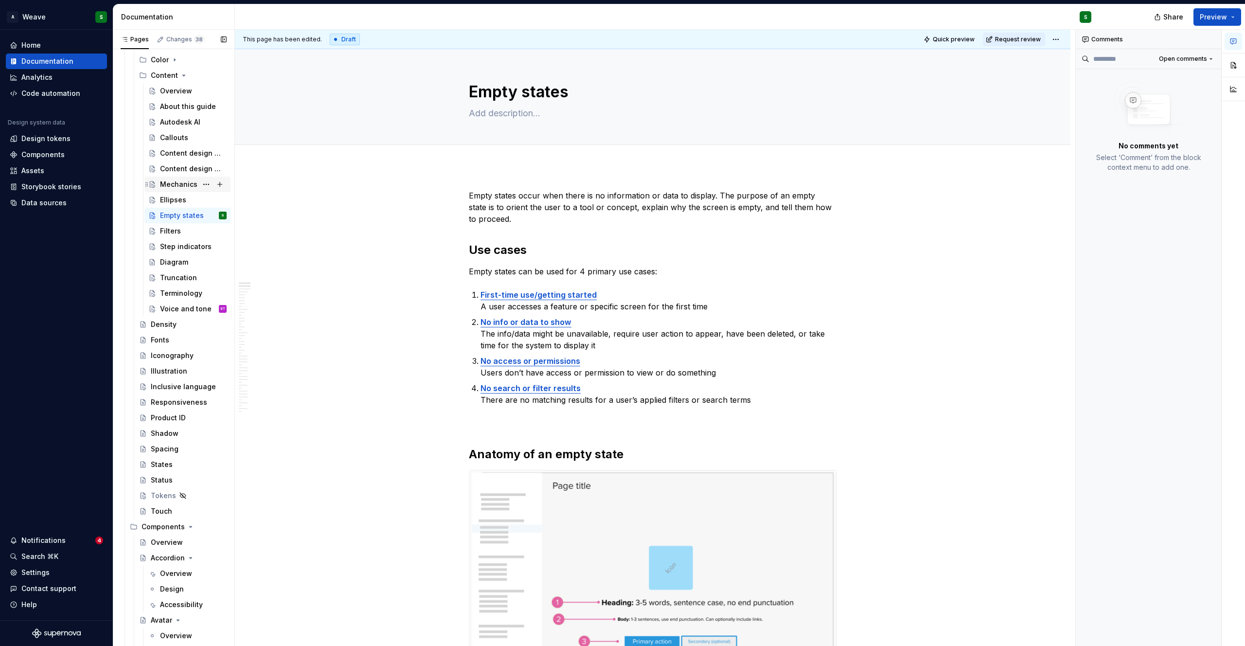
click at [180, 186] on div "Mechanics" at bounding box center [178, 185] width 37 height 10
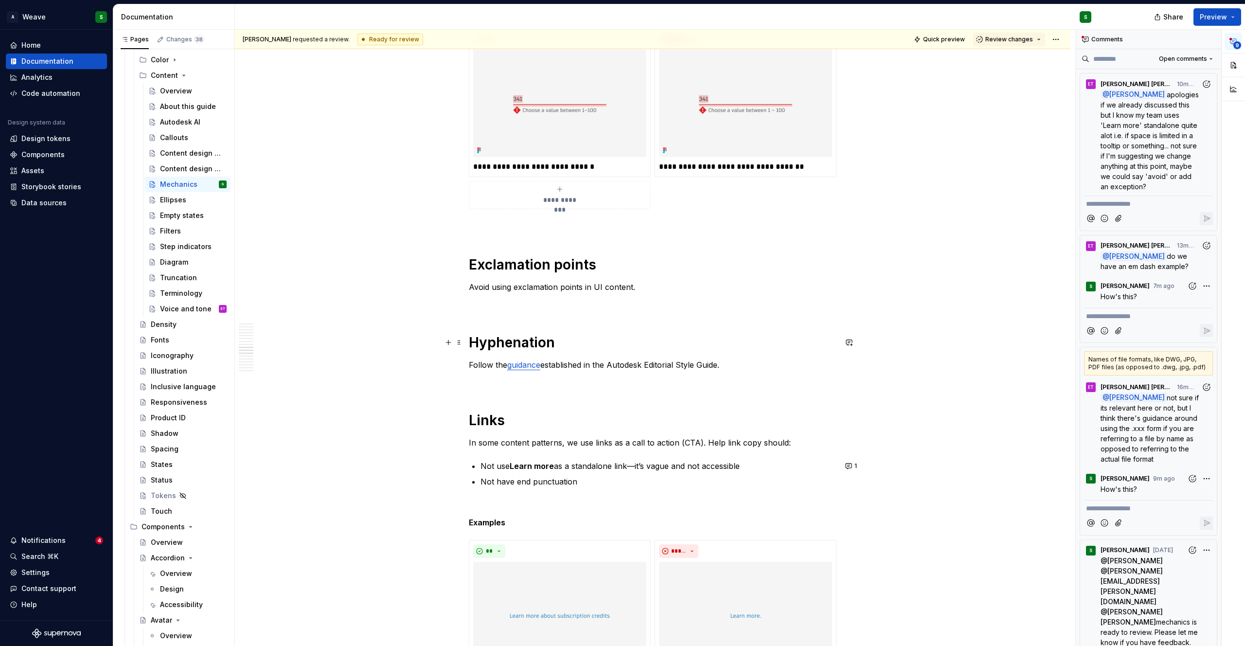
scroll to position [5697, 0]
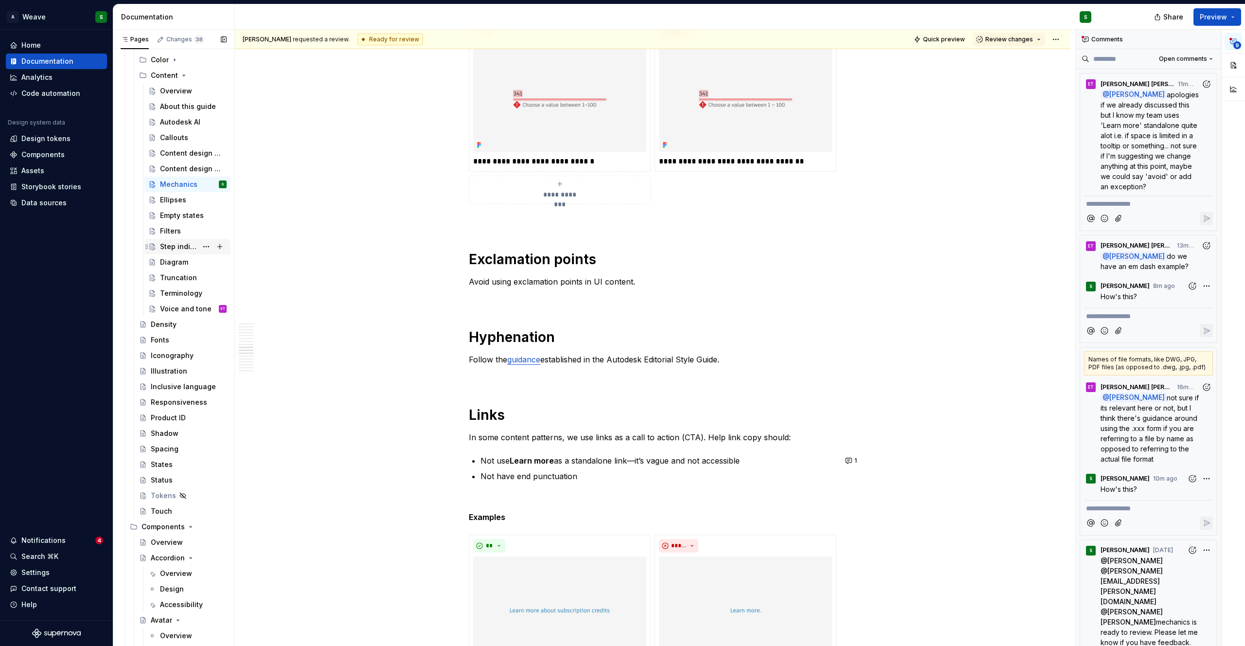
click at [171, 248] on div "Step indicators" at bounding box center [178, 247] width 37 height 10
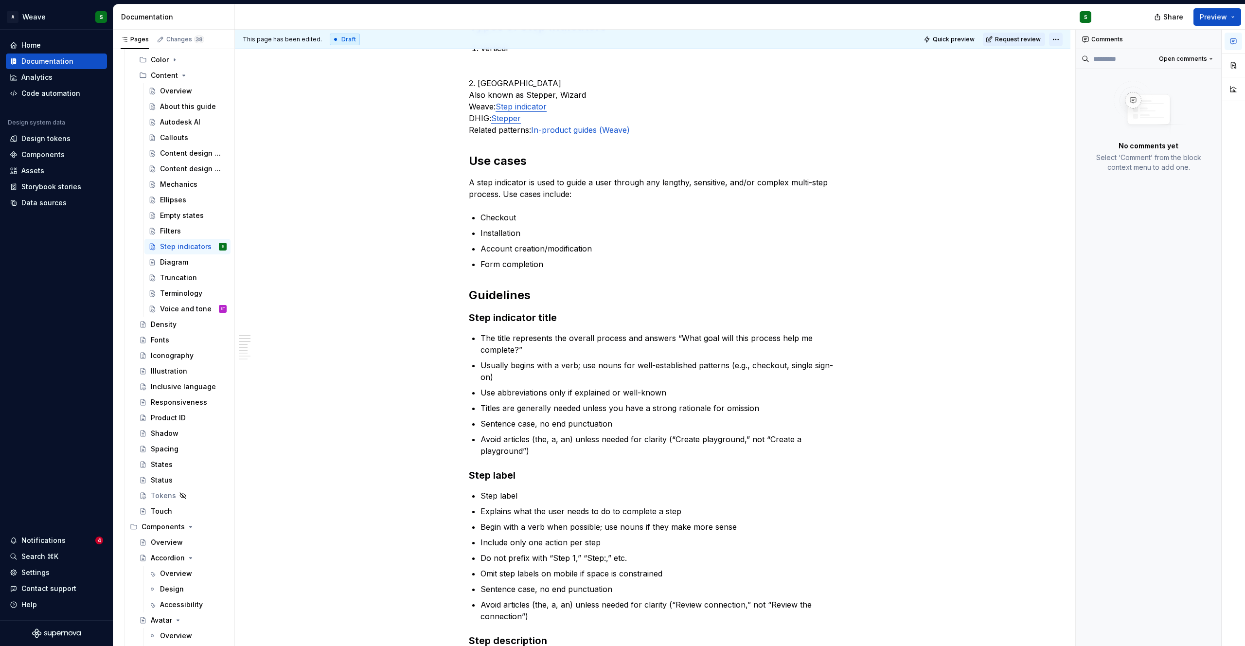
scroll to position [1815, 0]
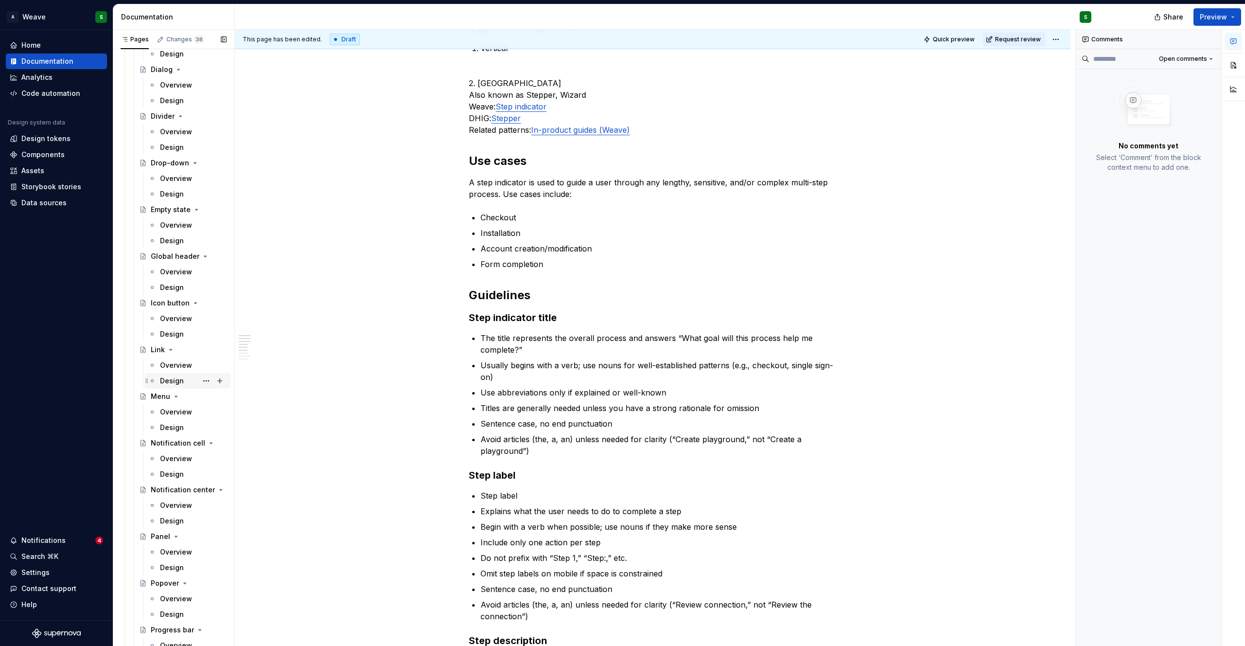
click at [170, 378] on div "Design" at bounding box center [172, 381] width 24 height 10
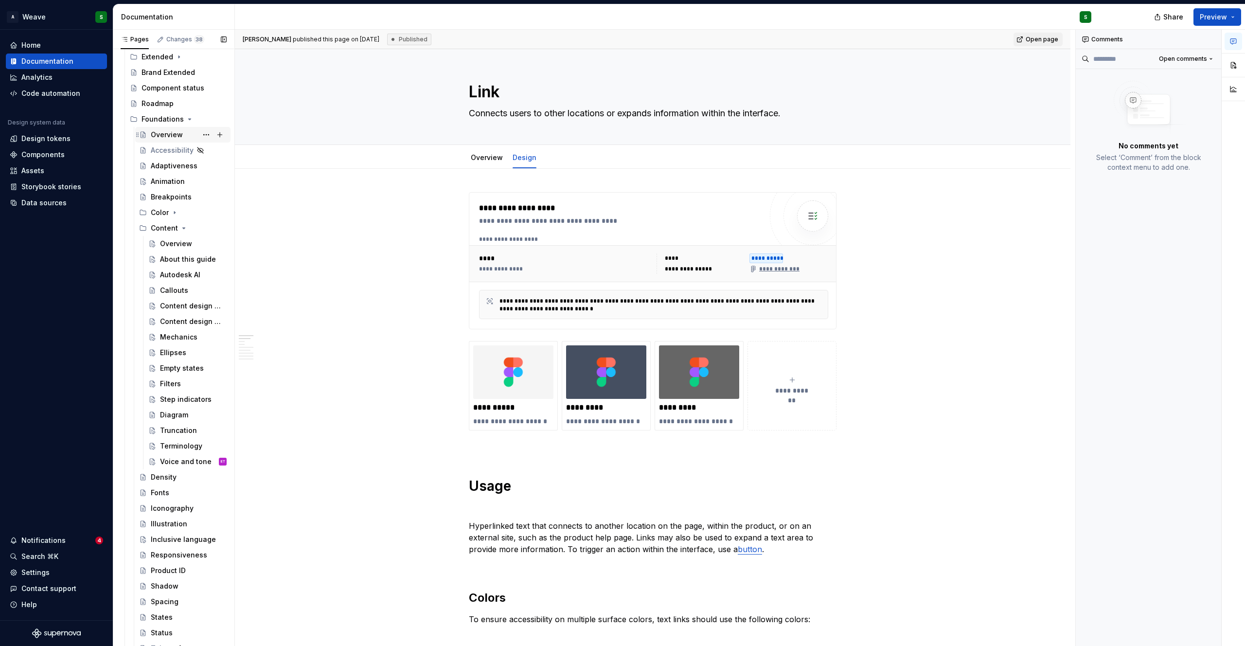
scroll to position [408, 0]
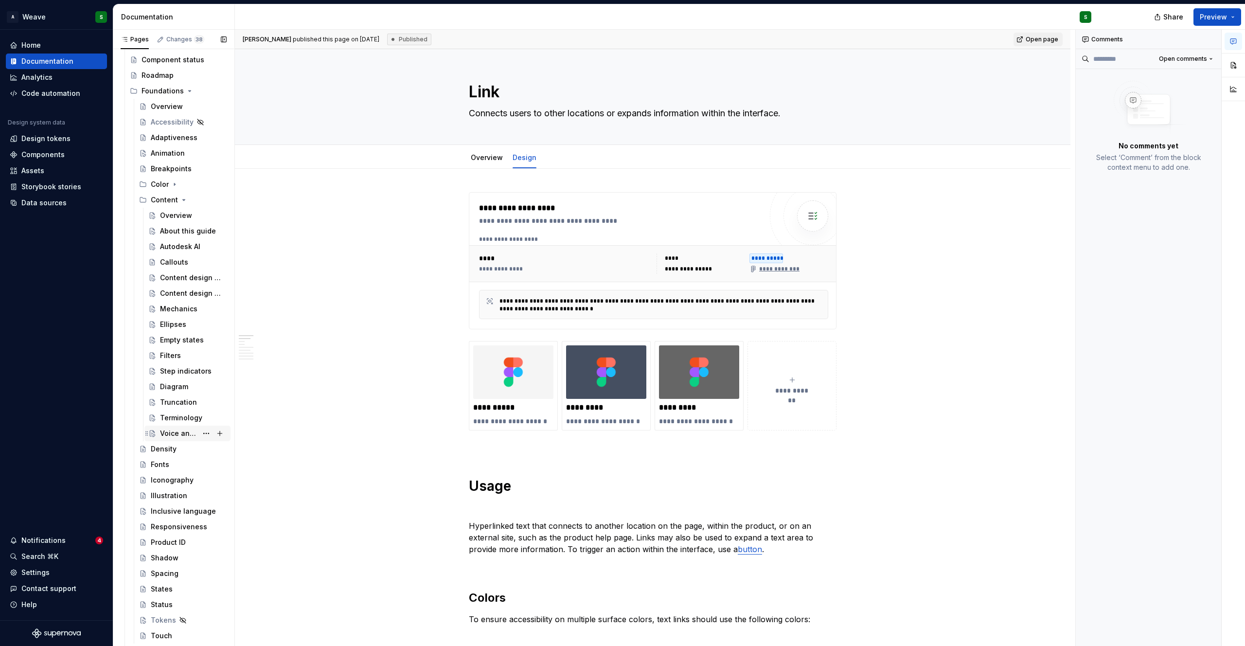
click at [189, 432] on div "Voice and tone" at bounding box center [178, 434] width 37 height 10
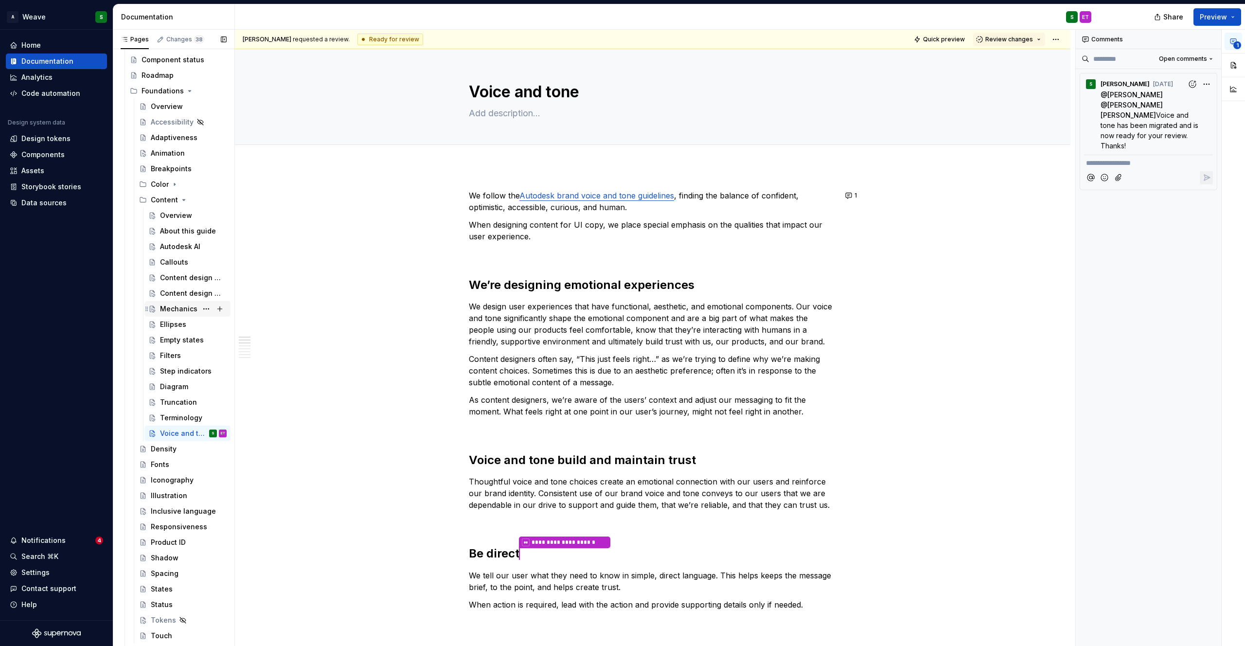
click at [184, 309] on div "Mechanics" at bounding box center [178, 309] width 37 height 10
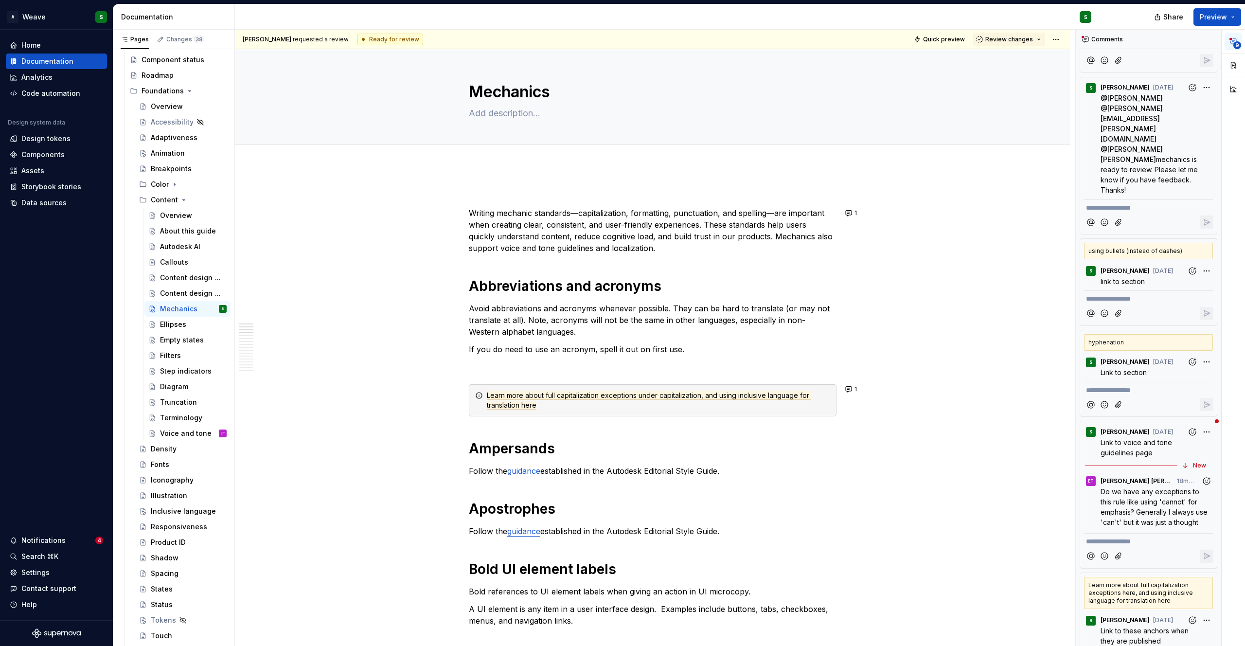
scroll to position [596, 0]
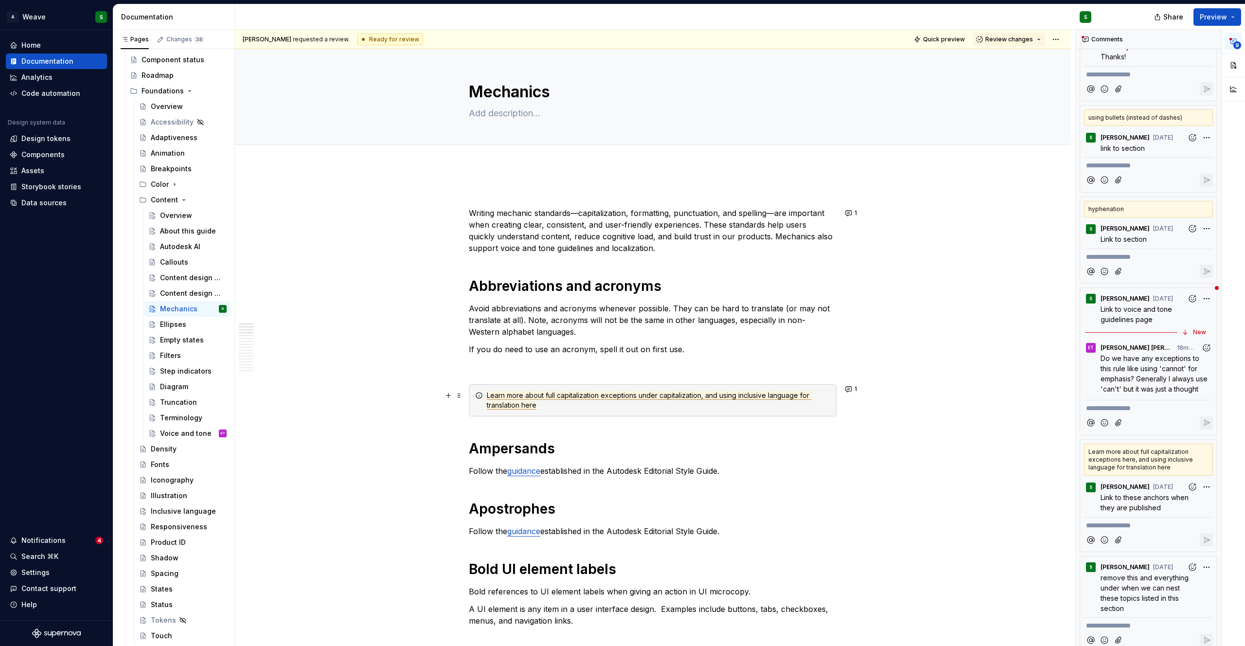
click at [764, 395] on span "Learn more about full capitalization exceptions under capitalization, and using…" at bounding box center [649, 400] width 324 height 18
type textarea "*"
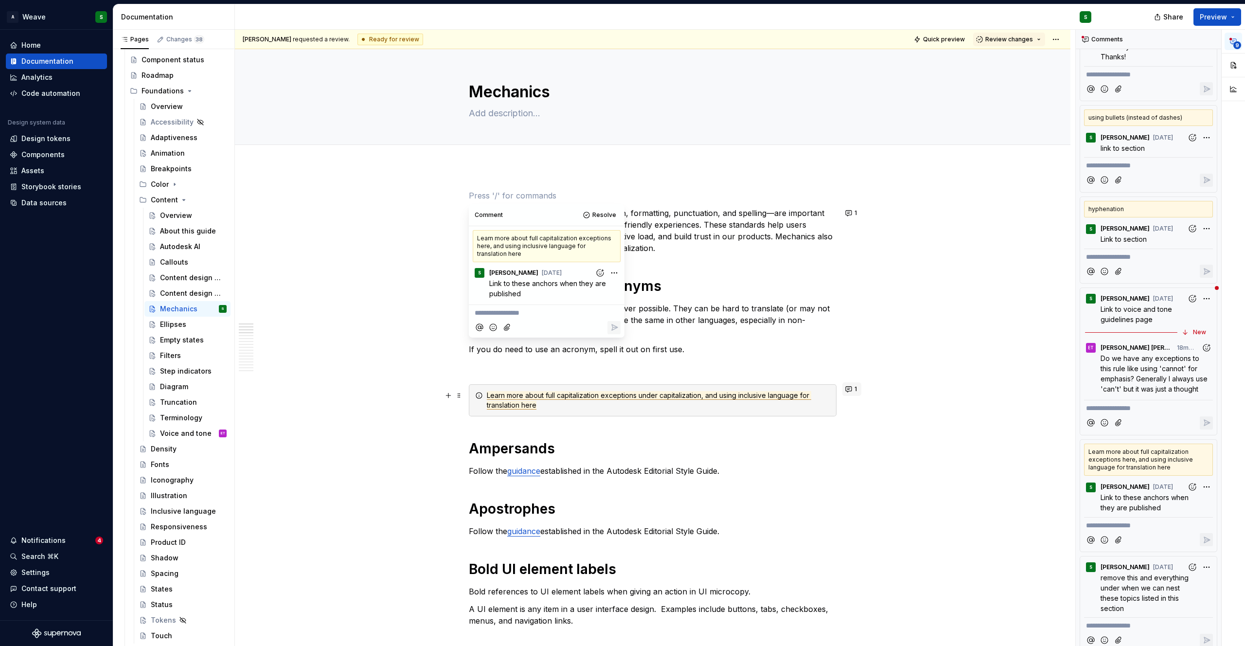
click at [852, 391] on button "1" at bounding box center [852, 389] width 19 height 14
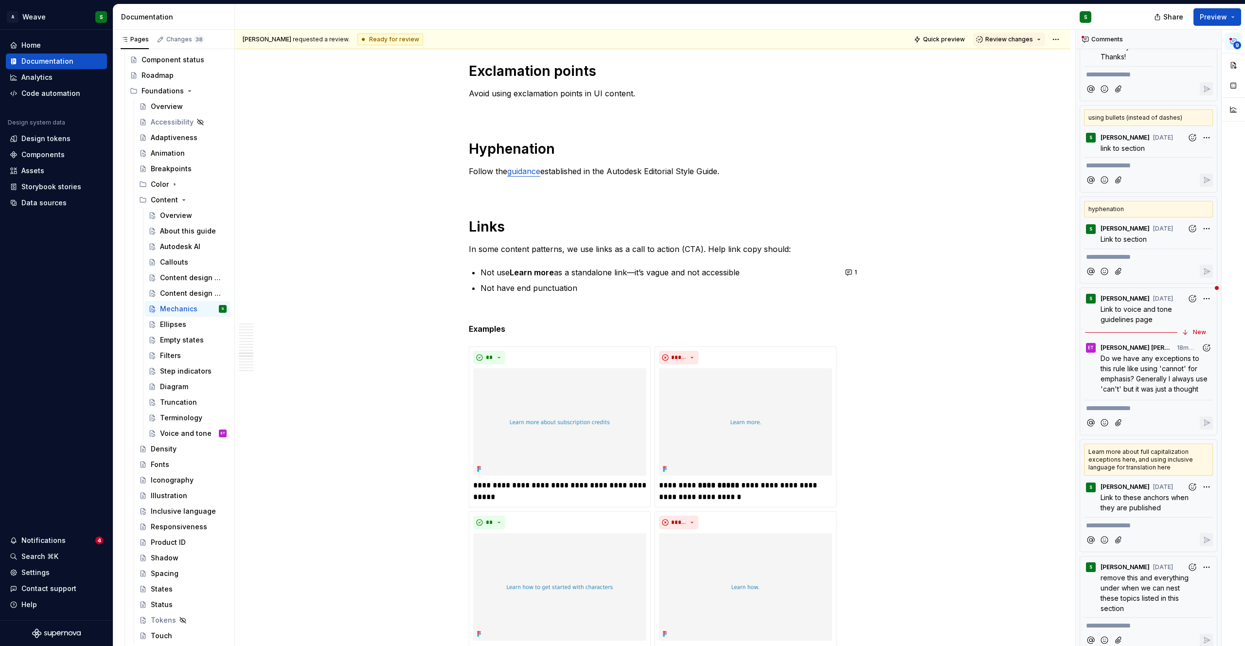
scroll to position [5794, 0]
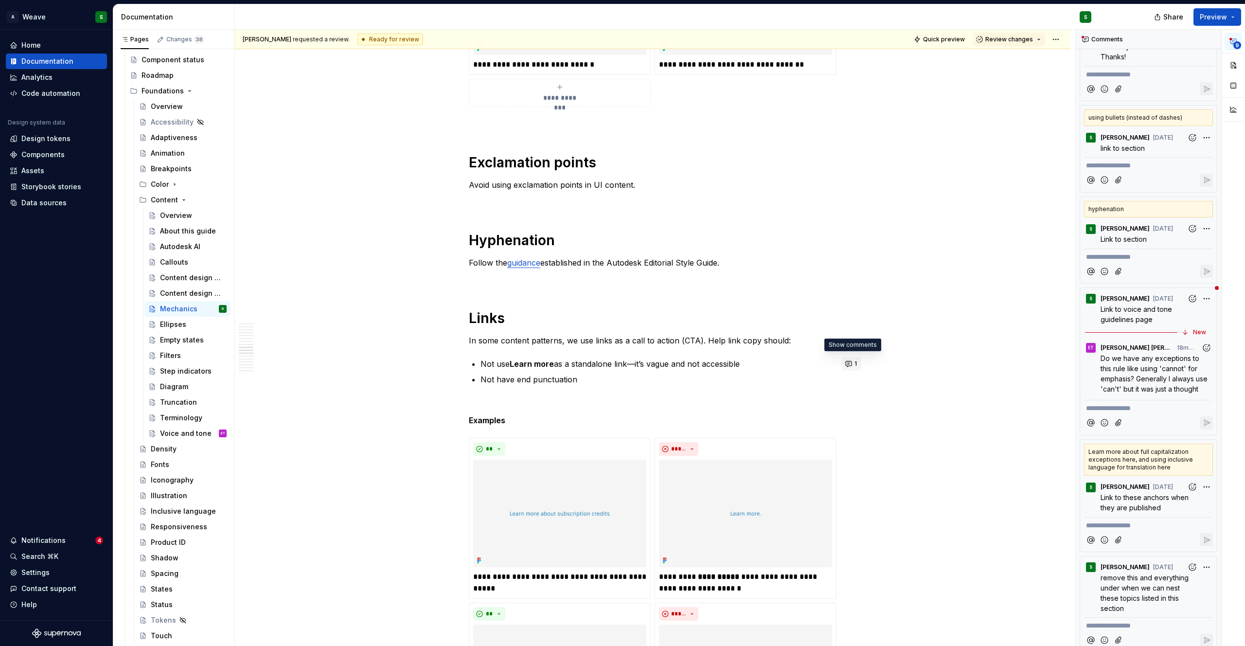
click at [849, 361] on button "1" at bounding box center [852, 364] width 19 height 14
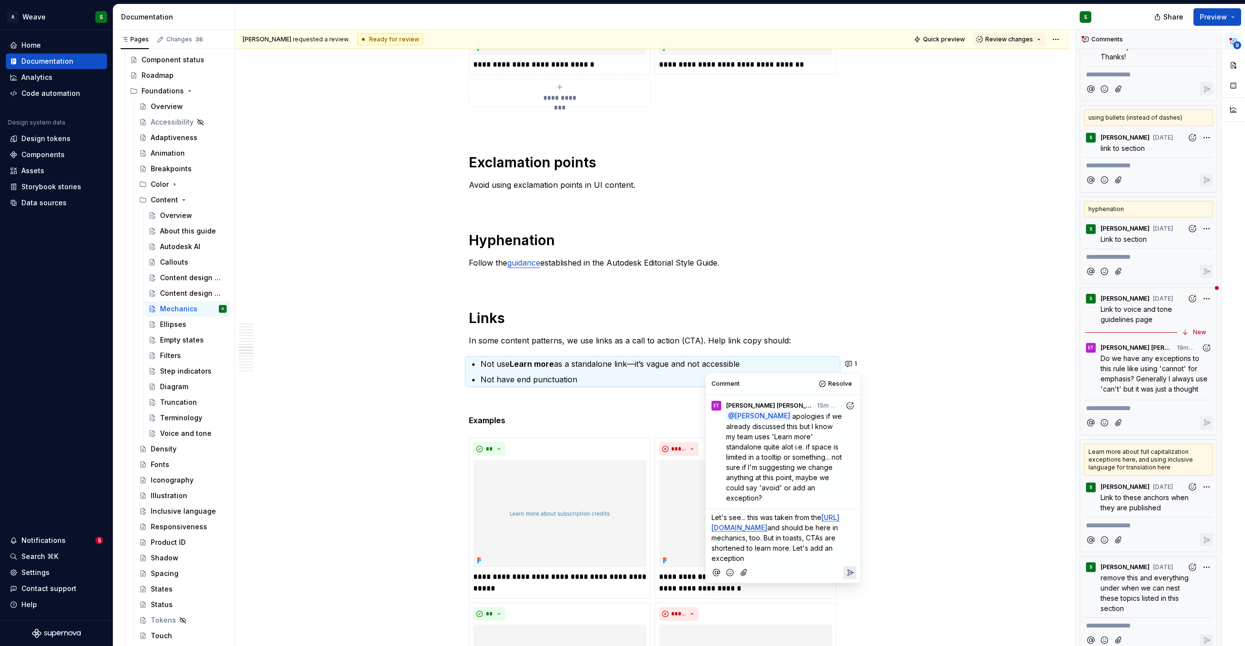
drag, startPoint x: 760, startPoint y: 549, endPoint x: 844, endPoint y: 550, distance: 83.2
click at [844, 550] on p "Let's see... this was taken from the [URL][DOMAIN_NAME] and should be here in m…" at bounding box center [783, 537] width 143 height 51
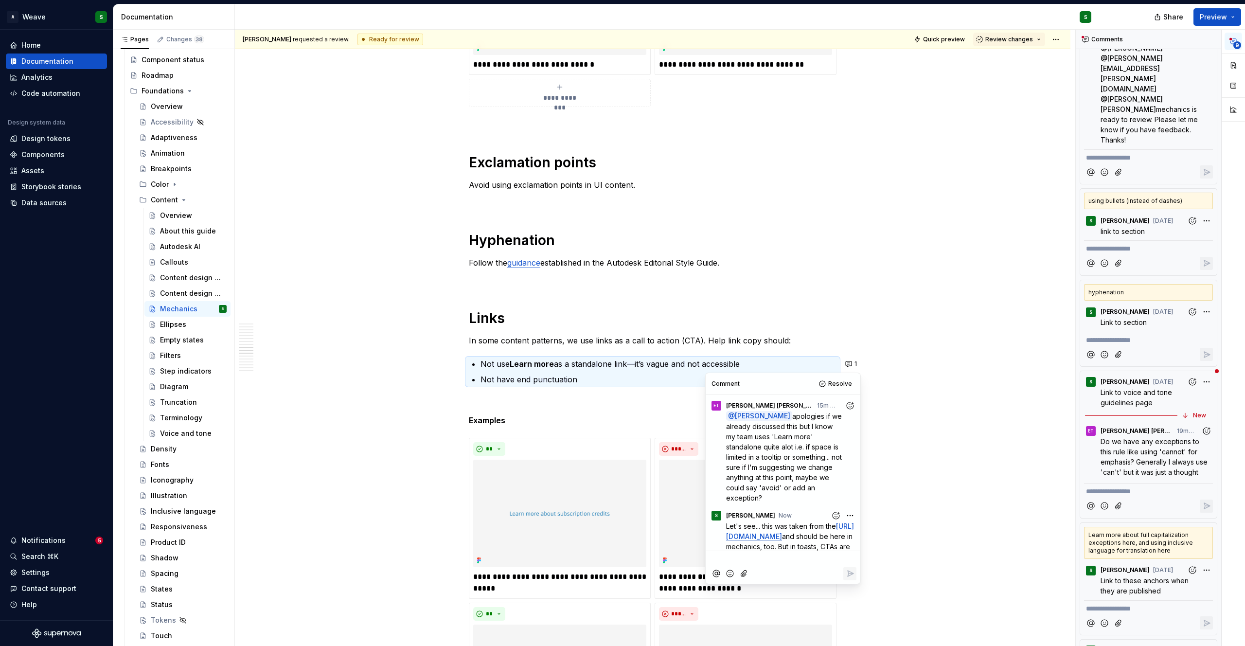
scroll to position [36, 0]
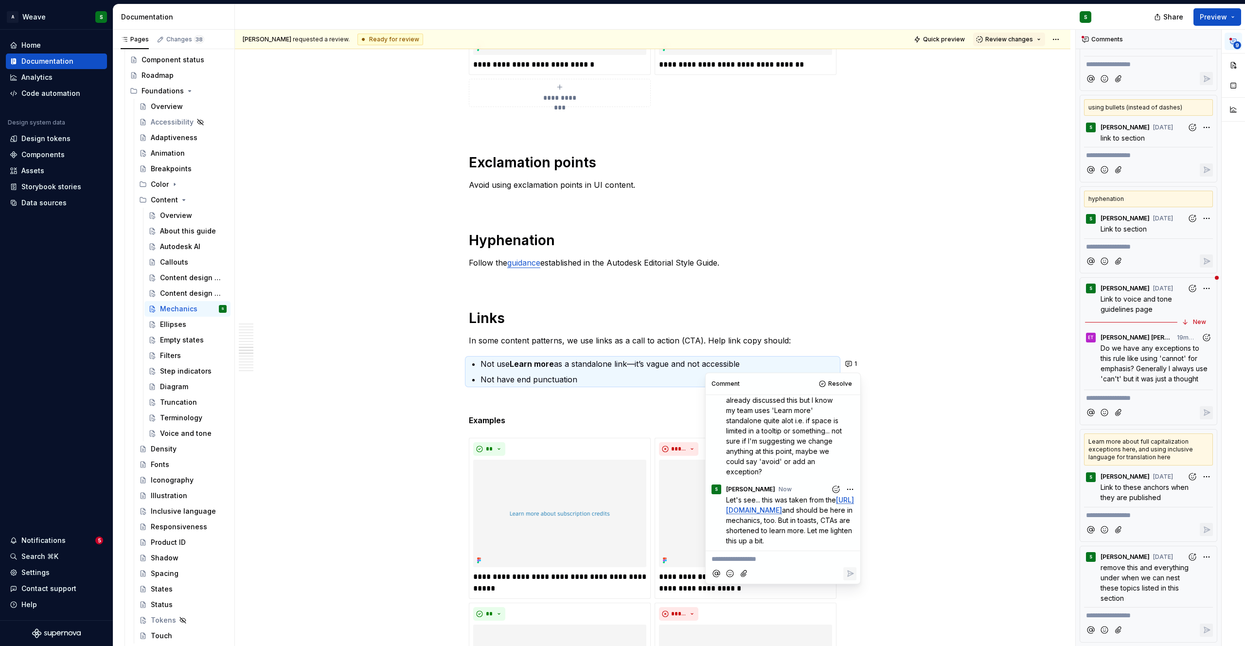
click at [612, 374] on p "Not have end punctuation" at bounding box center [659, 380] width 356 height 12
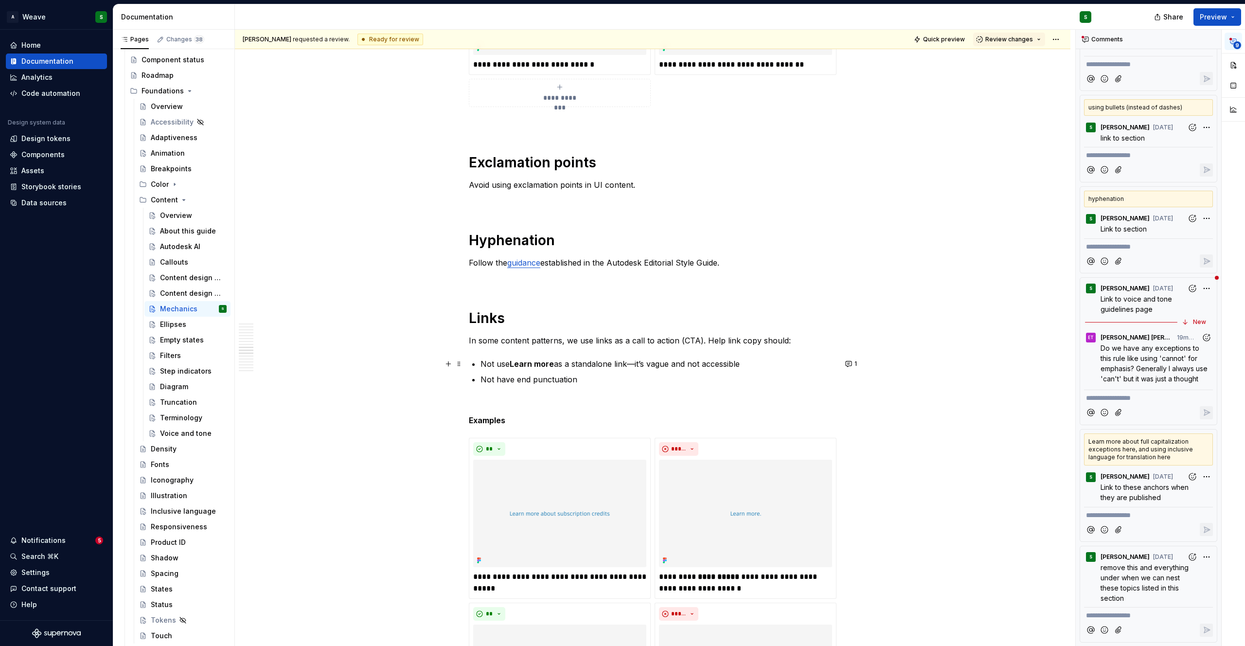
click at [630, 366] on p "Not use Learn more as a standalone link—it’s vague and not accessible" at bounding box center [659, 364] width 356 height 12
click at [746, 365] on p "Not use Learn more as a standalone link—it’s vague and not accessible" at bounding box center [659, 364] width 356 height 12
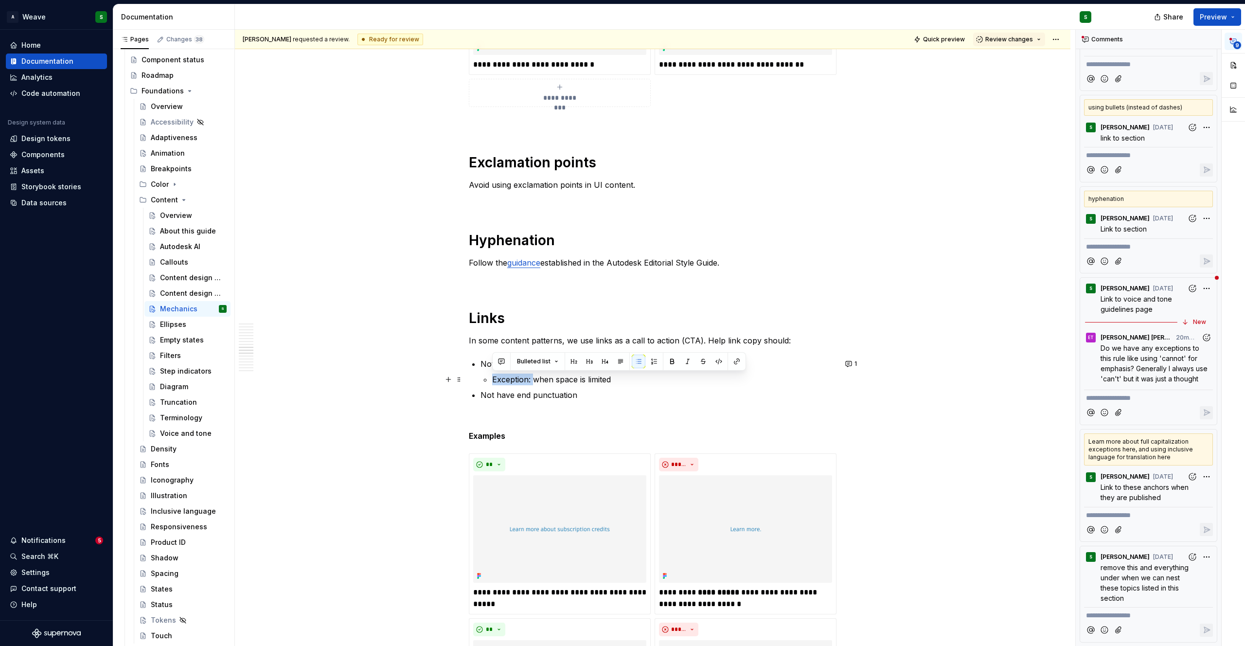
drag, startPoint x: 492, startPoint y: 381, endPoint x: 470, endPoint y: 381, distance: 21.9
click at [621, 382] on p "Exception: when space is limited" at bounding box center [664, 380] width 344 height 12
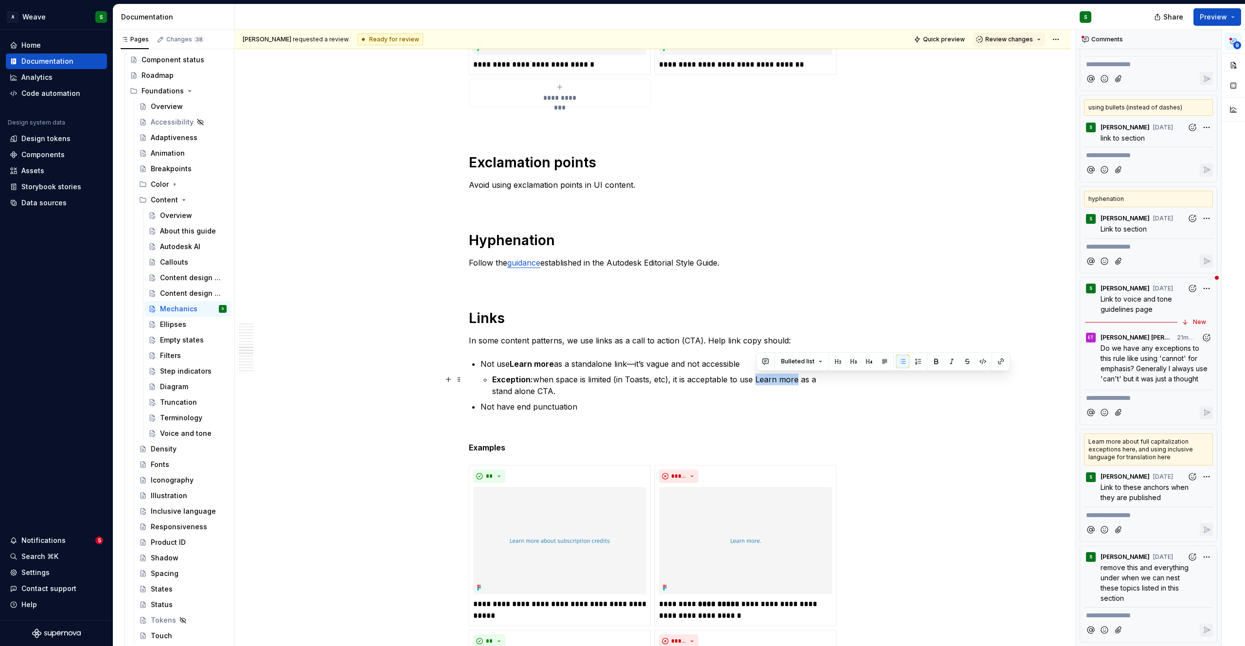
drag, startPoint x: 757, startPoint y: 381, endPoint x: 799, endPoint y: 383, distance: 41.4
click at [799, 383] on p "Exception: when space is limited (in Toasts, etc), it is acceptable to use Lear…" at bounding box center [664, 385] width 344 height 23
click at [712, 375] on p "Exception: when space is limited (in Toasts, etc), it is acceptable to use Lear…" at bounding box center [664, 385] width 344 height 23
drag, startPoint x: 486, startPoint y: 367, endPoint x: 469, endPoint y: 368, distance: 17.1
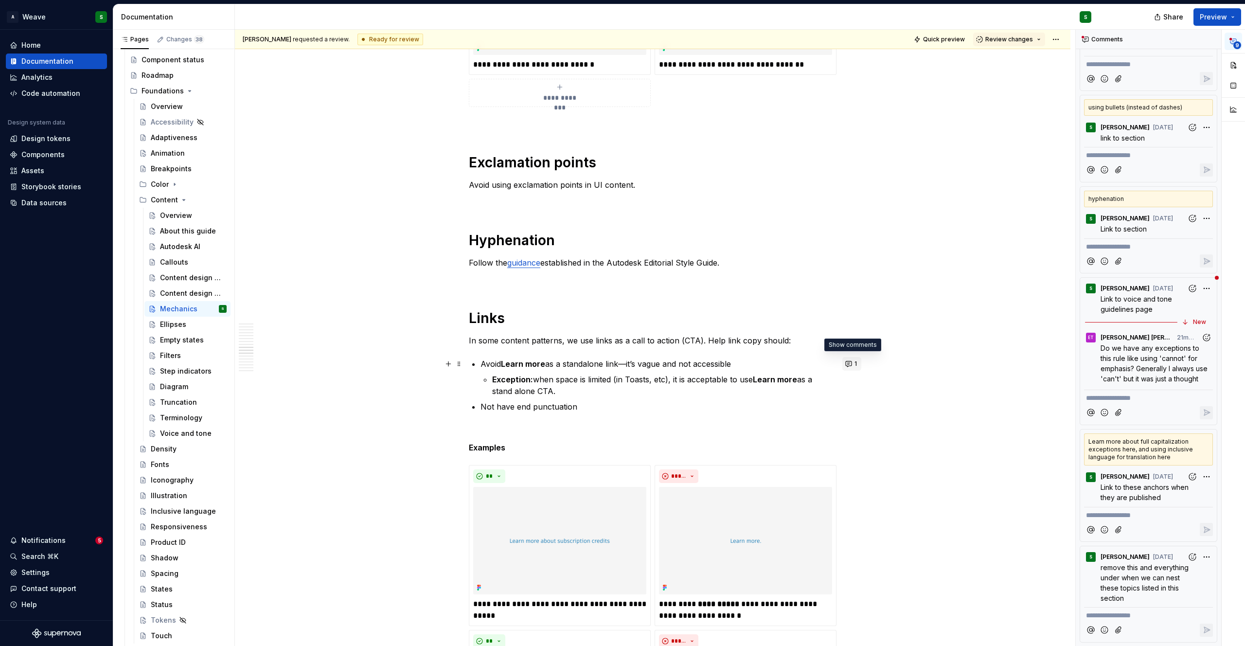
click at [853, 364] on button "1" at bounding box center [852, 364] width 19 height 14
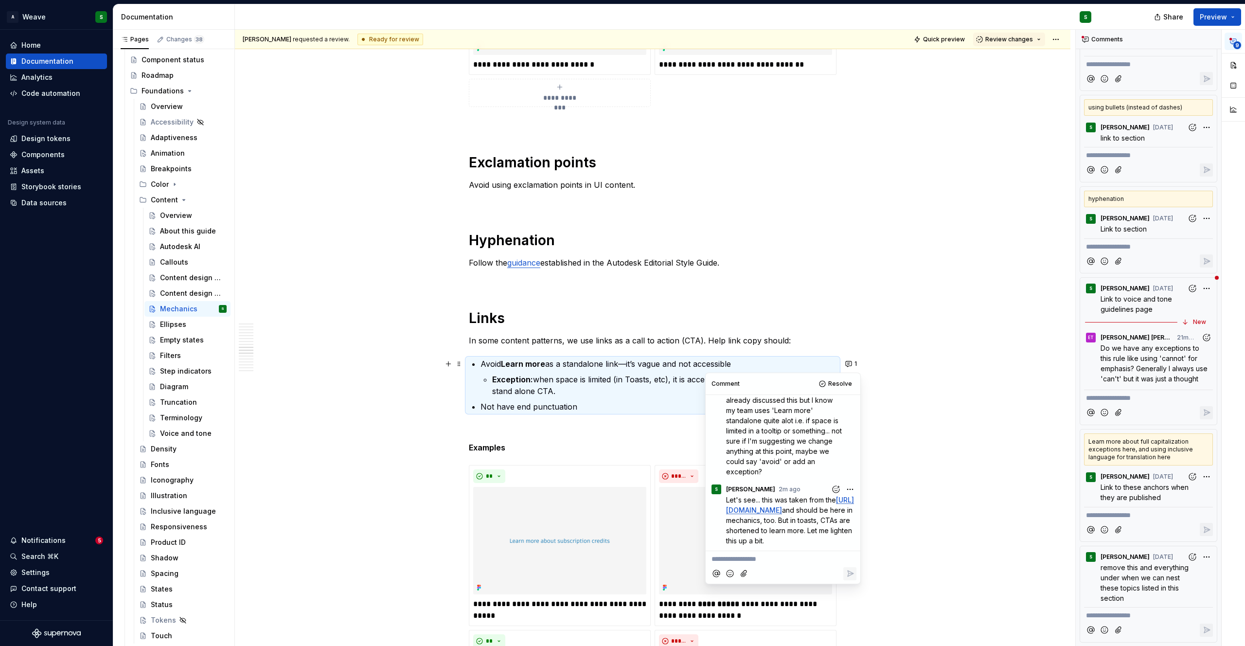
click at [736, 560] on p "**********" at bounding box center [783, 559] width 143 height 10
click at [848, 577] on icon "Reply" at bounding box center [851, 575] width 6 height 6
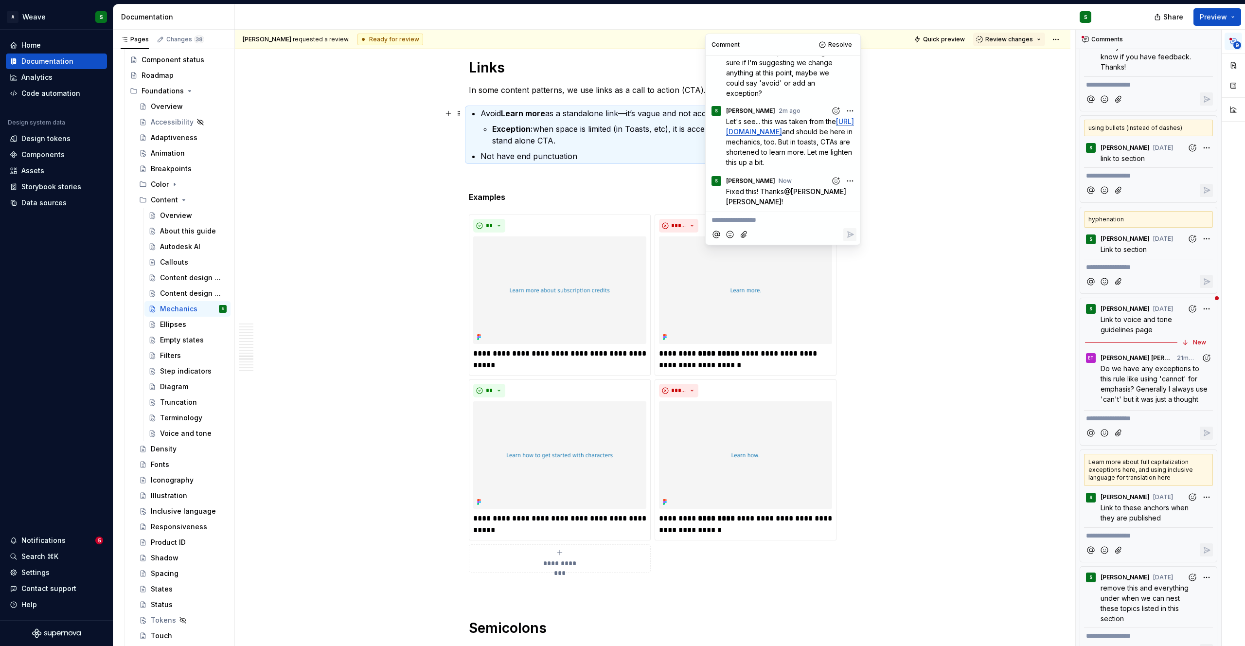
scroll to position [5993, 0]
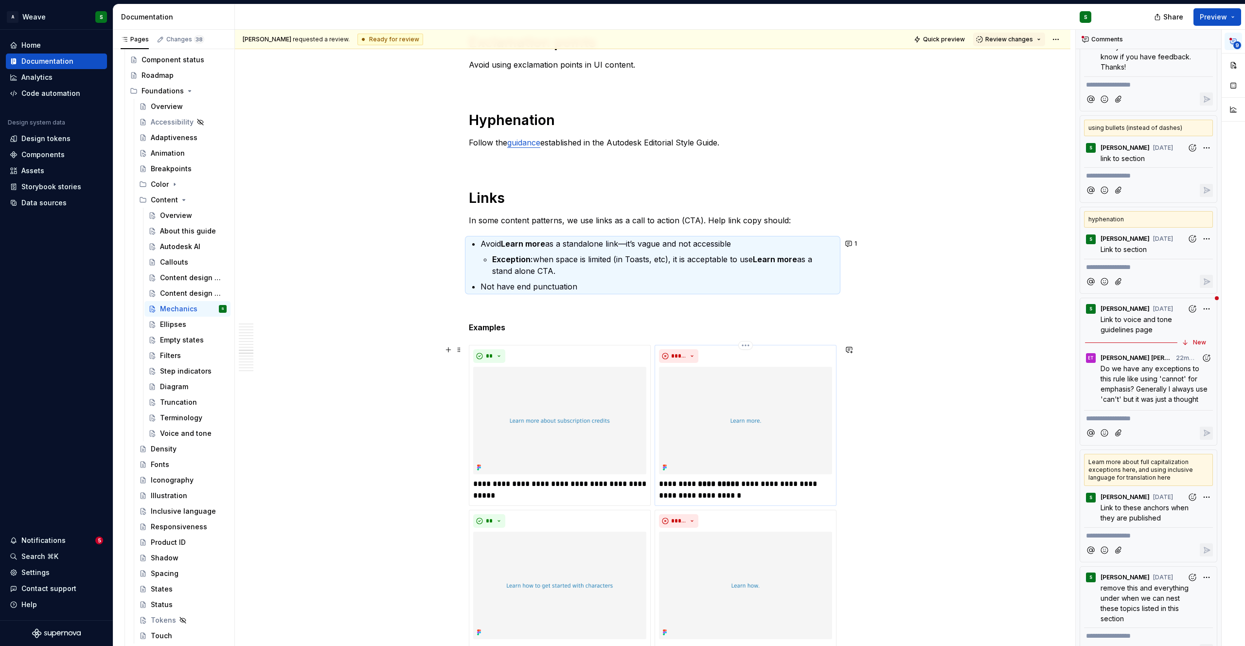
scroll to position [5816, 0]
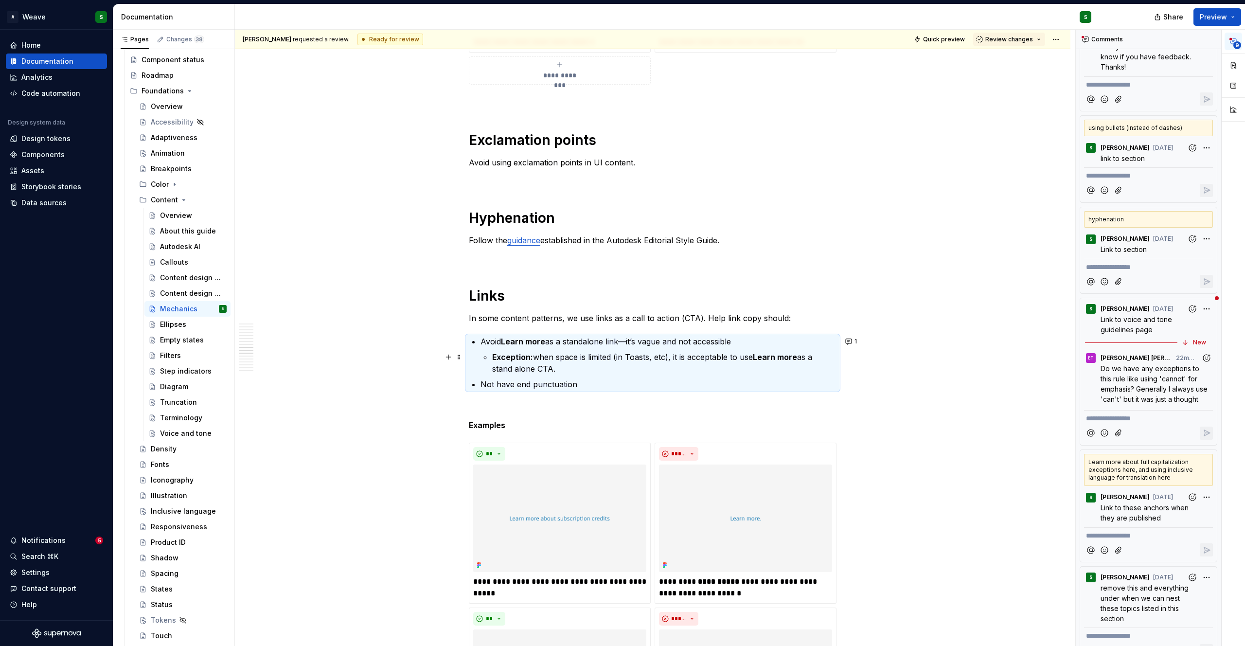
click at [659, 358] on p "Exception: when space is limited (in Toasts, etc), it is acceptable to use Lear…" at bounding box center [664, 362] width 344 height 23
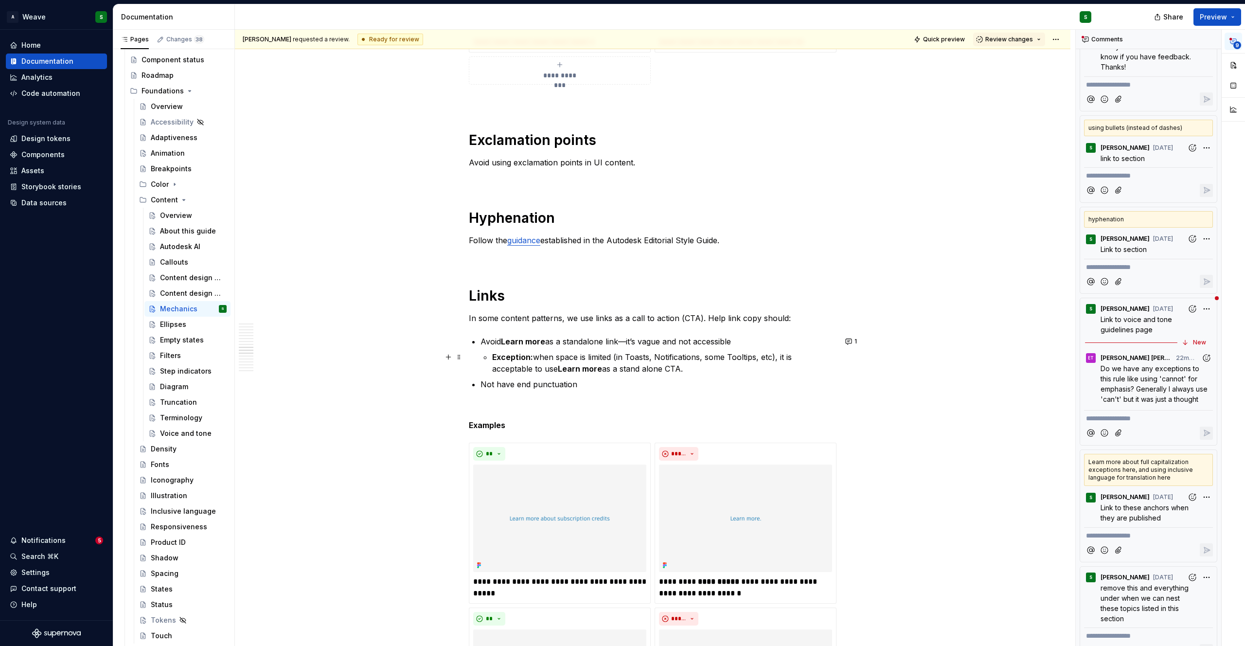
click at [630, 353] on p "Exception: when space is limited (in Toasts, Notifications, some Tooltips, etc)…" at bounding box center [664, 362] width 344 height 23
click at [658, 359] on p "Exception: when space is limited (in toasts, Notifications, some Tooltips, etc)…" at bounding box center [664, 362] width 344 height 23
click at [729, 355] on p "Exception: when space is limited (in toasts, notifications, some Tooltips, etc)…" at bounding box center [664, 362] width 344 height 23
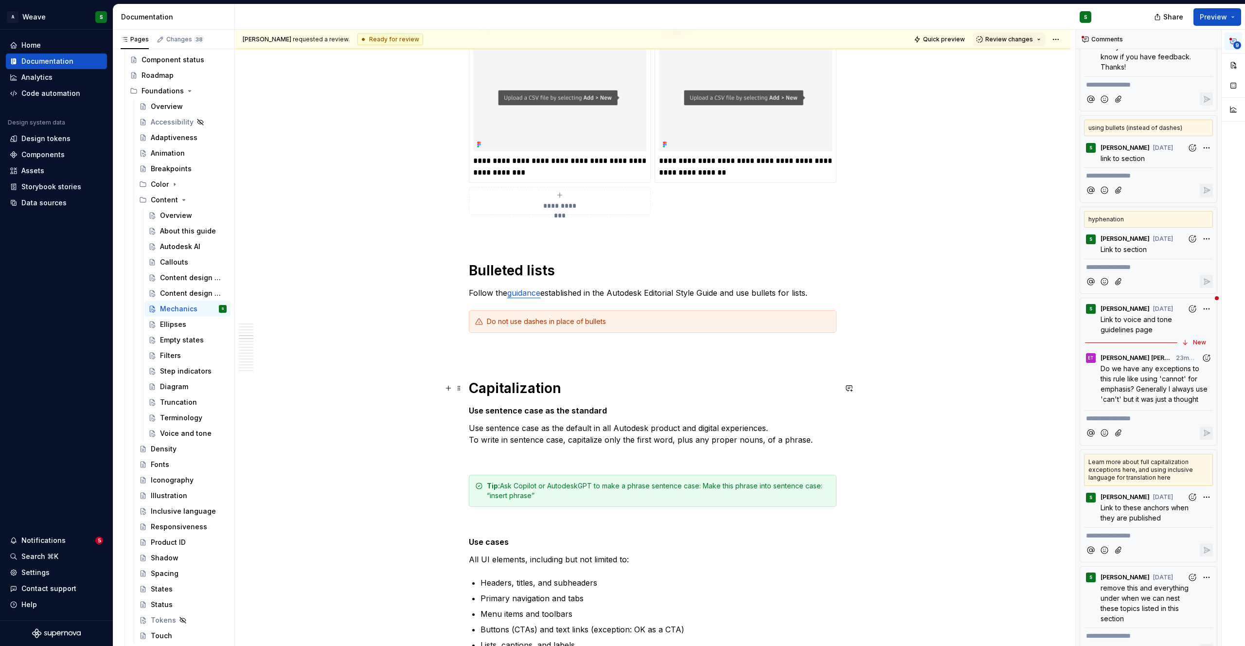
scroll to position [1623, 0]
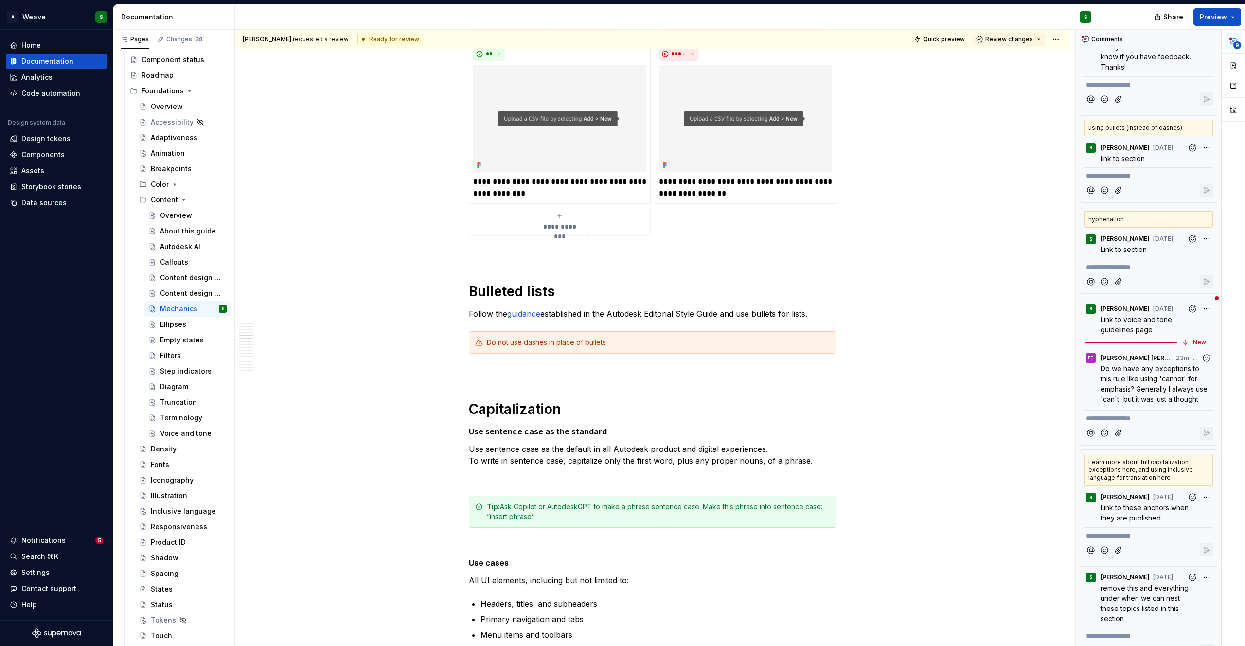
click at [1116, 366] on span "Do we have any exceptions to this rule like using 'cannot' for emphasis? Genera…" at bounding box center [1155, 383] width 109 height 39
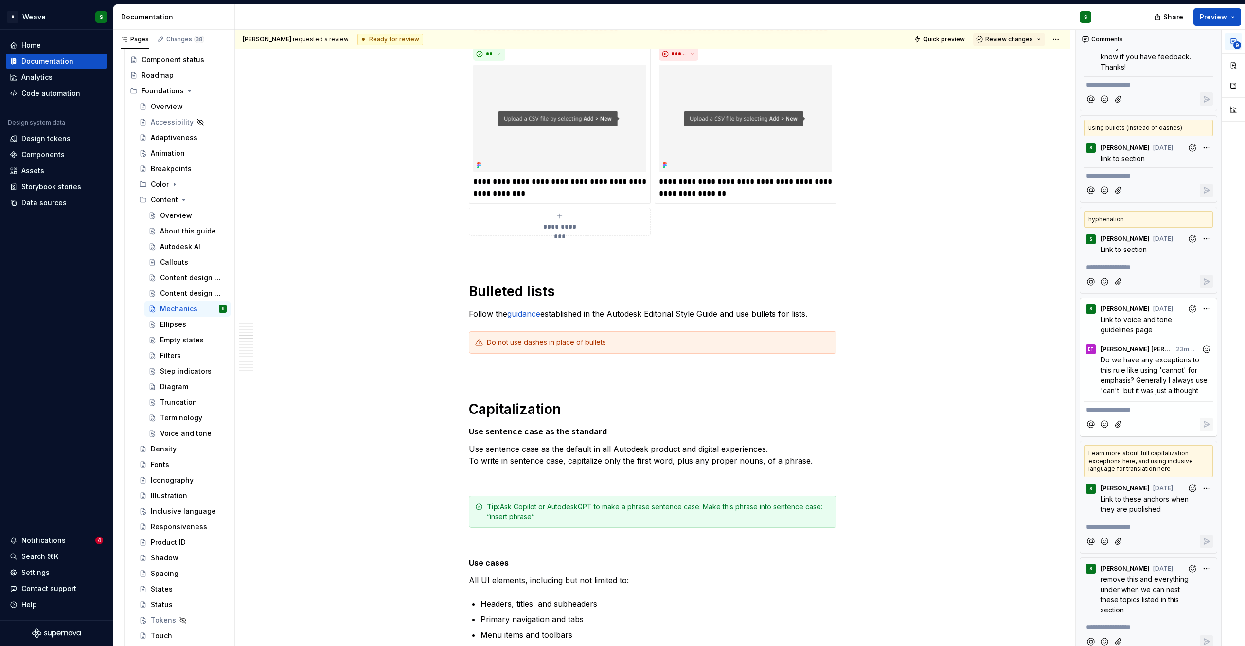
scroll to position [643, 0]
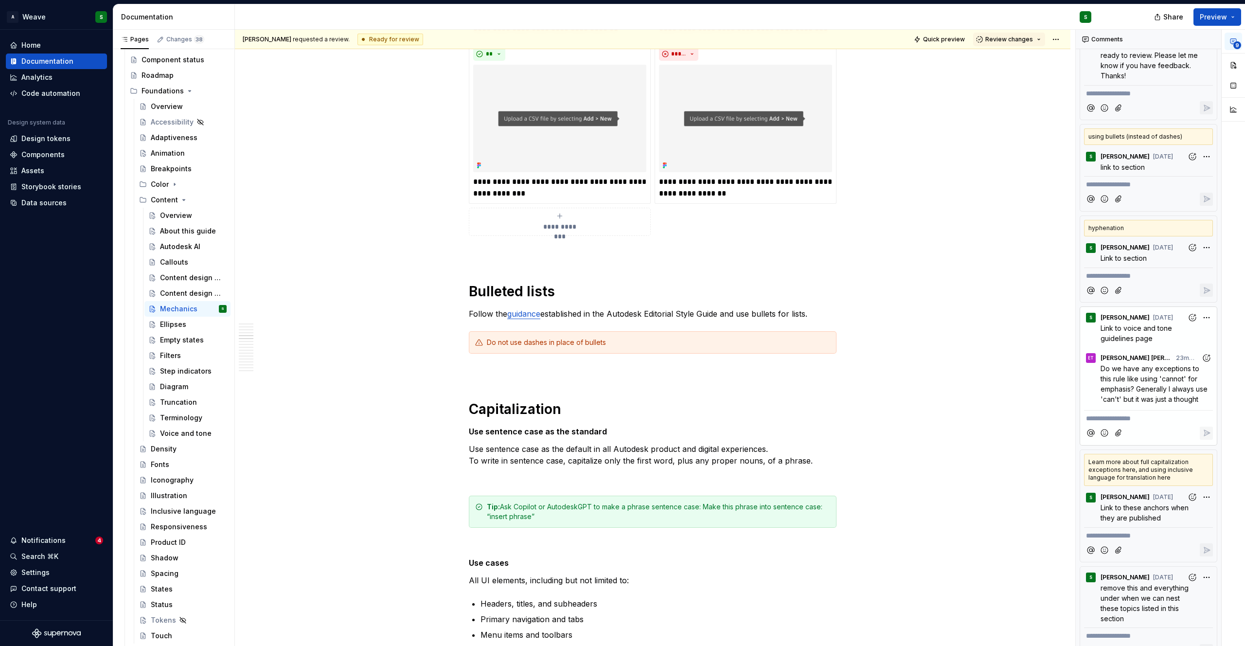
click at [1116, 366] on span "Do we have any exceptions to this rule like using 'cannot' for emphasis? Genera…" at bounding box center [1155, 383] width 109 height 39
click at [1143, 324] on span "Link to voice and tone guidelines page" at bounding box center [1137, 333] width 73 height 18
click at [1127, 364] on span "Do we have any exceptions to this rule like using 'cannot' for emphasis? Genera…" at bounding box center [1155, 383] width 109 height 39
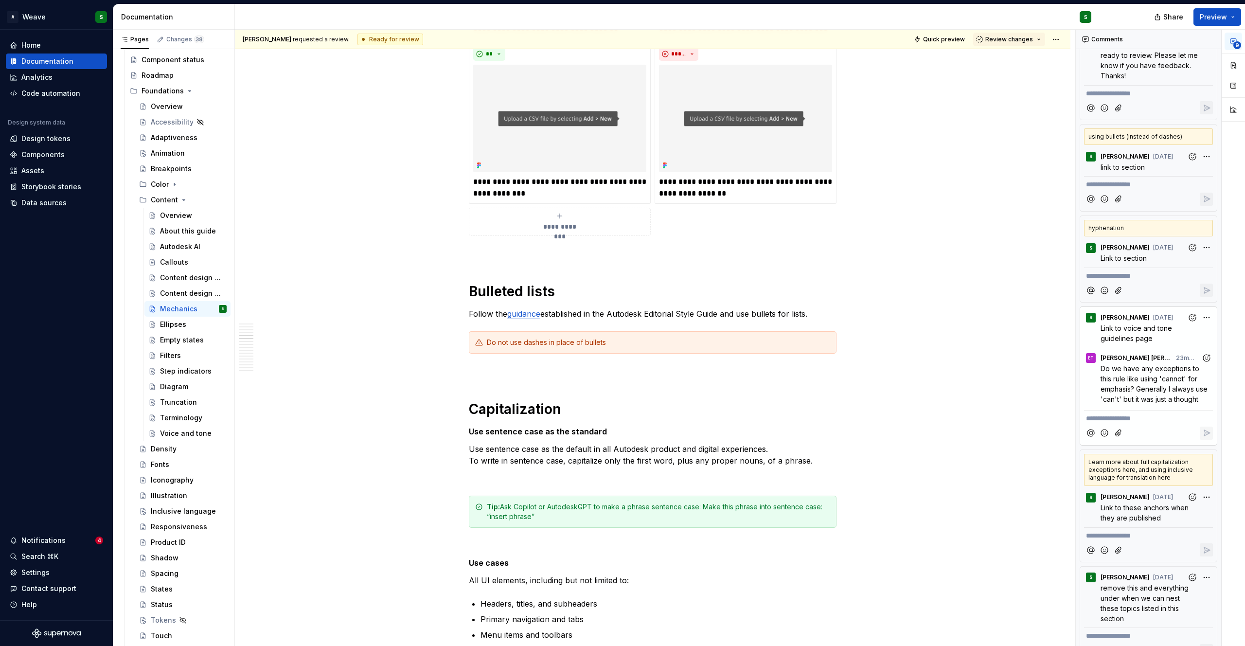
click at [1129, 364] on span "Do we have any exceptions to this rule like using 'cannot' for emphasis? Genera…" at bounding box center [1155, 383] width 109 height 39
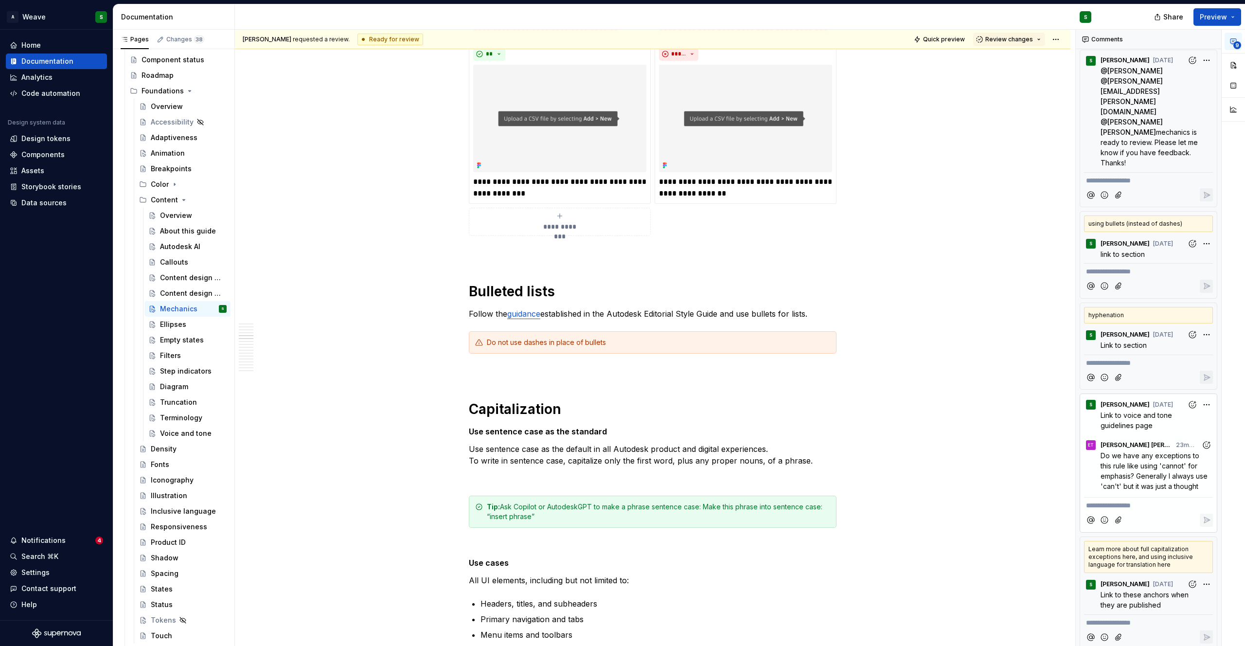
scroll to position [640, 0]
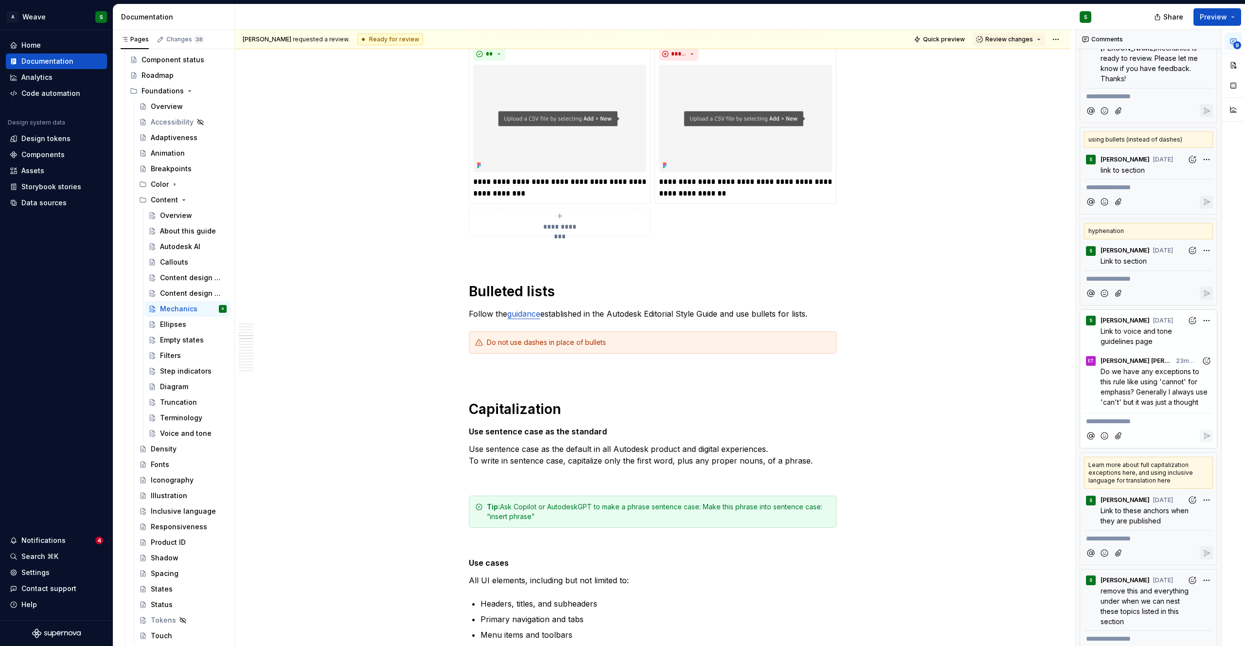
click at [1122, 416] on p "**********" at bounding box center [1148, 421] width 125 height 10
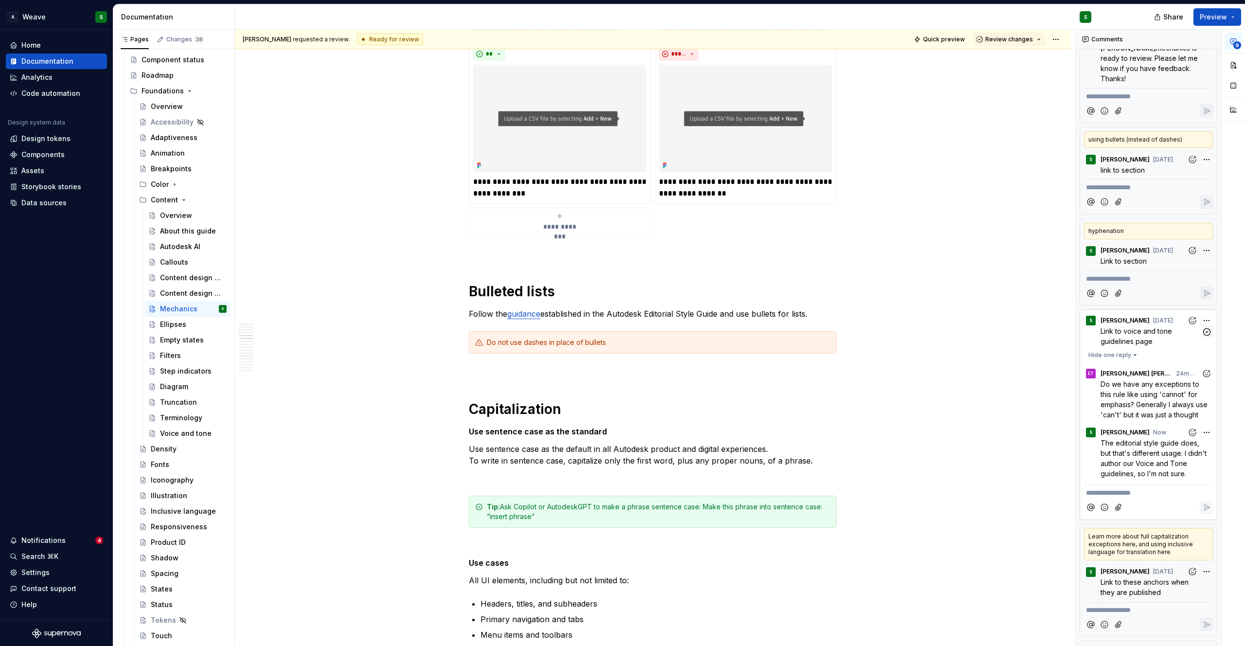
click at [1130, 327] on span "Link to voice and tone guidelines page" at bounding box center [1137, 336] width 73 height 18
click at [168, 435] on div "Voice and tone" at bounding box center [178, 434] width 37 height 10
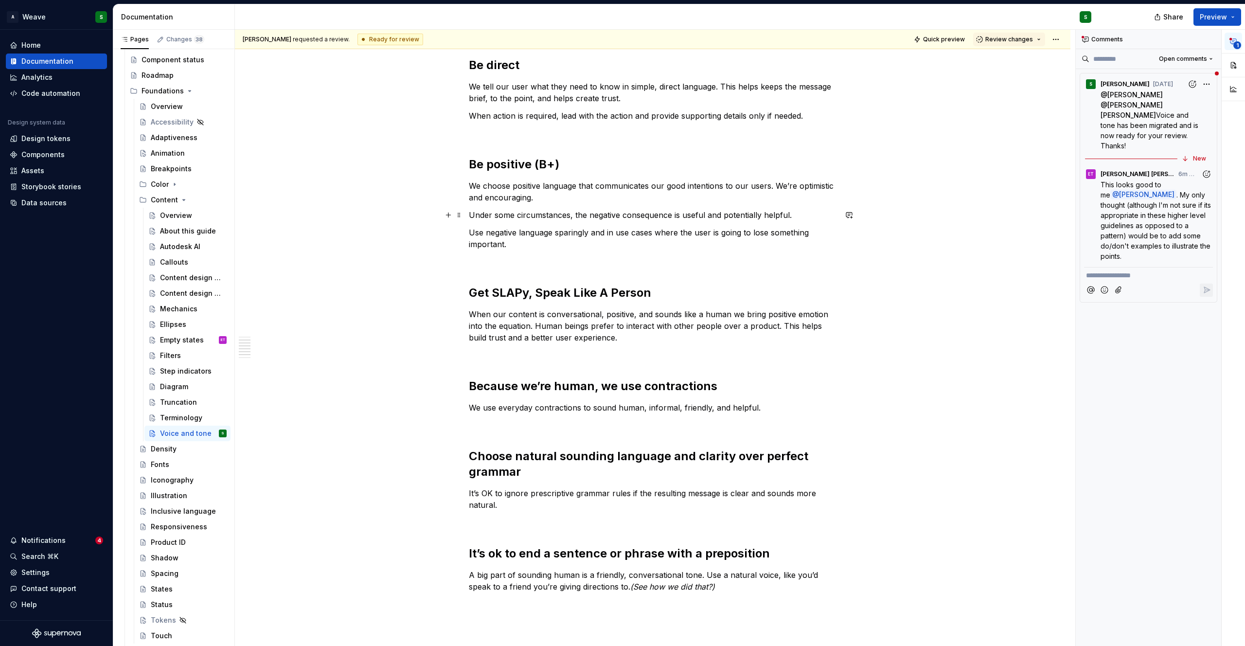
scroll to position [640, 0]
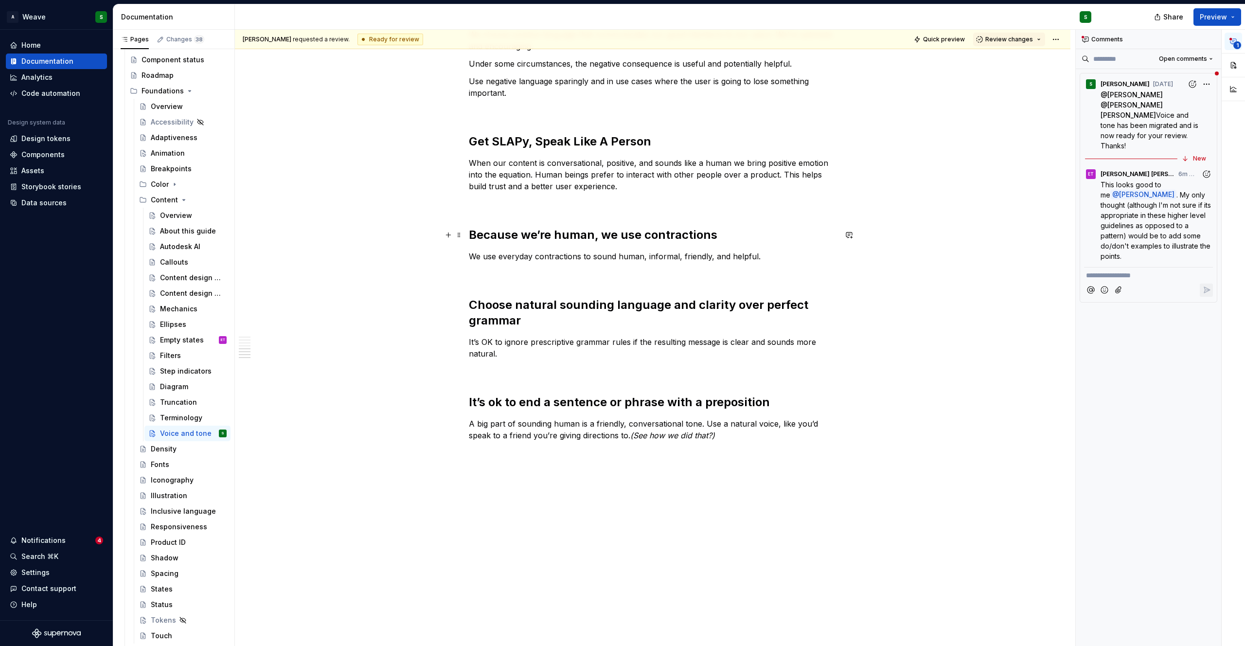
click at [686, 239] on h2 "Because we’re human, we use contractions" at bounding box center [653, 235] width 368 height 16
type textarea "*"
click at [686, 239] on h2 "Because we’re human, we use contractions" at bounding box center [653, 235] width 368 height 16
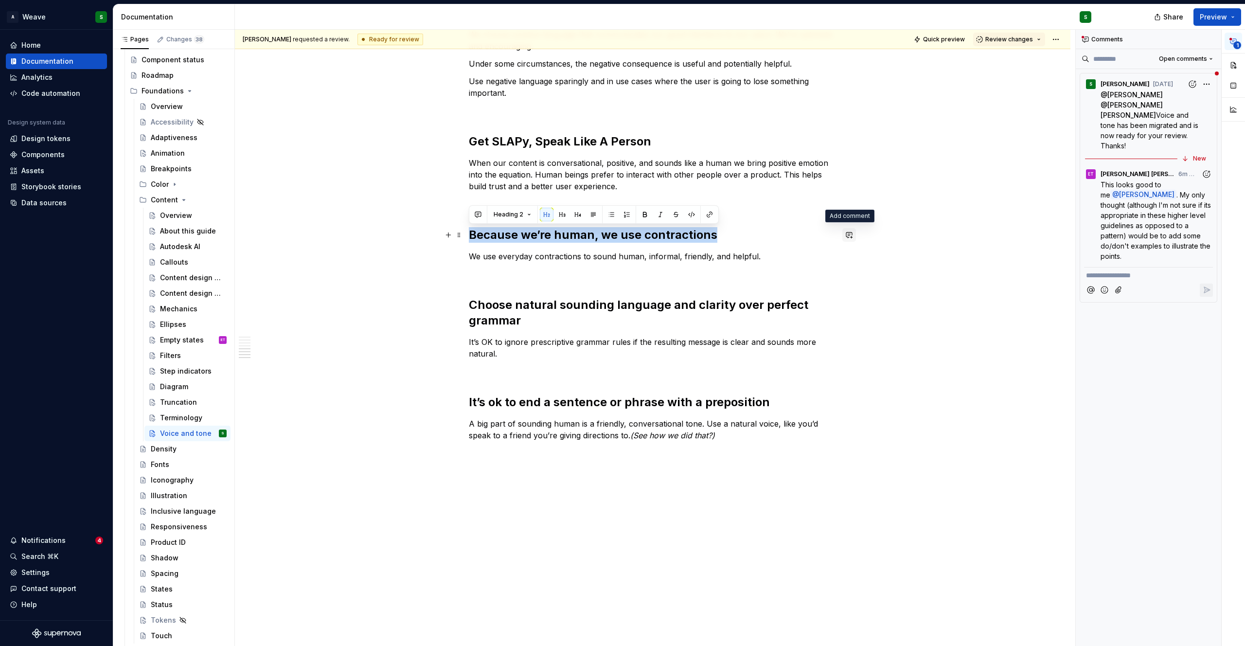
click at [853, 231] on button "button" at bounding box center [850, 235] width 14 height 14
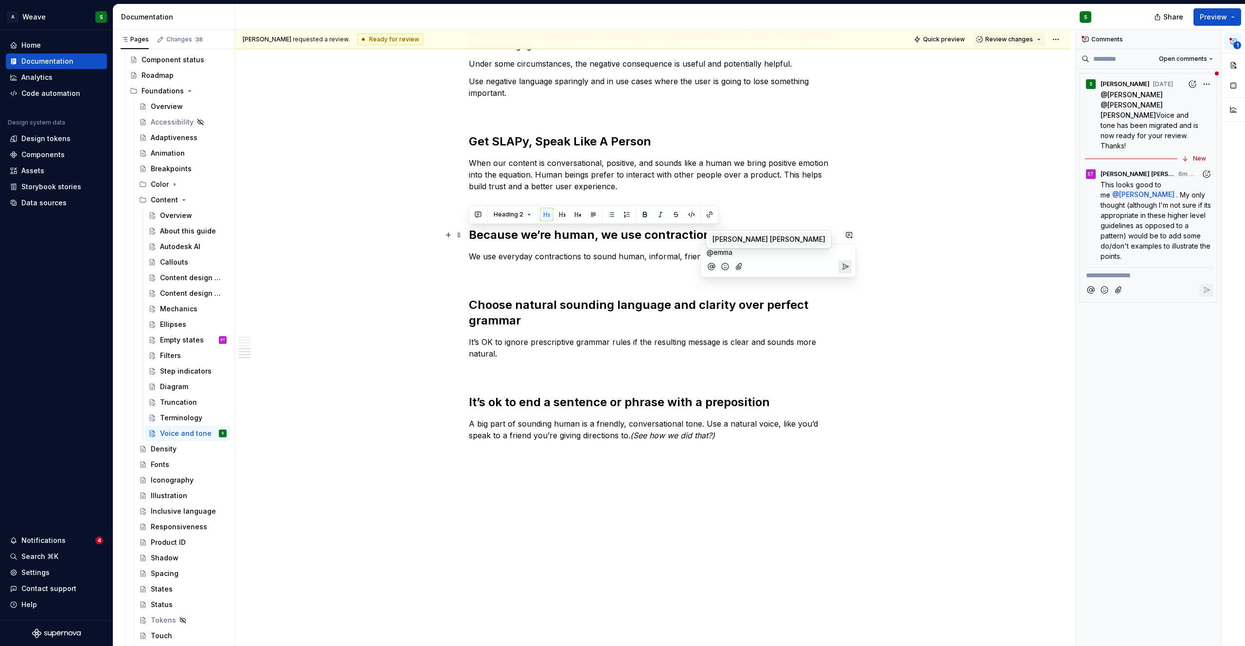
click at [753, 241] on span "[PERSON_NAME] [PERSON_NAME]" at bounding box center [769, 239] width 113 height 10
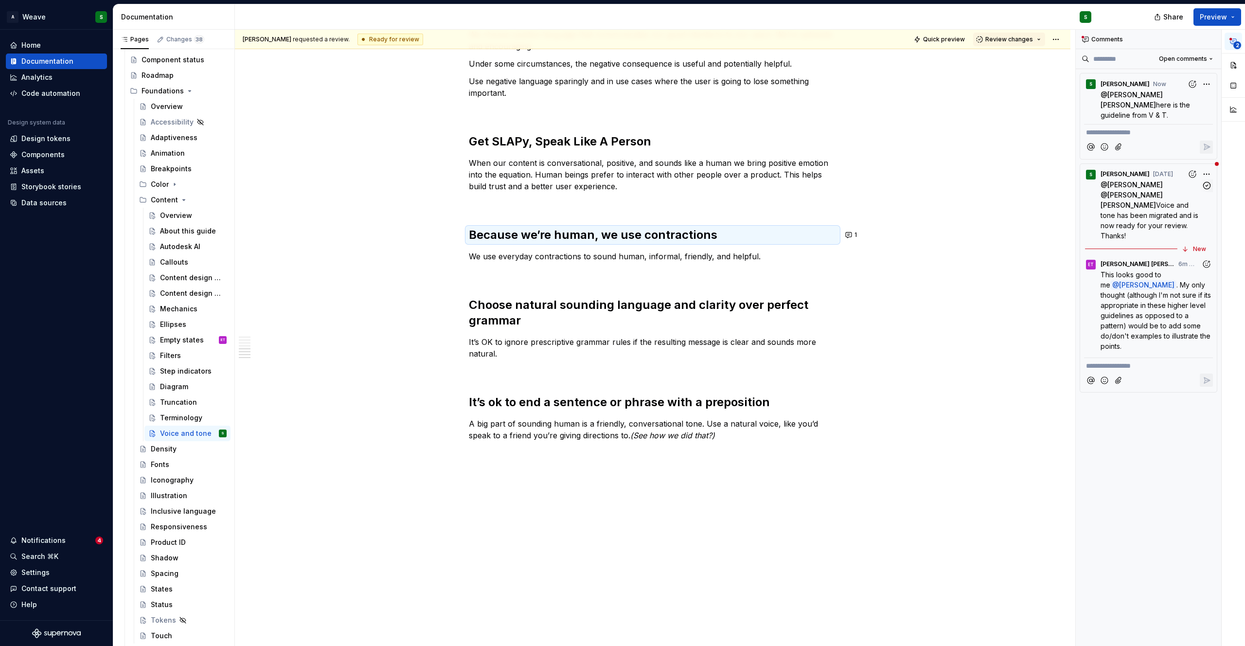
click at [1139, 216] on span "Voice and tone has been migrated and is now ready for your review. Thanks!" at bounding box center [1151, 220] width 100 height 39
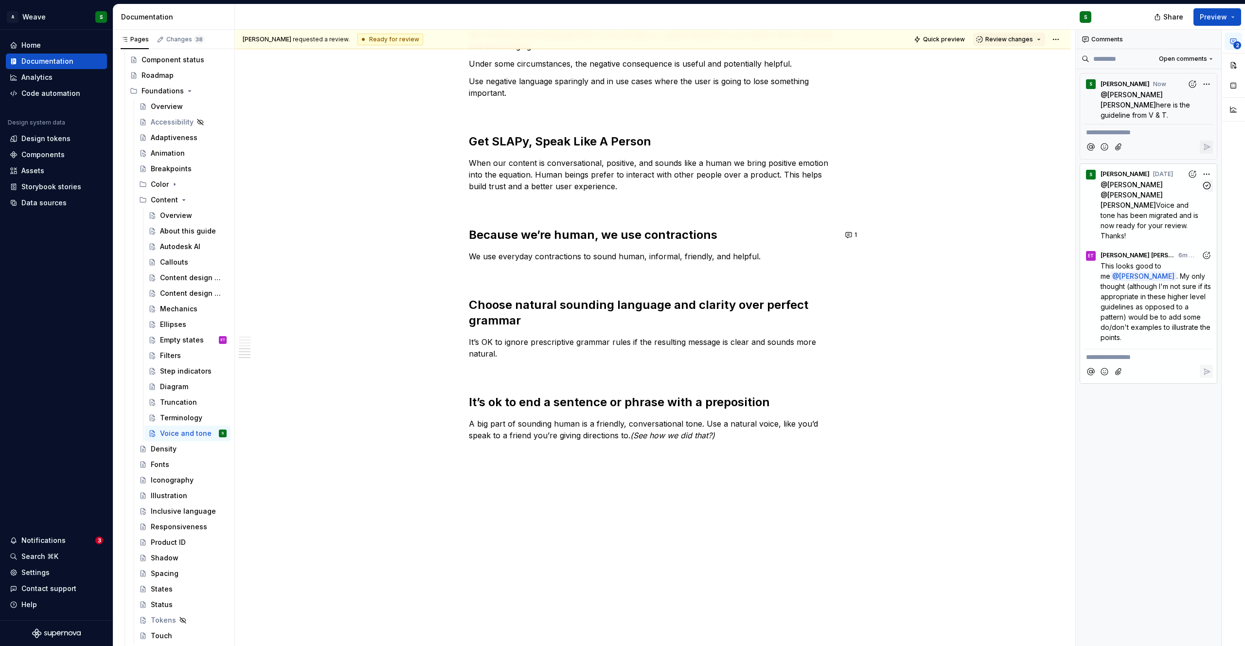
click at [1139, 216] on span "Voice and tone has been migrated and is now ready for your review. Thanks!" at bounding box center [1151, 220] width 100 height 39
click at [1113, 305] on span ". My only thought (although I'm not sure if its appropriate in these higher lev…" at bounding box center [1157, 307] width 112 height 70
click at [1131, 201] on span "Voice and tone has been migrated and is now ready for your review. Thanks!" at bounding box center [1151, 220] width 100 height 39
click at [1121, 352] on p "**********" at bounding box center [1148, 357] width 125 height 10
type textarea "*"
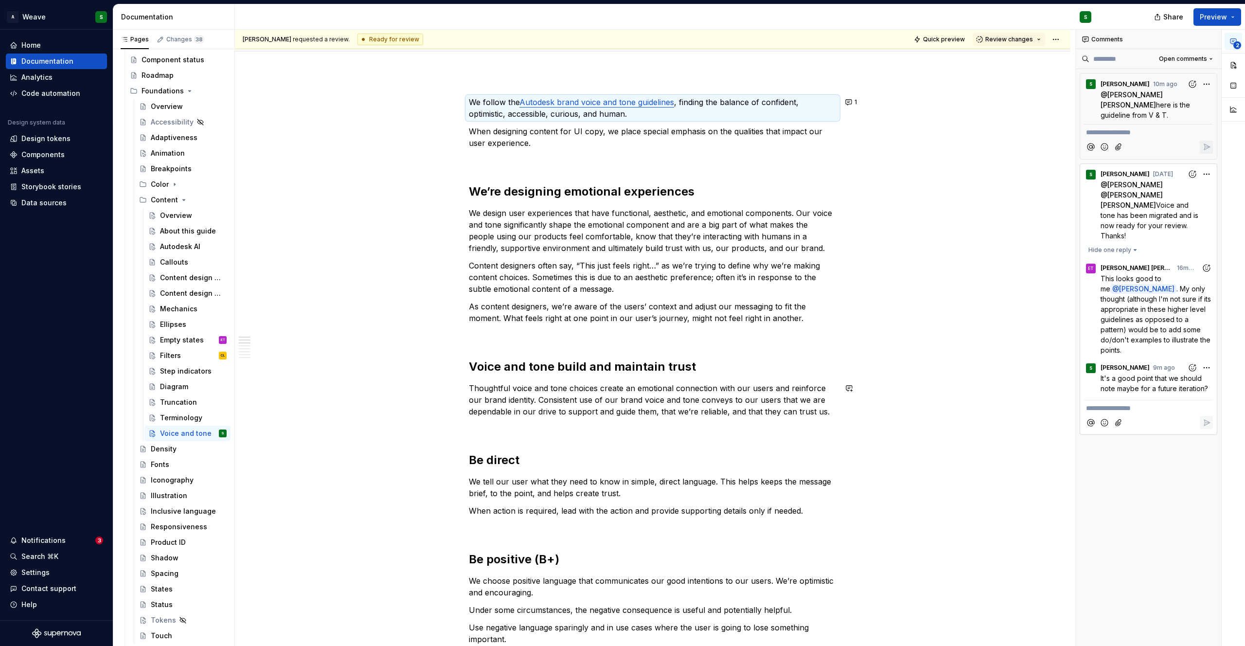
scroll to position [0, 0]
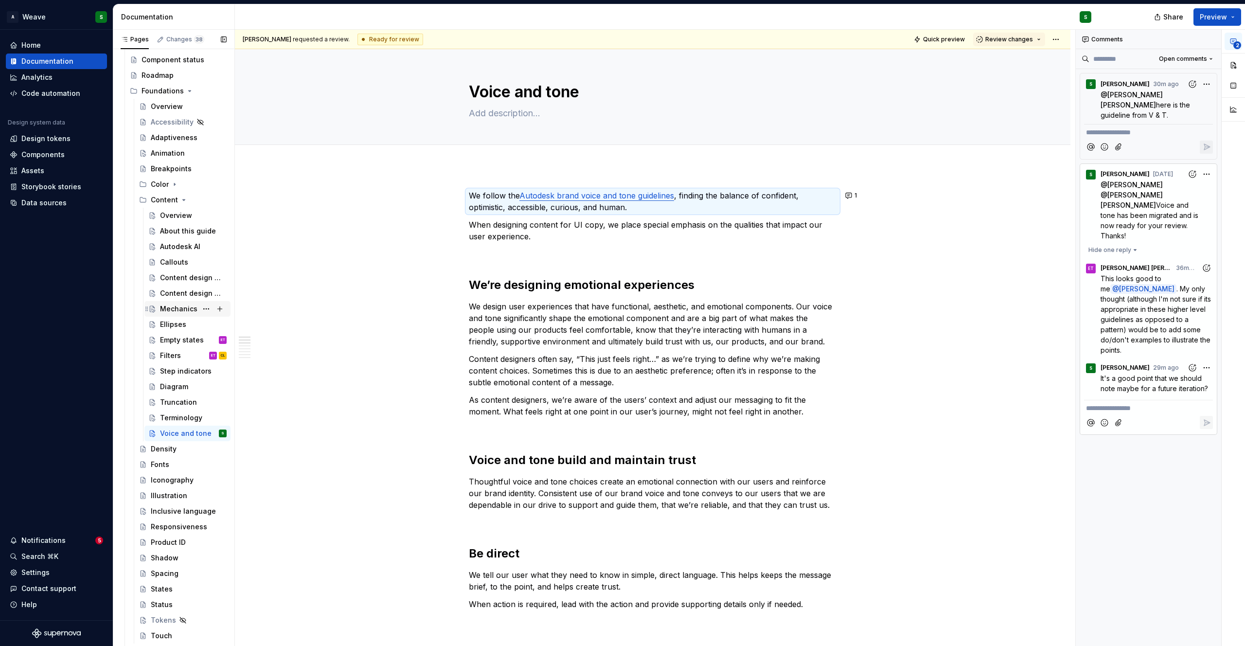
click at [179, 310] on div "Mechanics" at bounding box center [178, 309] width 37 height 10
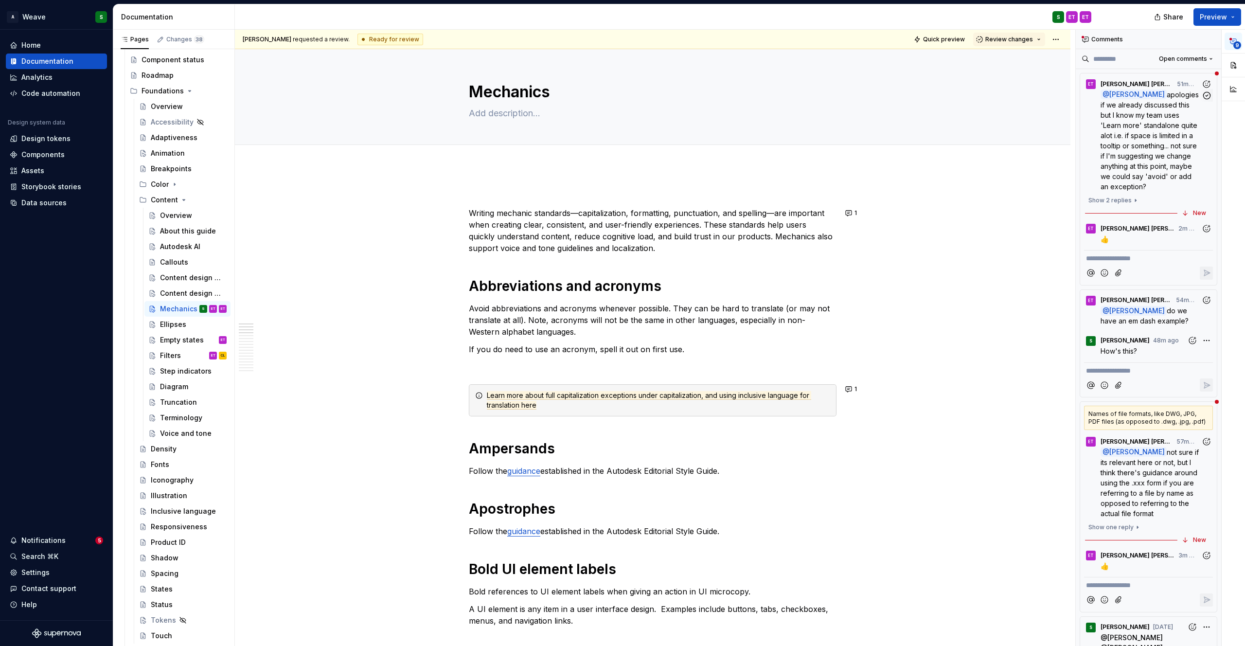
click at [1119, 156] on span "apologies if we already discussed this but I know my team uses 'Learn more' sta…" at bounding box center [1151, 140] width 100 height 100
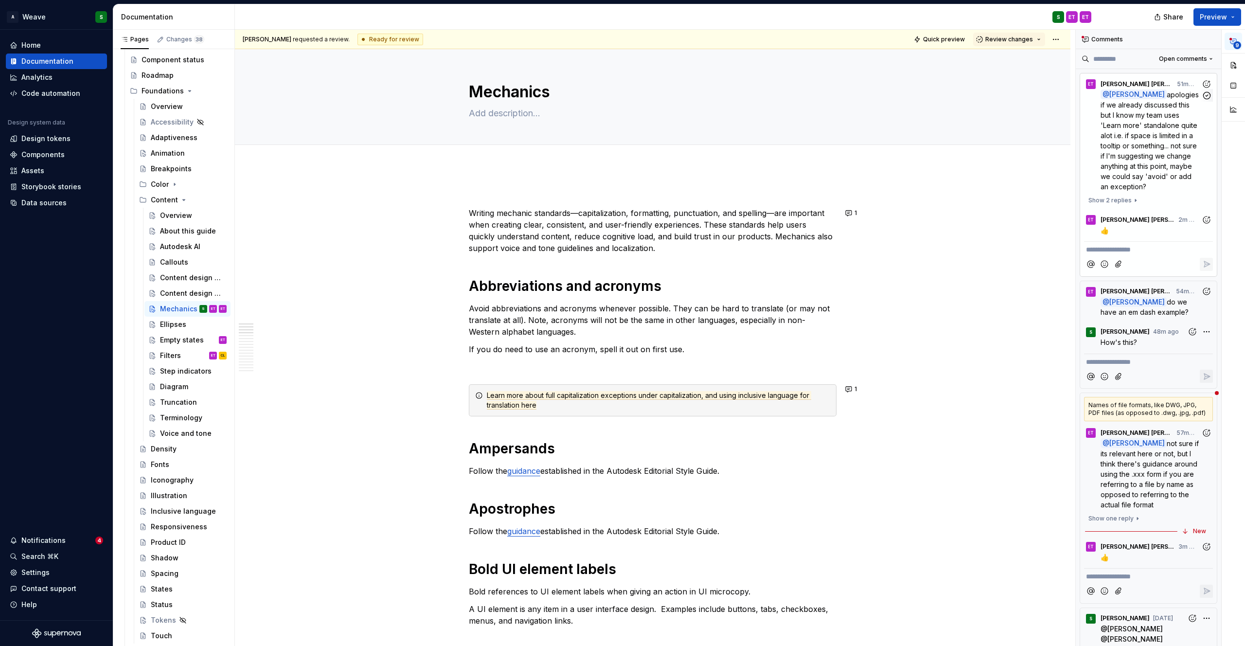
scroll to position [105, 0]
click at [1129, 202] on span "Show 2 replies" at bounding box center [1110, 201] width 43 height 8
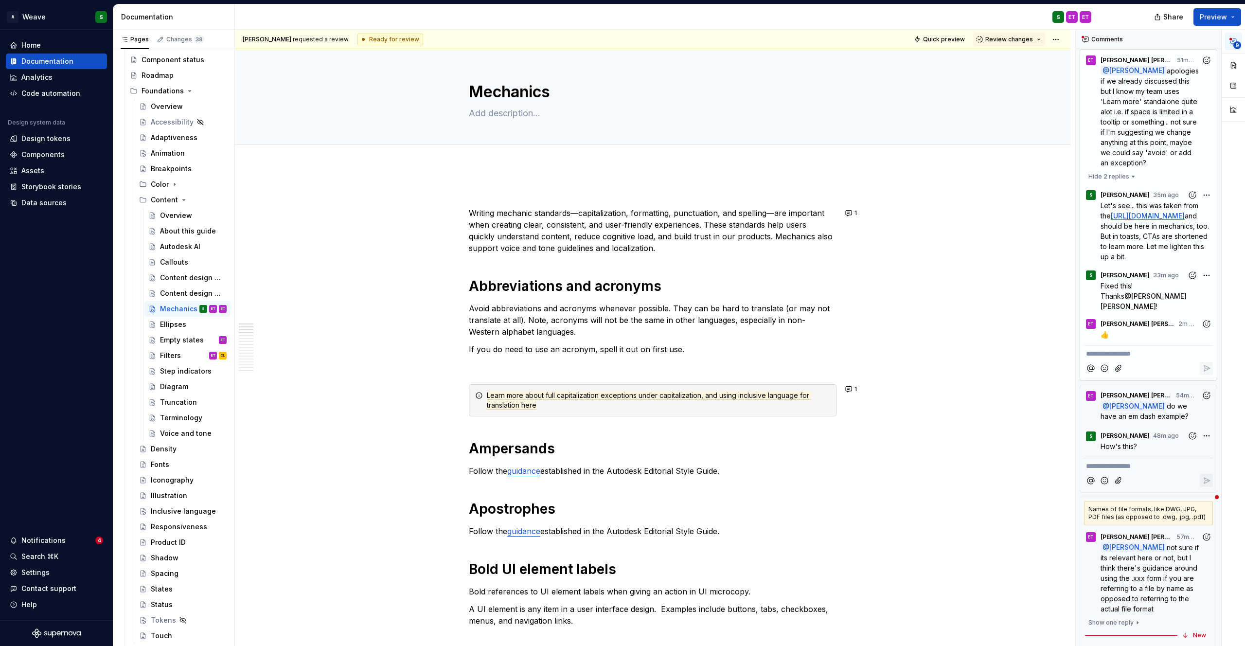
scroll to position [0, 0]
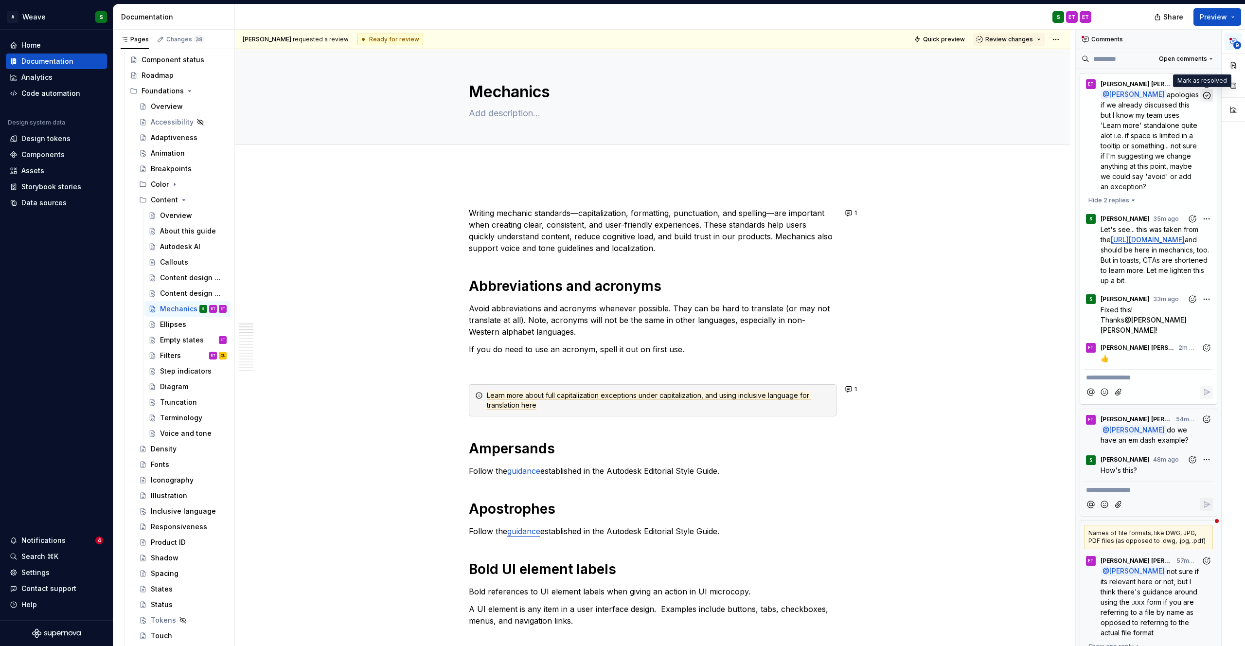
click at [1204, 95] on icon "button" at bounding box center [1207, 95] width 7 height 7
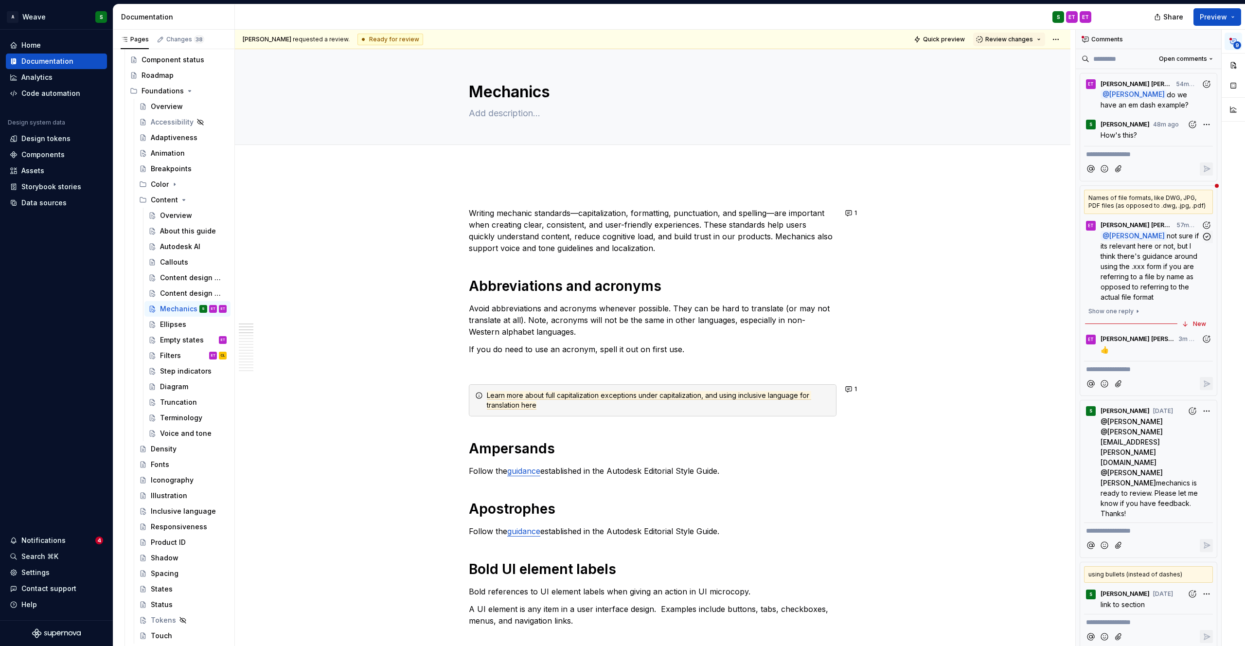
click at [1154, 269] on span "not sure if its relevant here or not, but I think there's guidance around using…" at bounding box center [1151, 267] width 100 height 70
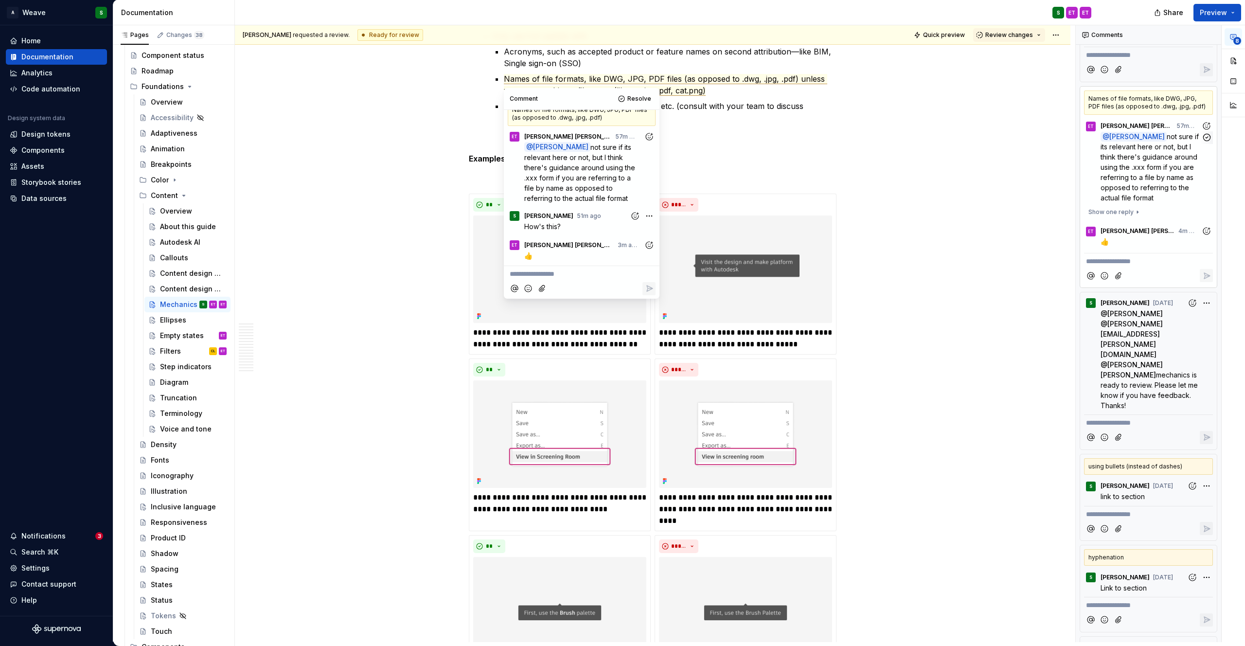
scroll to position [126, 0]
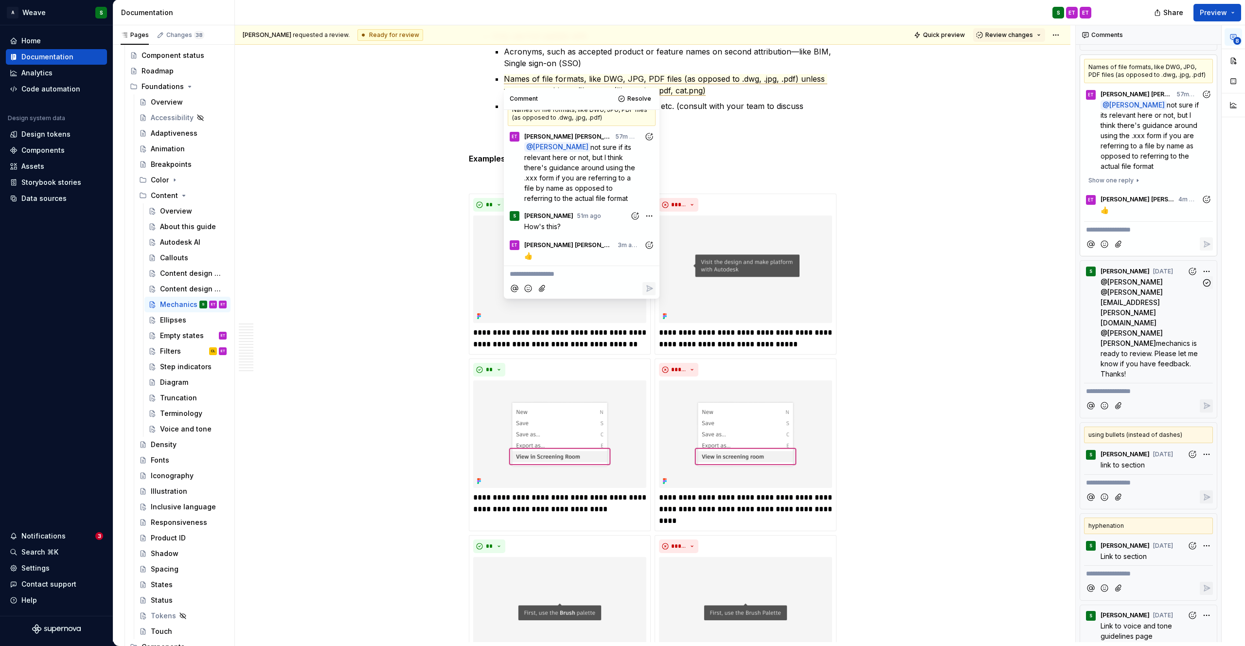
click at [1155, 339] on span "mechanics is ready to review. Please let me know if you have feedback. Thanks!" at bounding box center [1150, 358] width 99 height 39
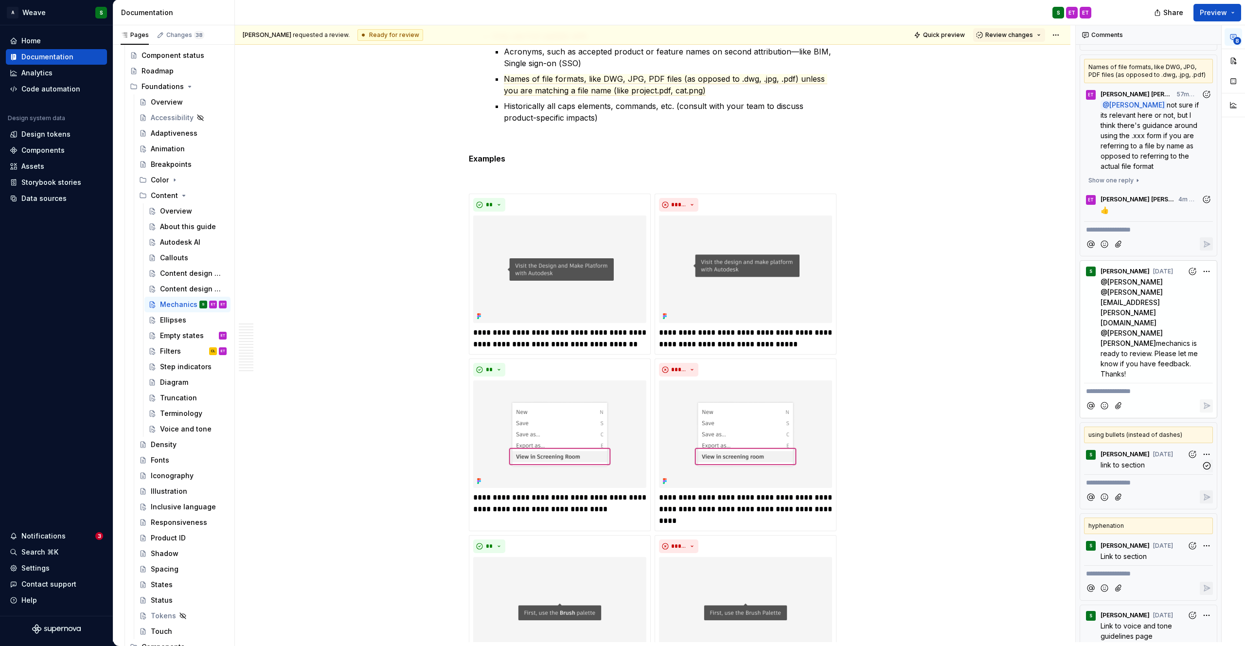
click at [1132, 461] on span "link to section" at bounding box center [1123, 465] width 44 height 8
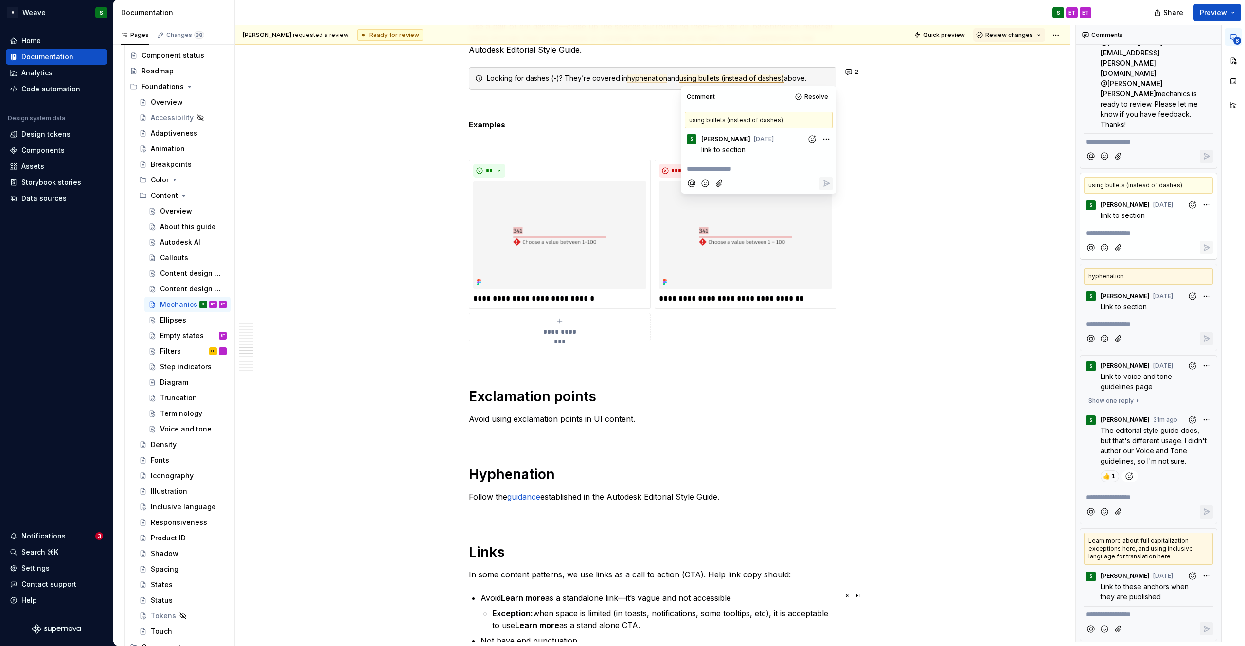
scroll to position [459, 0]
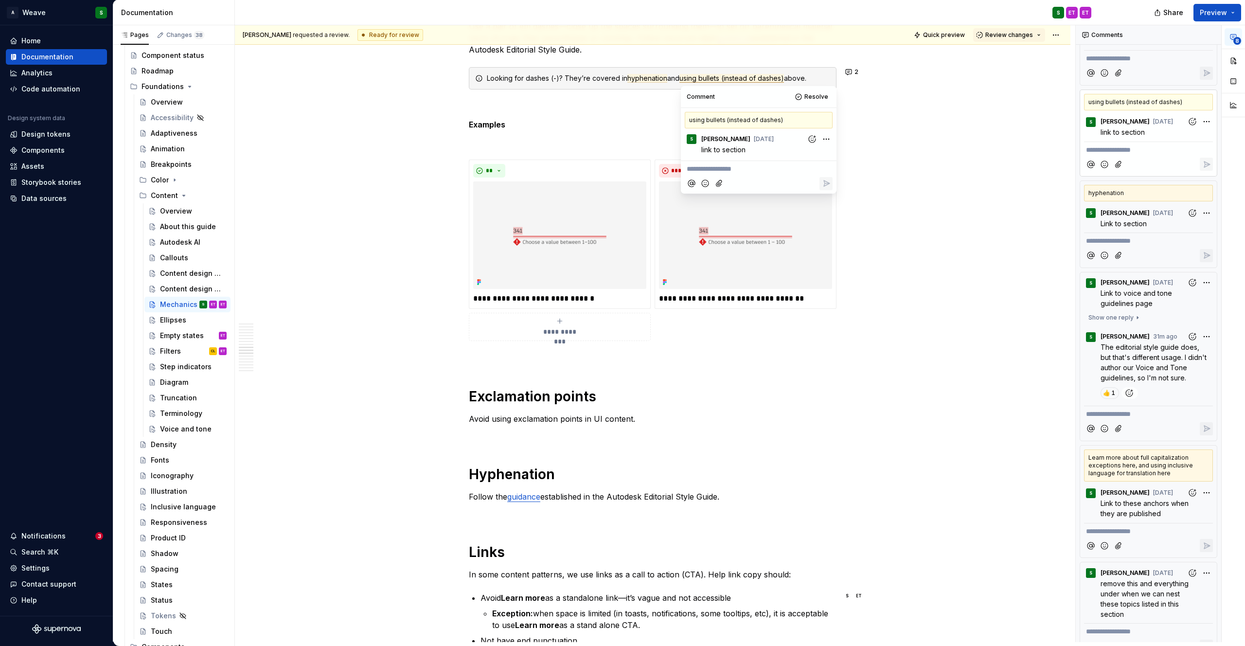
click at [1168, 345] on span "The editorial style guide does, but that's different usage. I didn't author our…" at bounding box center [1155, 362] width 108 height 39
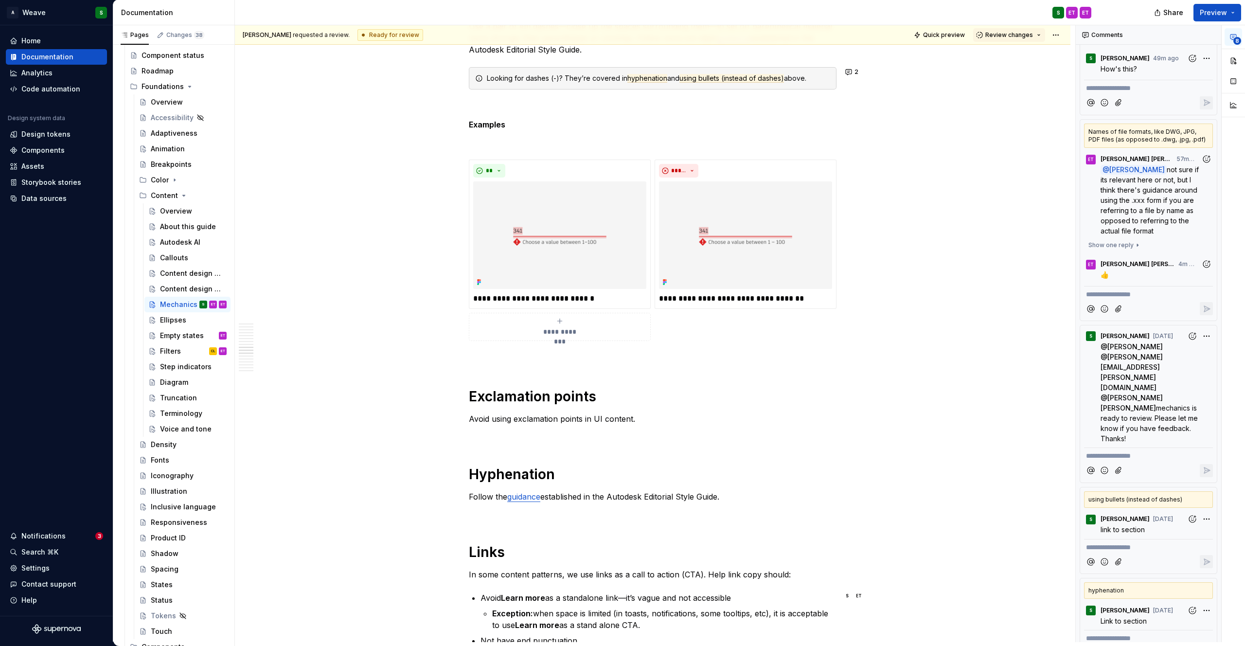
scroll to position [0, 0]
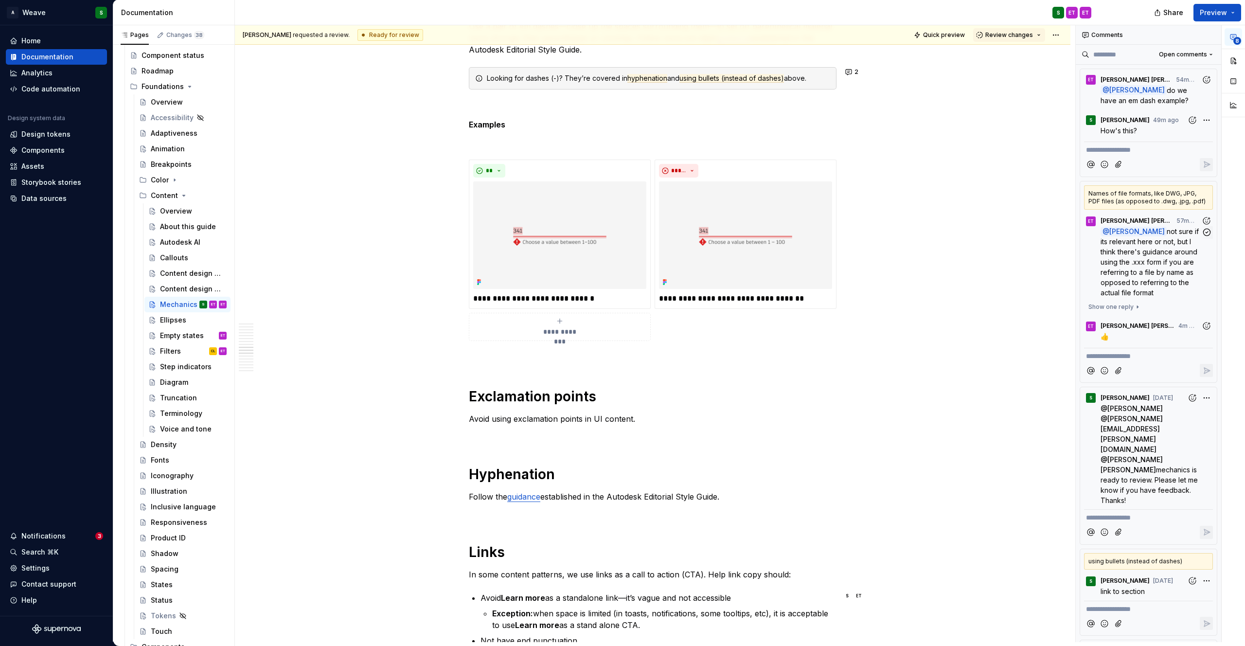
click at [1143, 277] on p "@ [PERSON_NAME] not sure if its relevant here or not, but I think there's guida…" at bounding box center [1151, 262] width 101 height 72
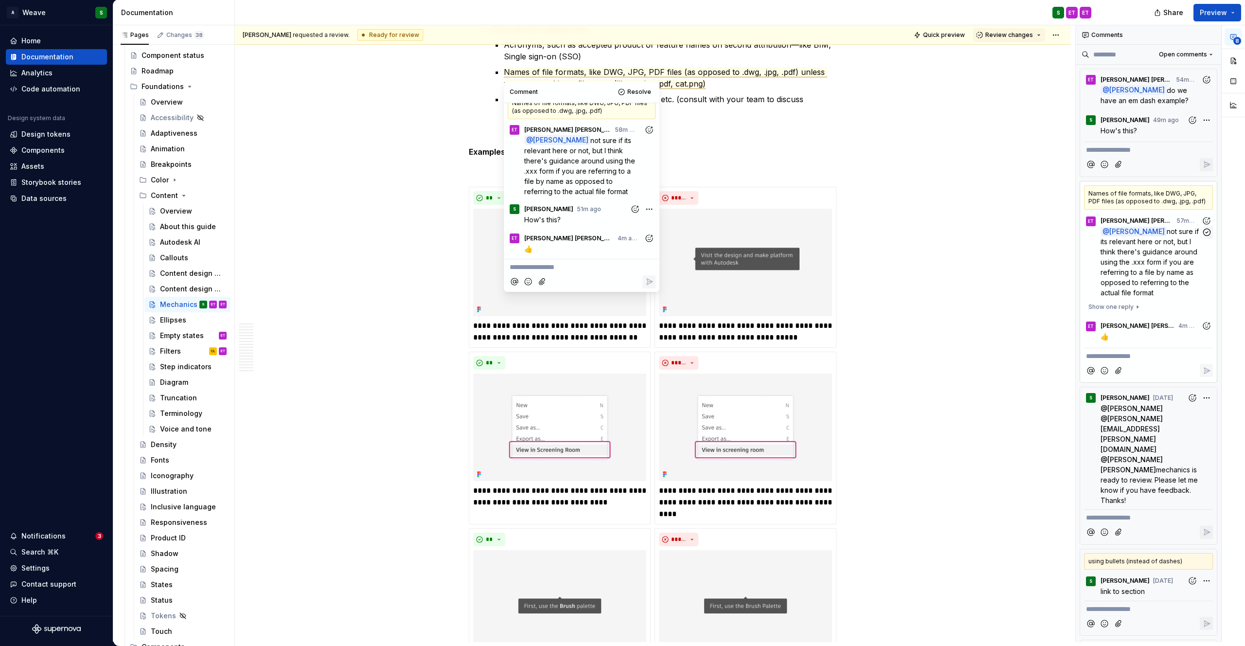
scroll to position [3291, 0]
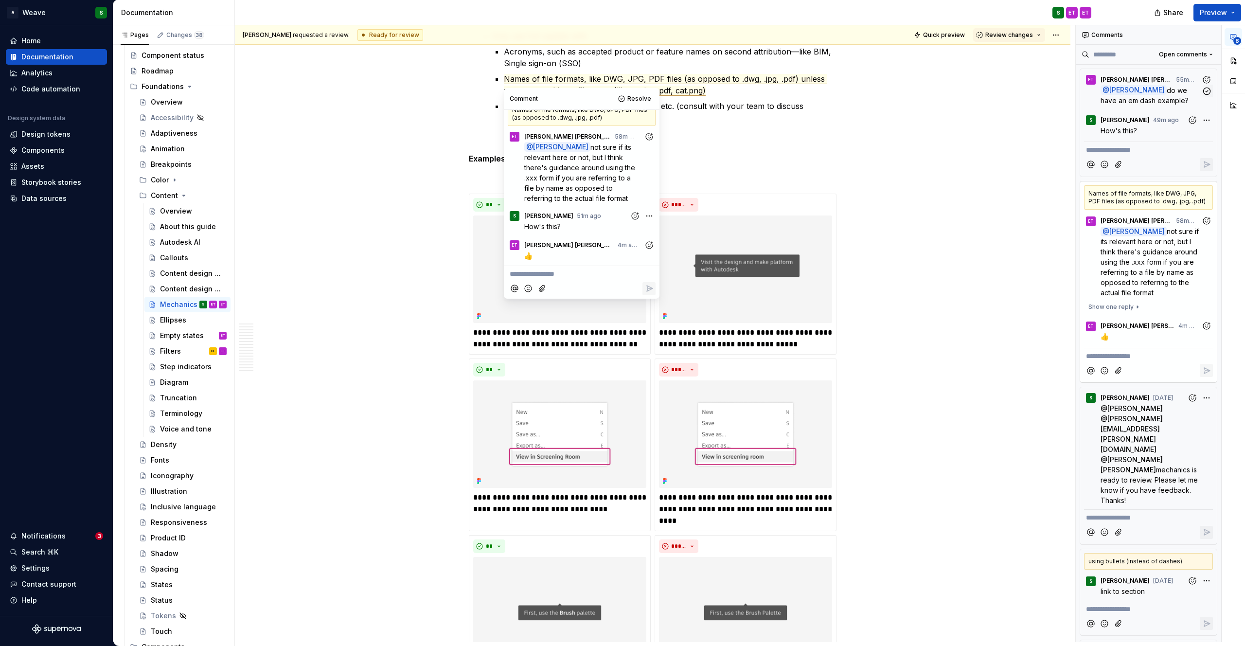
click at [1152, 99] on span "do we have an em dash example?" at bounding box center [1145, 95] width 89 height 18
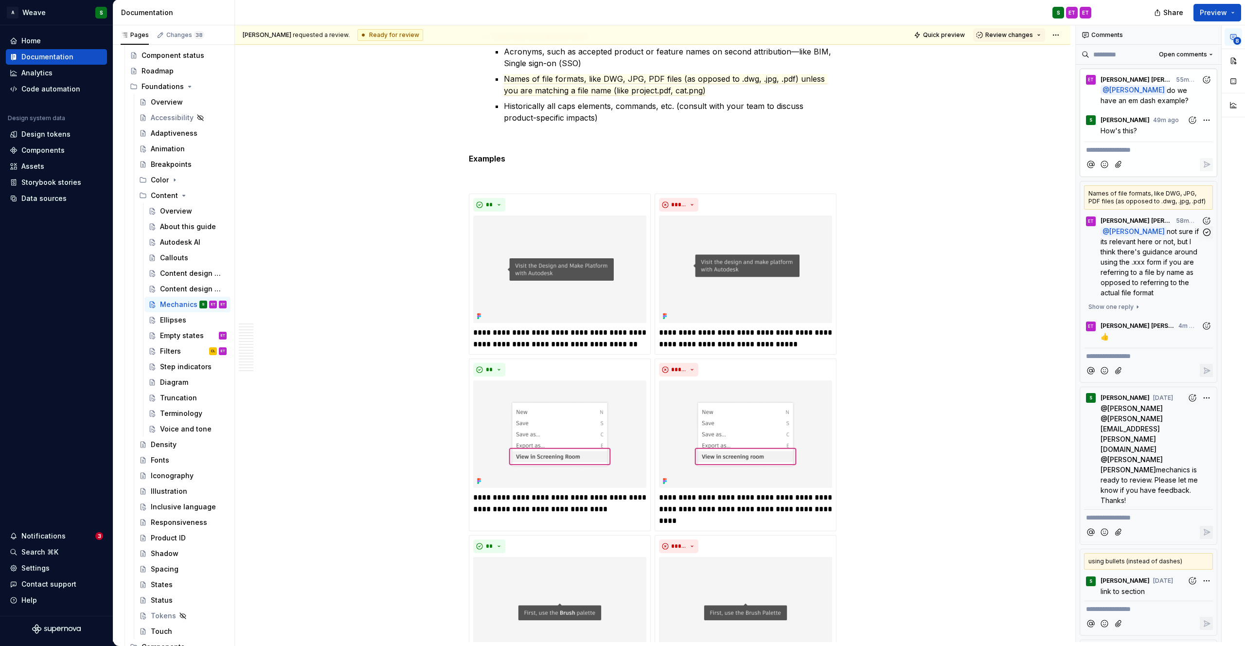
click at [1165, 267] on p "@ [PERSON_NAME] not sure if its relevant here or not, but I think there's guida…" at bounding box center [1151, 262] width 101 height 72
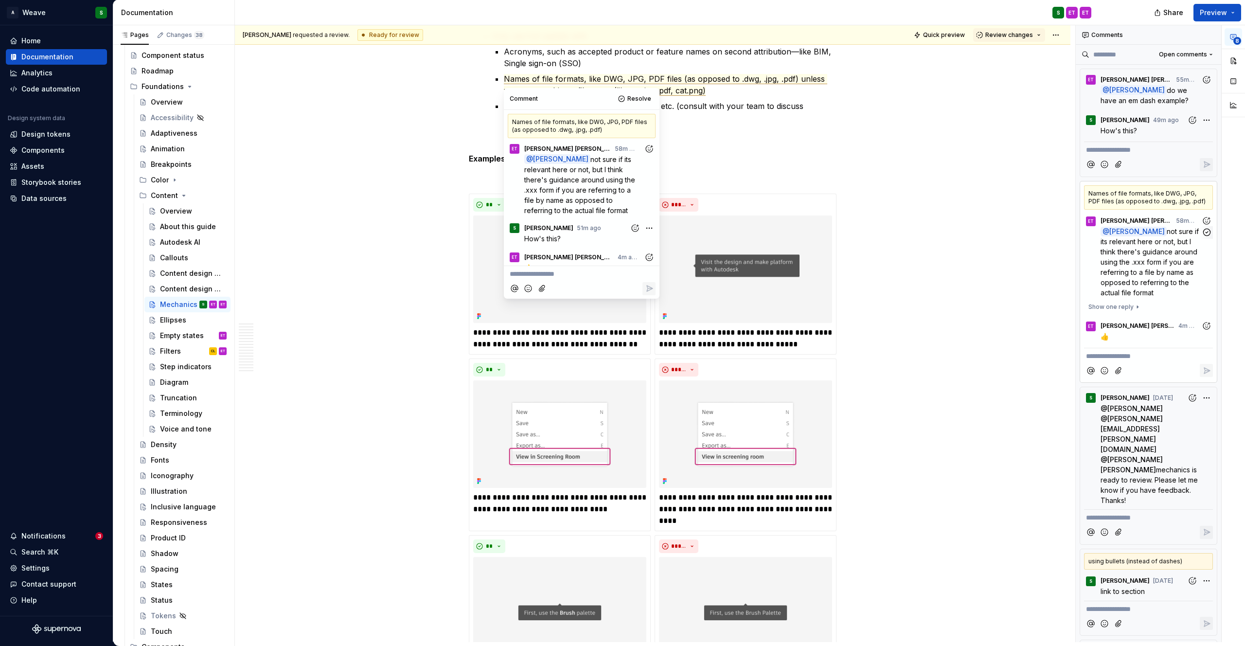
scroll to position [12, 0]
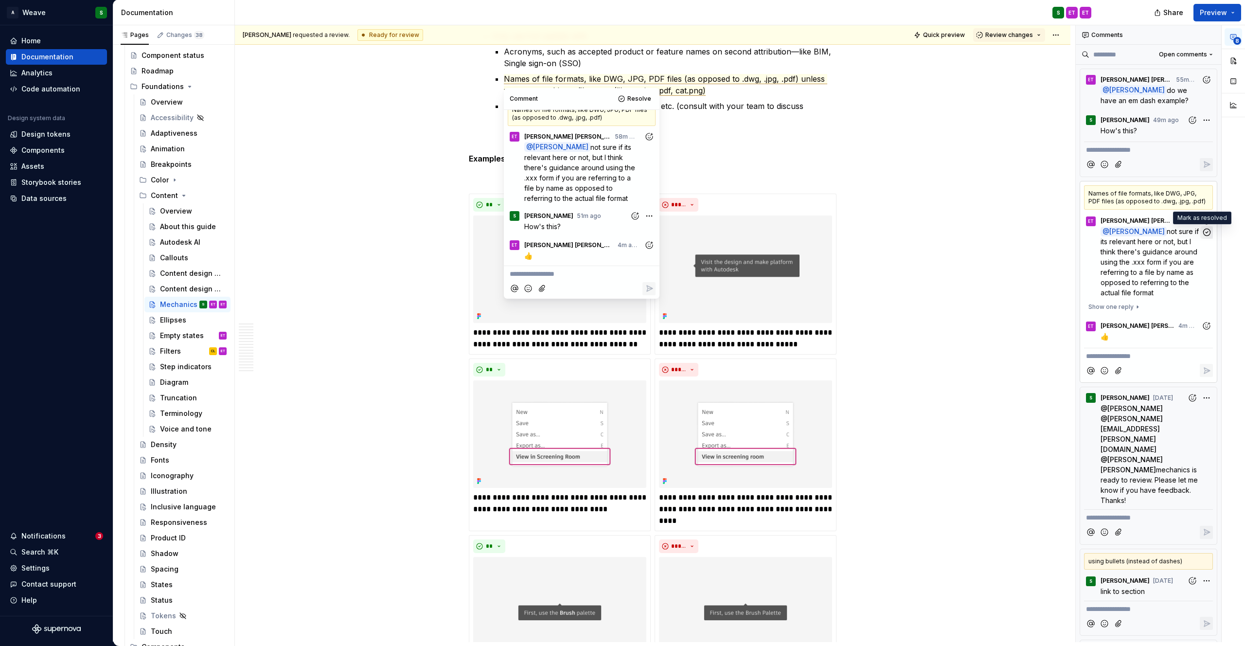
click at [1204, 233] on icon "button" at bounding box center [1207, 232] width 7 height 7
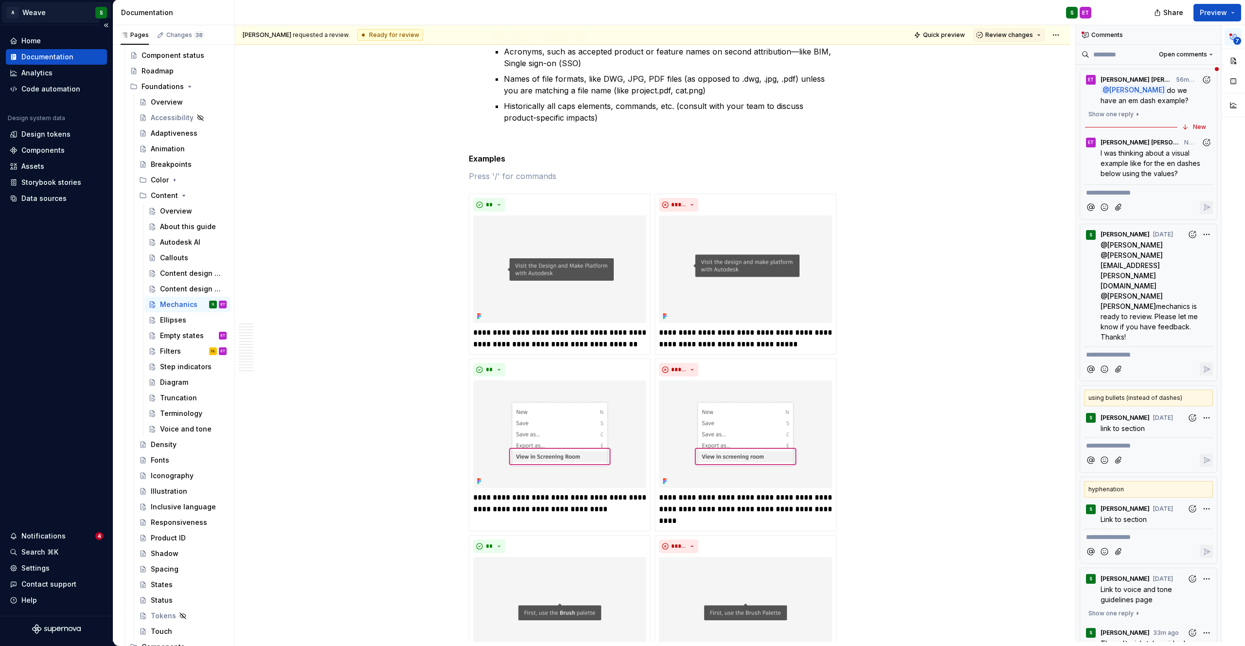
type textarea "*"
click at [1150, 98] on span "do we have an em dash example?" at bounding box center [1145, 95] width 89 height 18
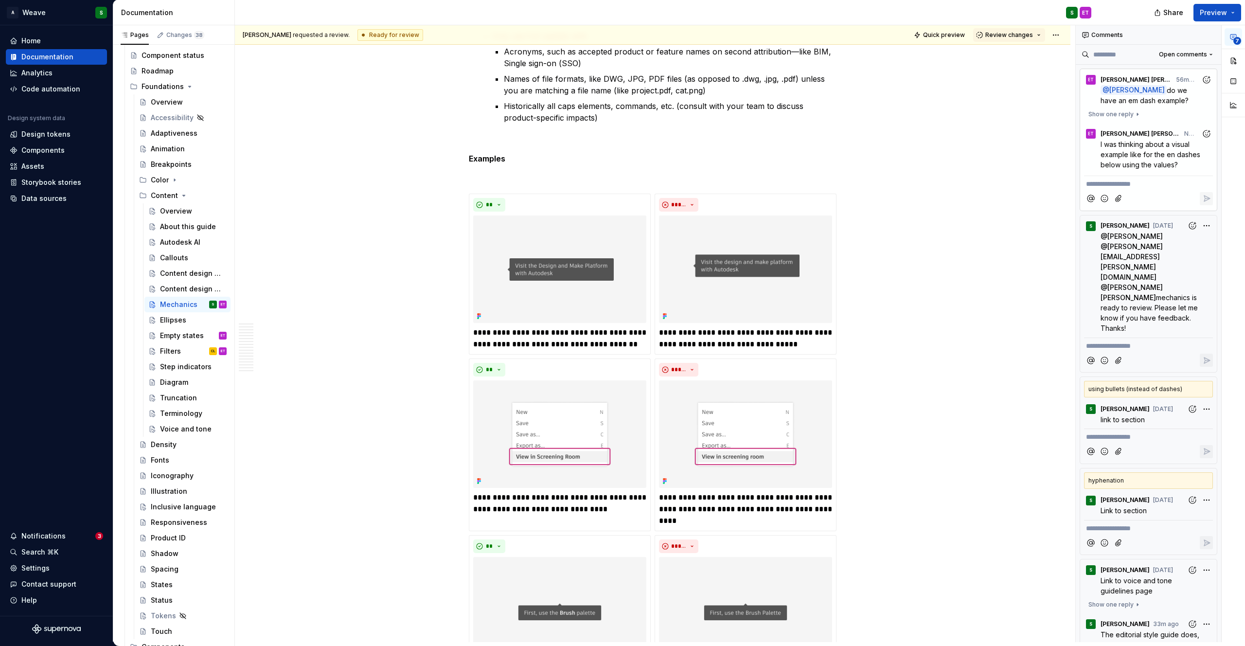
click at [1150, 155] on span "I was thinking about a visual example like for the en dashes below using the va…" at bounding box center [1152, 154] width 102 height 29
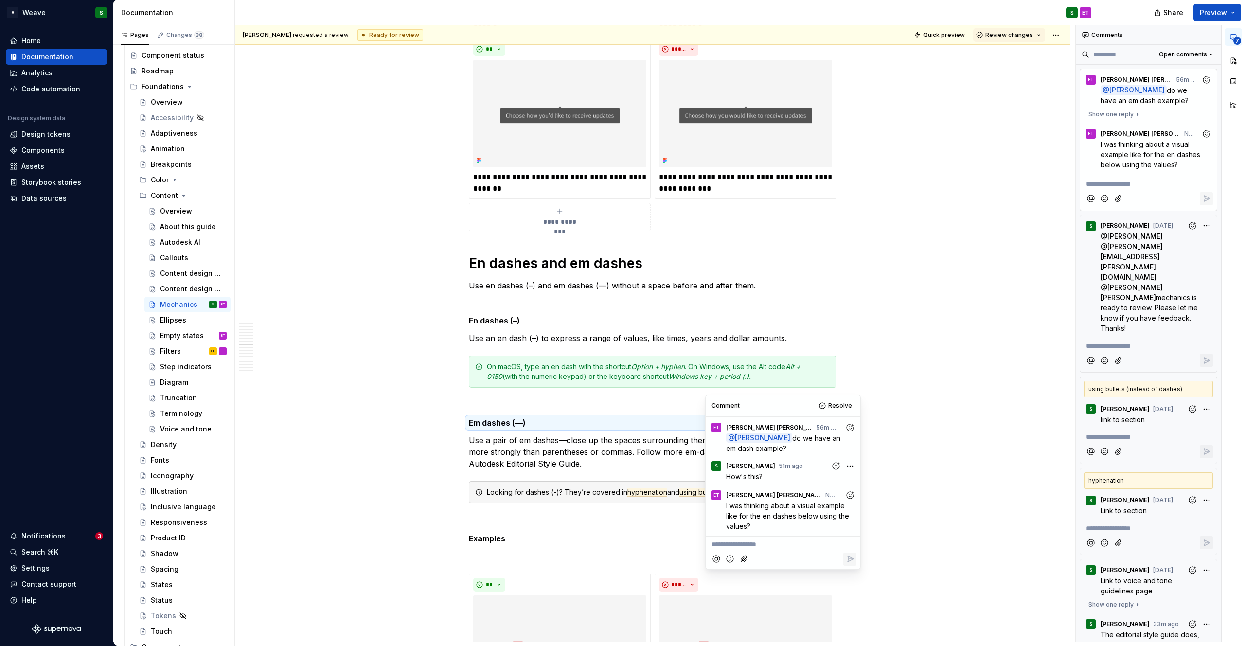
scroll to position [5179, 0]
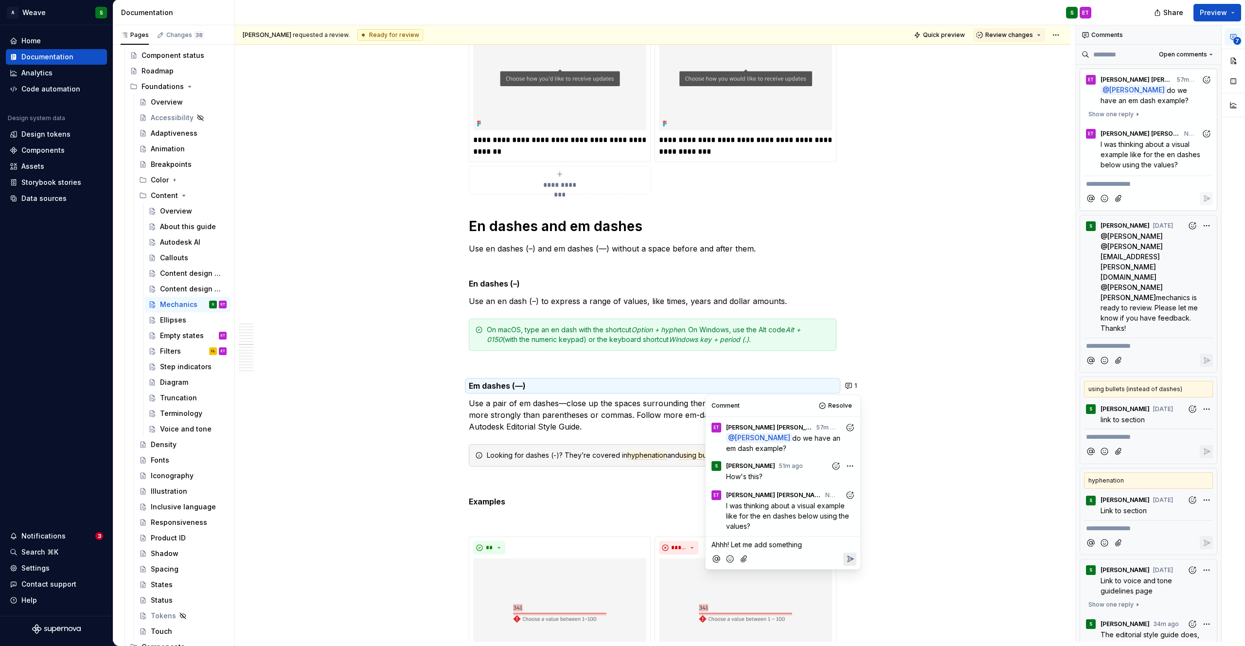
drag, startPoint x: 761, startPoint y: 541, endPoint x: 731, endPoint y: 542, distance: 30.2
click at [731, 542] on p "Ahhh! Let me add something" at bounding box center [783, 545] width 143 height 10
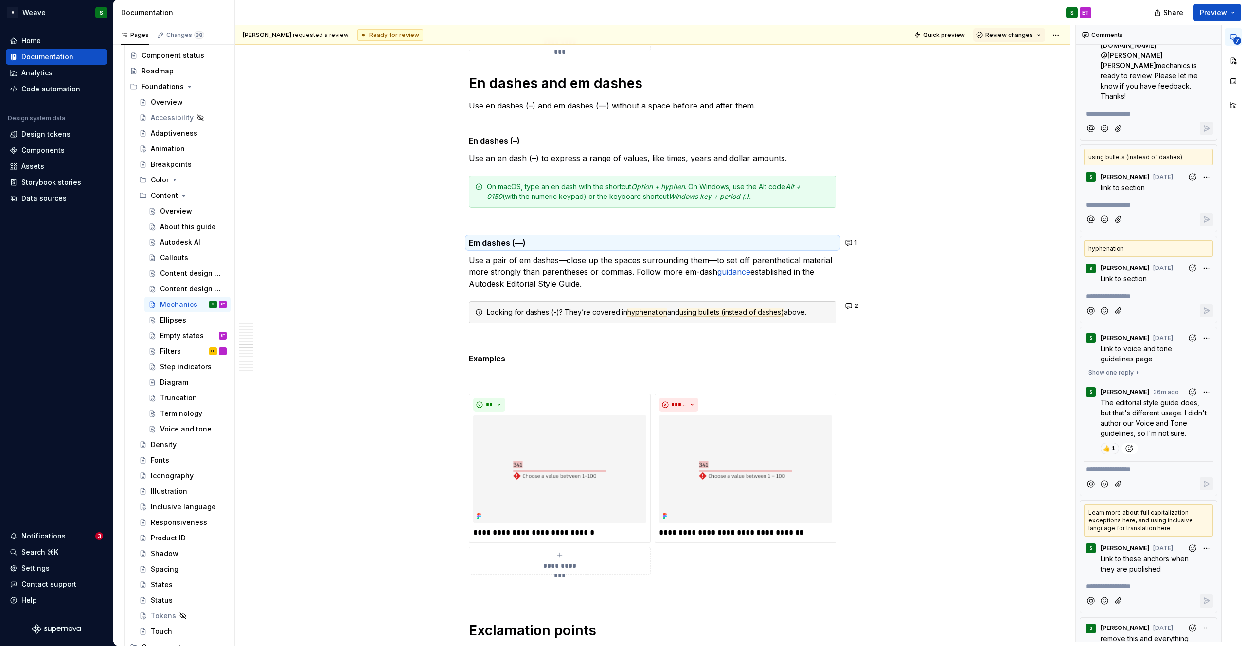
scroll to position [273, 0]
click at [1171, 398] on span "The editorial style guide does, but that's different usage. I didn't author our…" at bounding box center [1155, 417] width 108 height 39
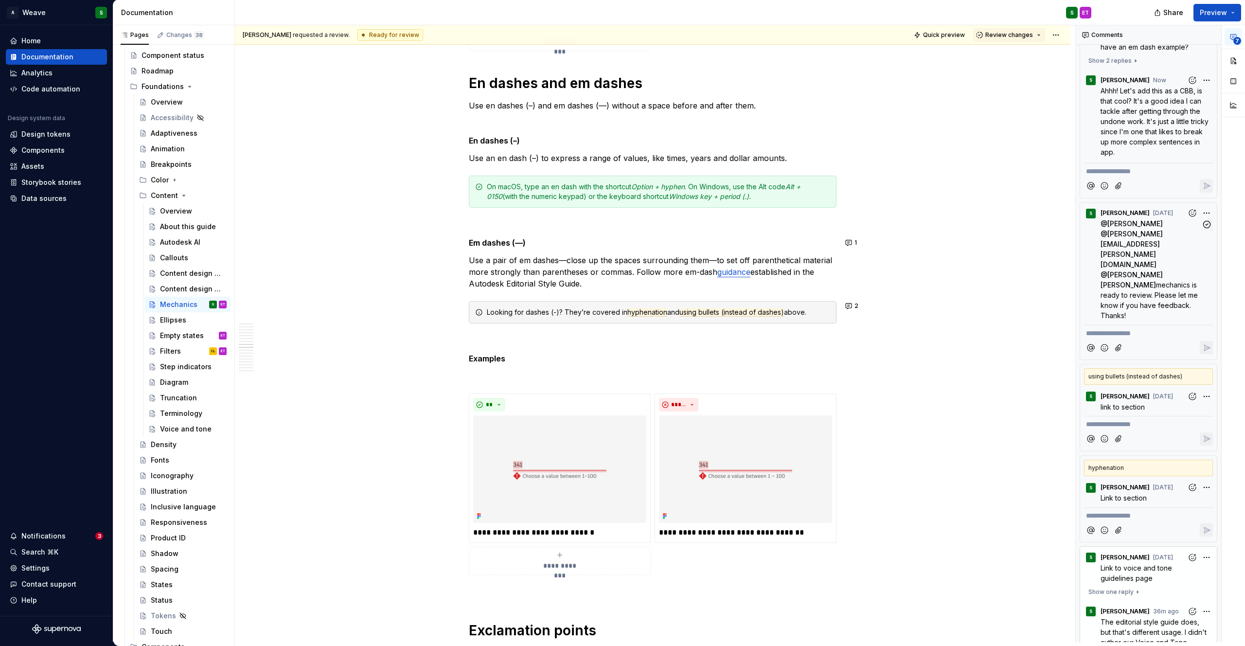
scroll to position [0, 0]
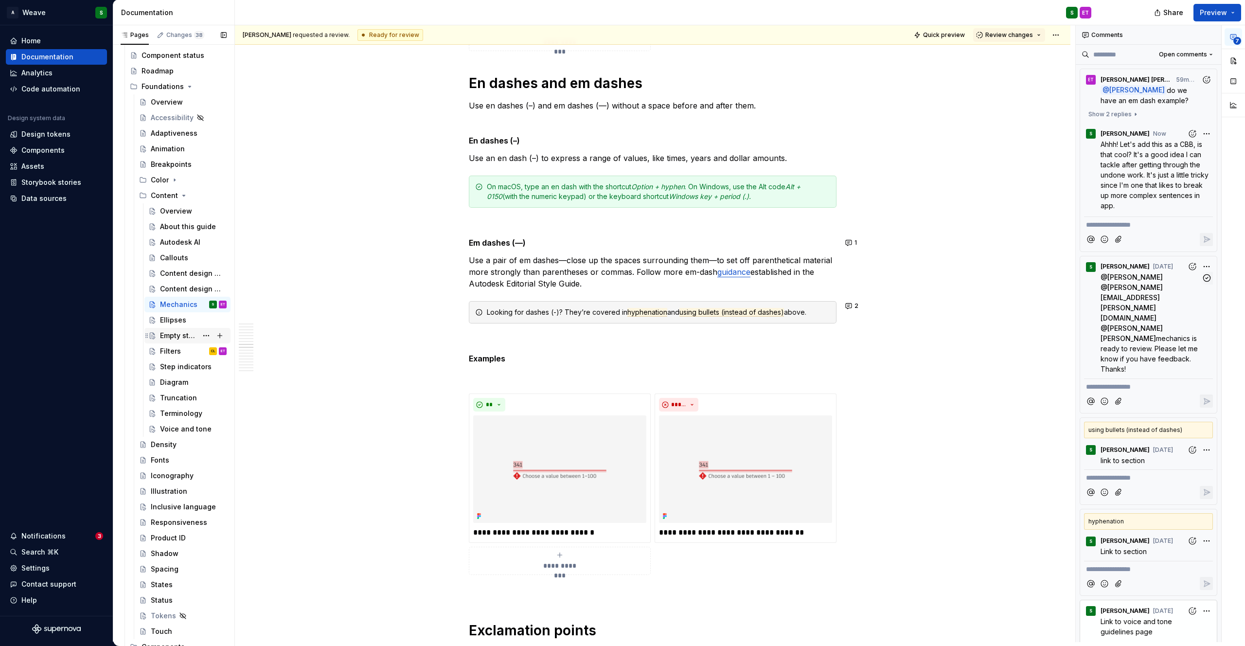
click at [188, 334] on div "Empty states" at bounding box center [178, 336] width 37 height 10
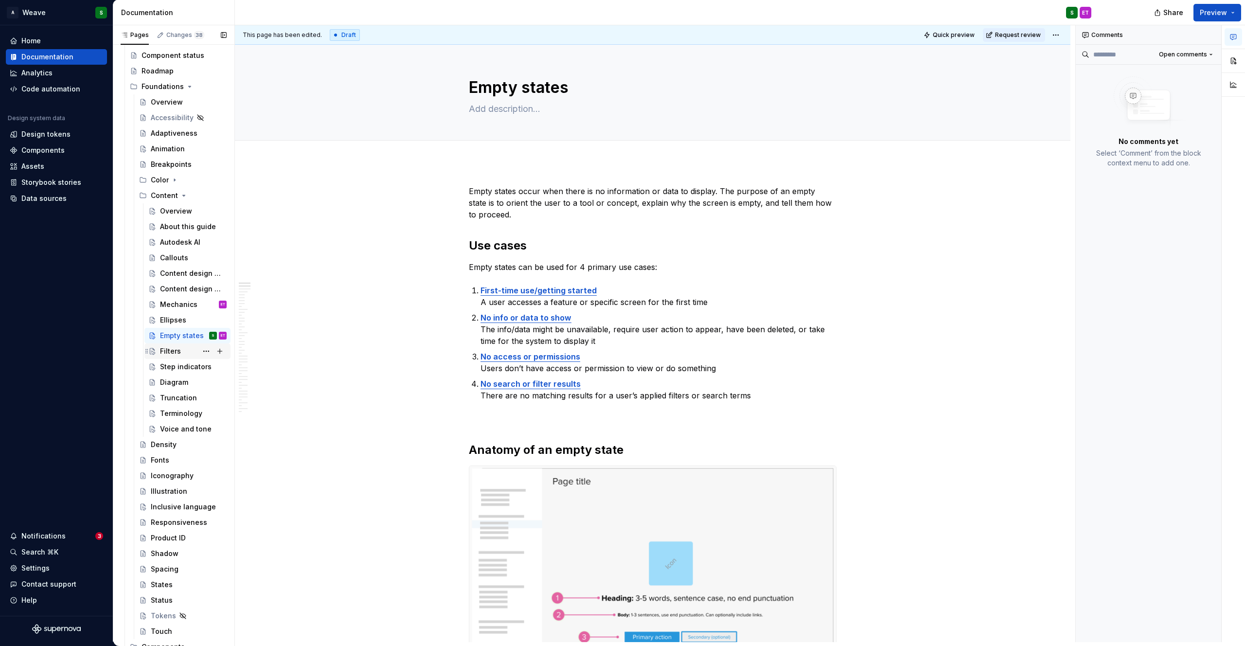
click at [167, 349] on div "Filters" at bounding box center [170, 351] width 21 height 10
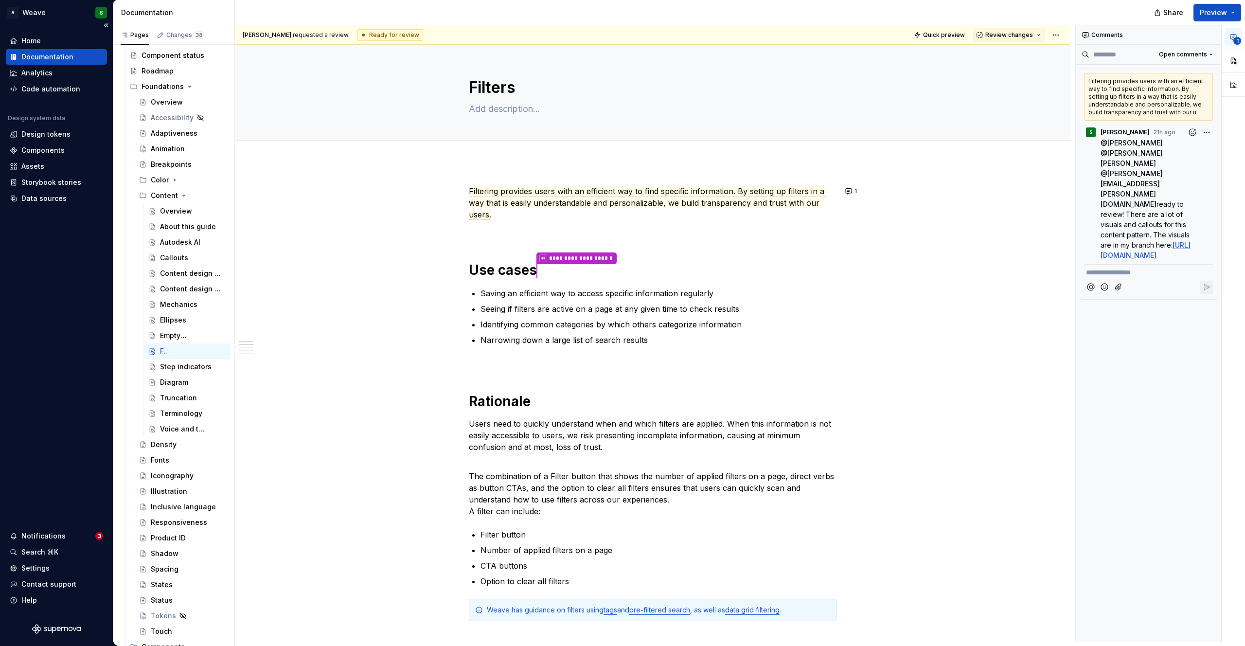
type textarea "*"
